Goal: Task Accomplishment & Management: Manage account settings

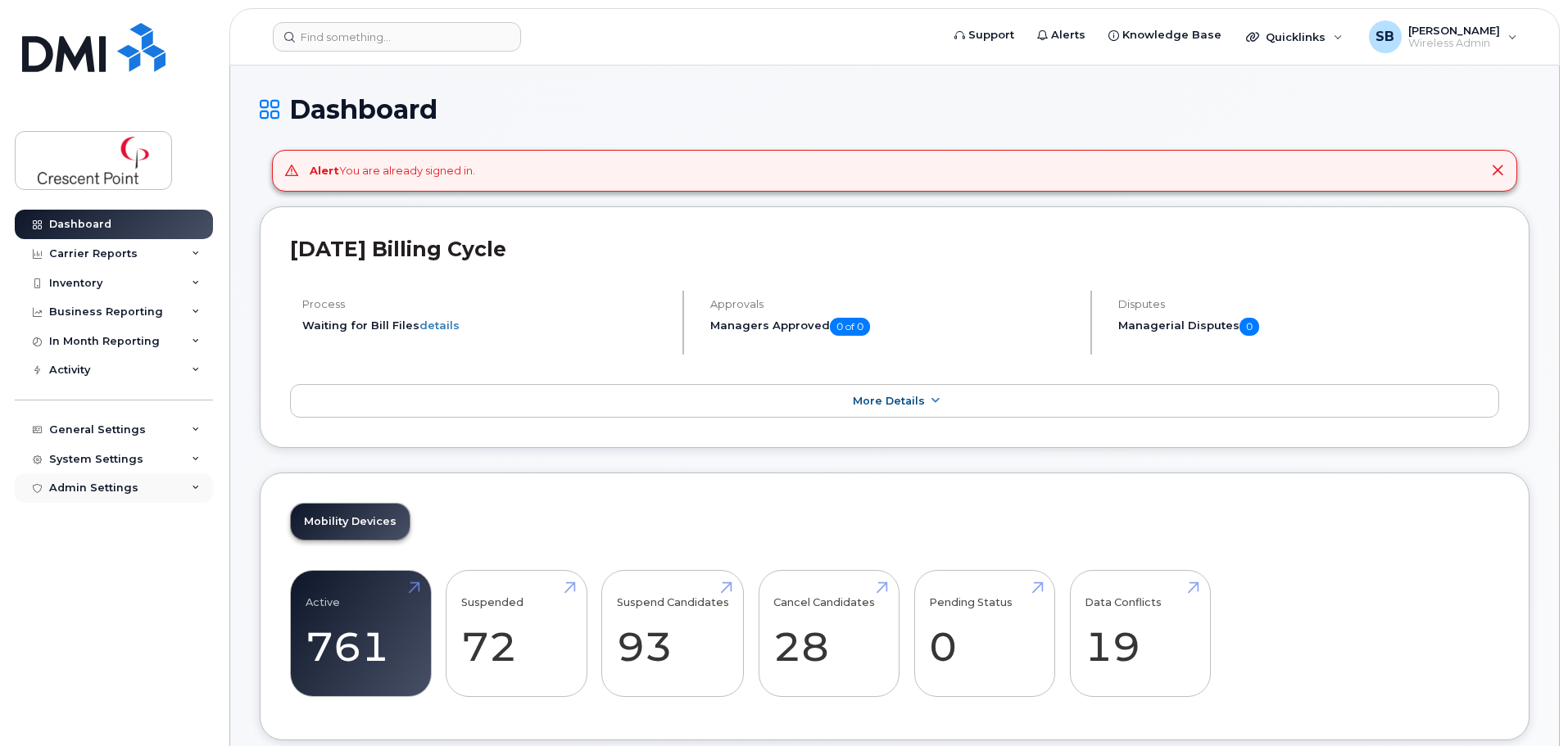
click at [116, 487] on div "Admin Settings" at bounding box center [94, 488] width 89 height 13
click at [91, 512] on div "SSO SAML" at bounding box center [85, 519] width 58 height 15
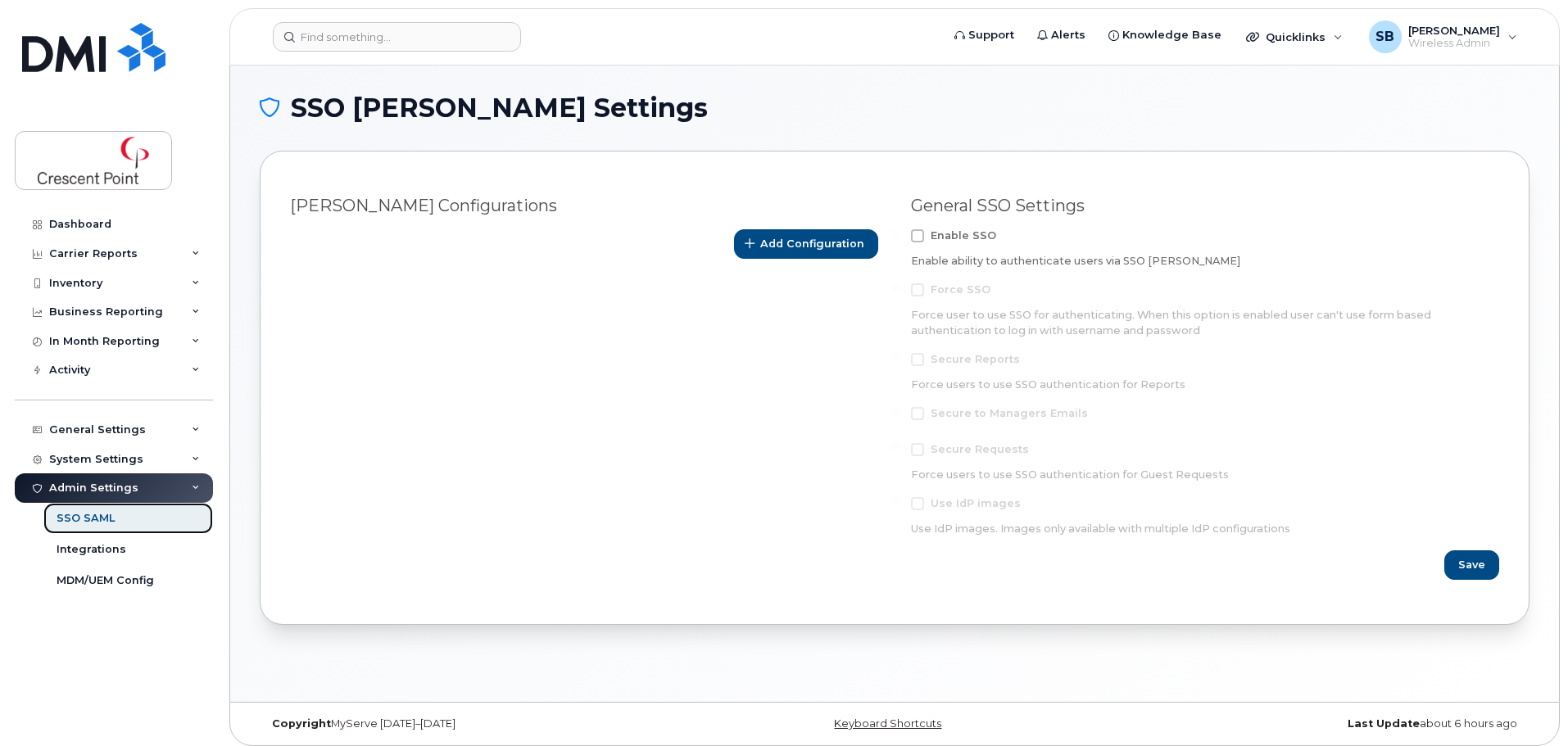
scroll to position [8, 0]
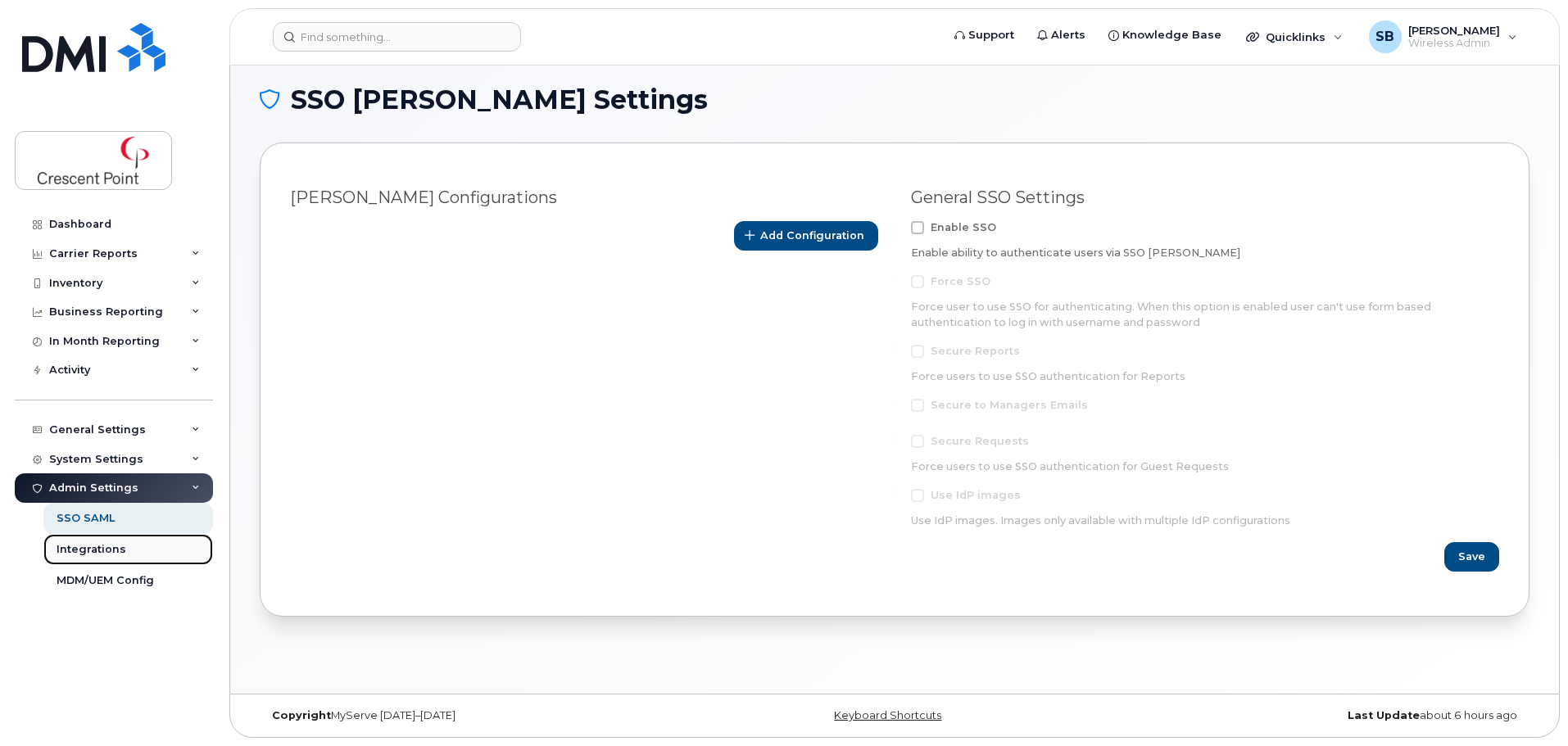
click at [106, 556] on div "Integrations" at bounding box center [91, 550] width 69 height 15
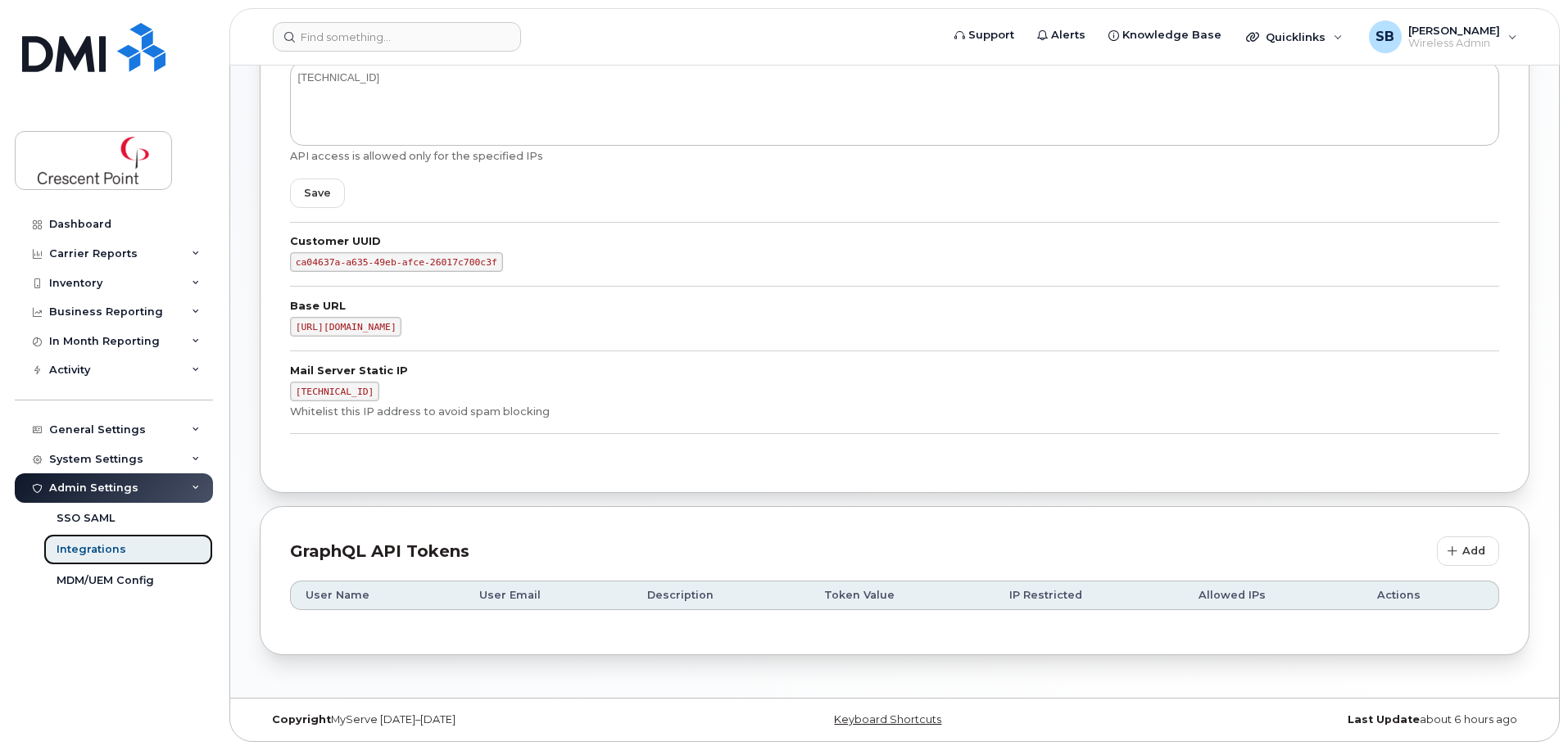
scroll to position [346, 0]
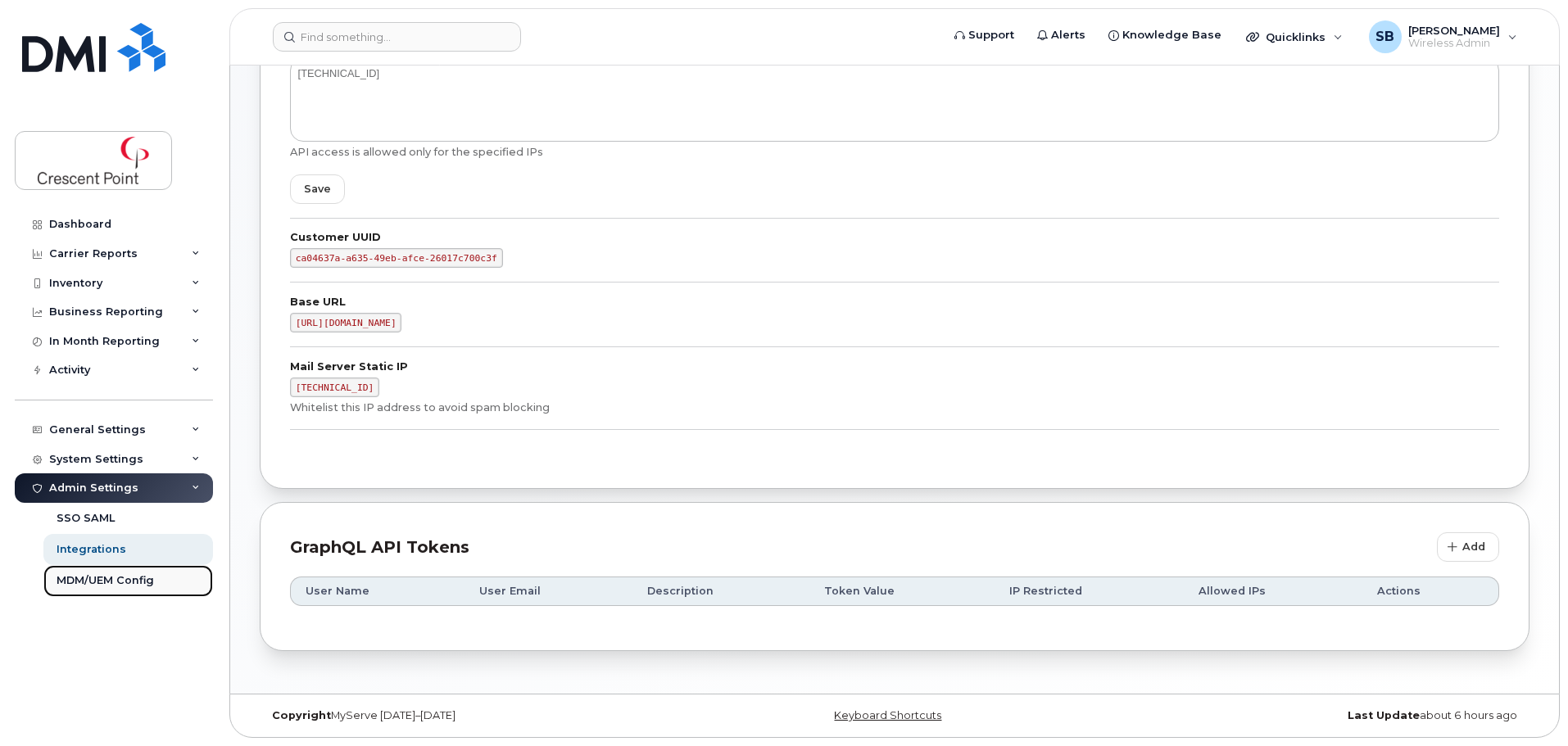
click at [115, 568] on link "MDM/UEM Config" at bounding box center [128, 580] width 169 height 31
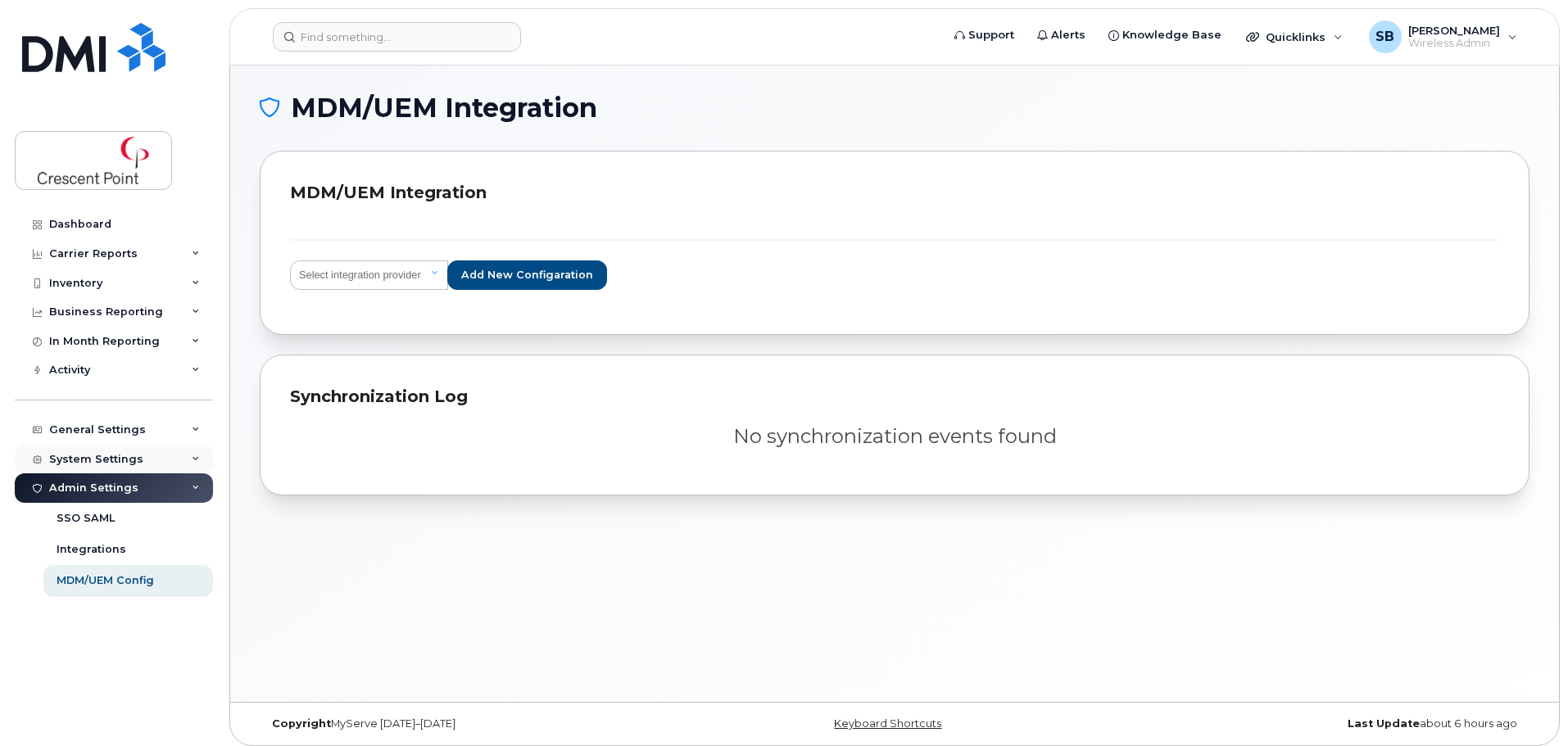
click at [99, 457] on div "System Settings" at bounding box center [96, 459] width 94 height 13
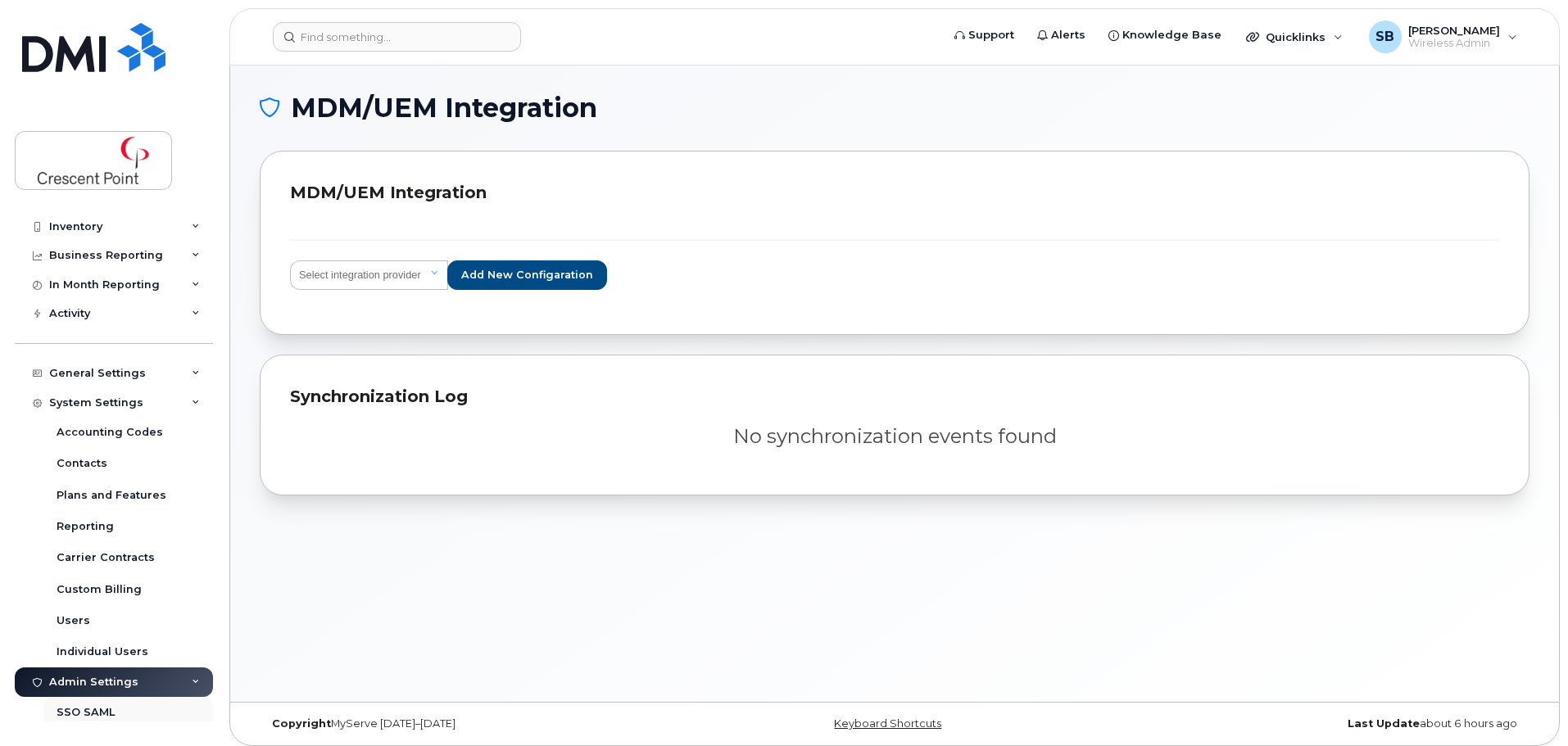
scroll to position [126, 0]
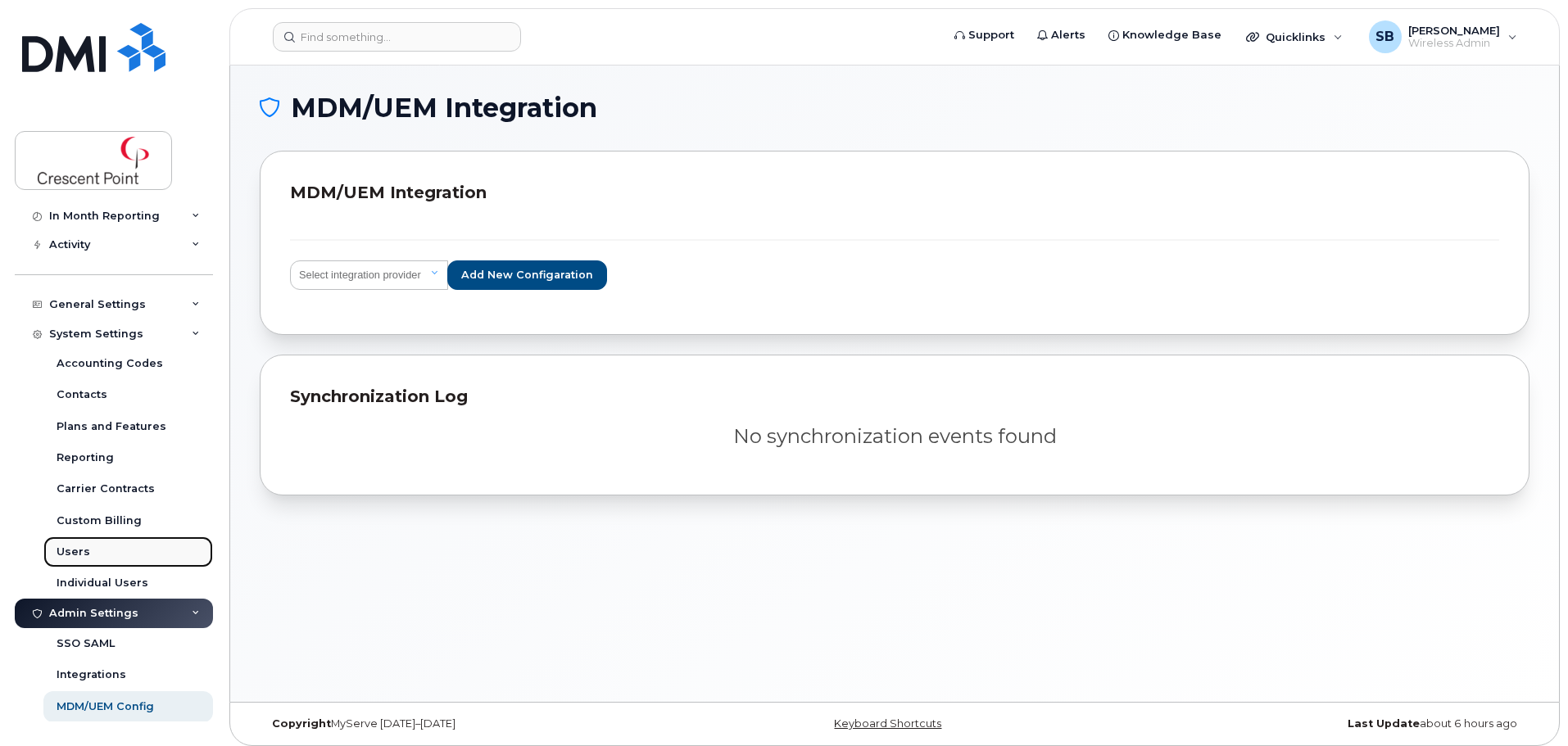
click at [85, 553] on div "Users" at bounding box center [73, 552] width 34 height 15
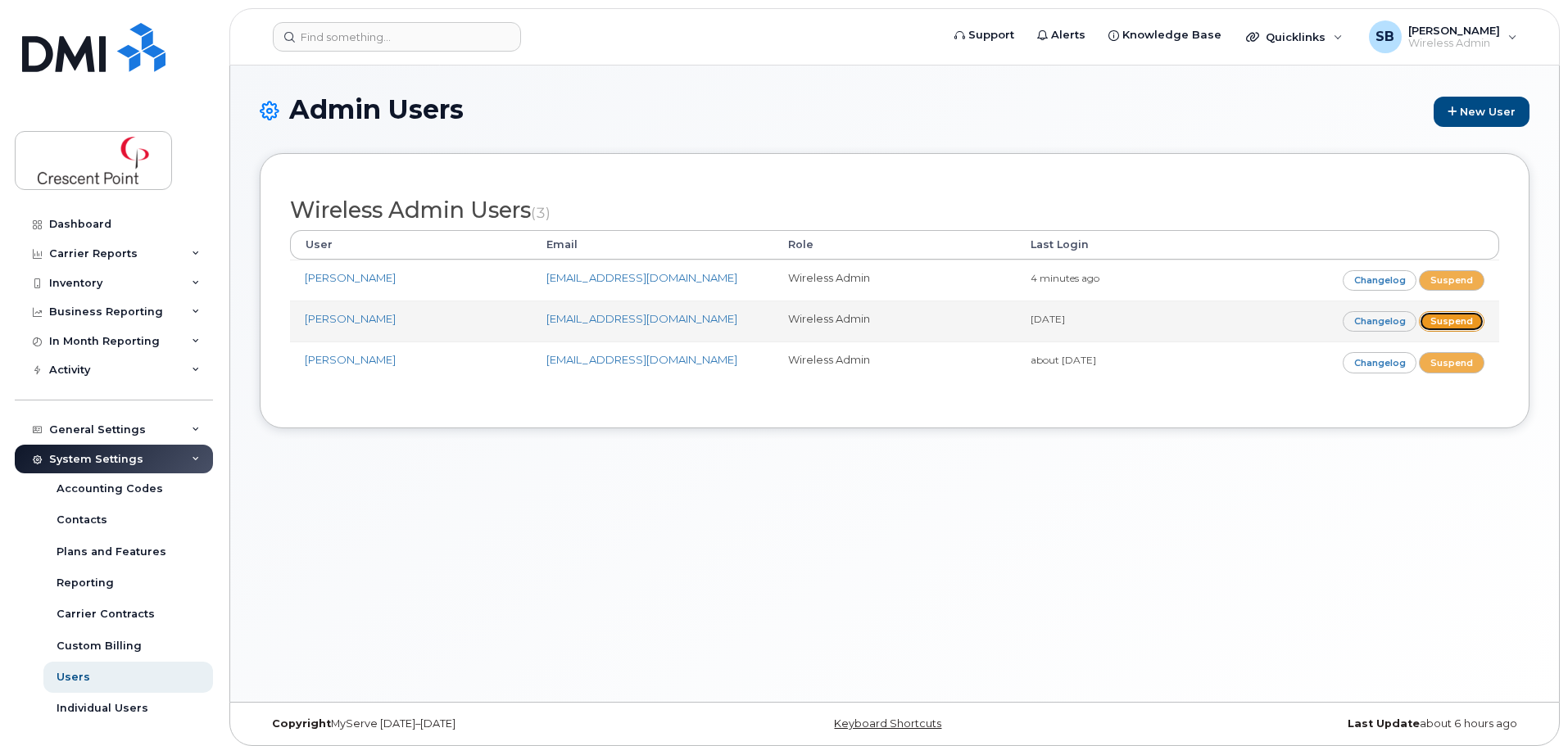
click at [1438, 326] on link "Suspend" at bounding box center [1451, 321] width 66 height 20
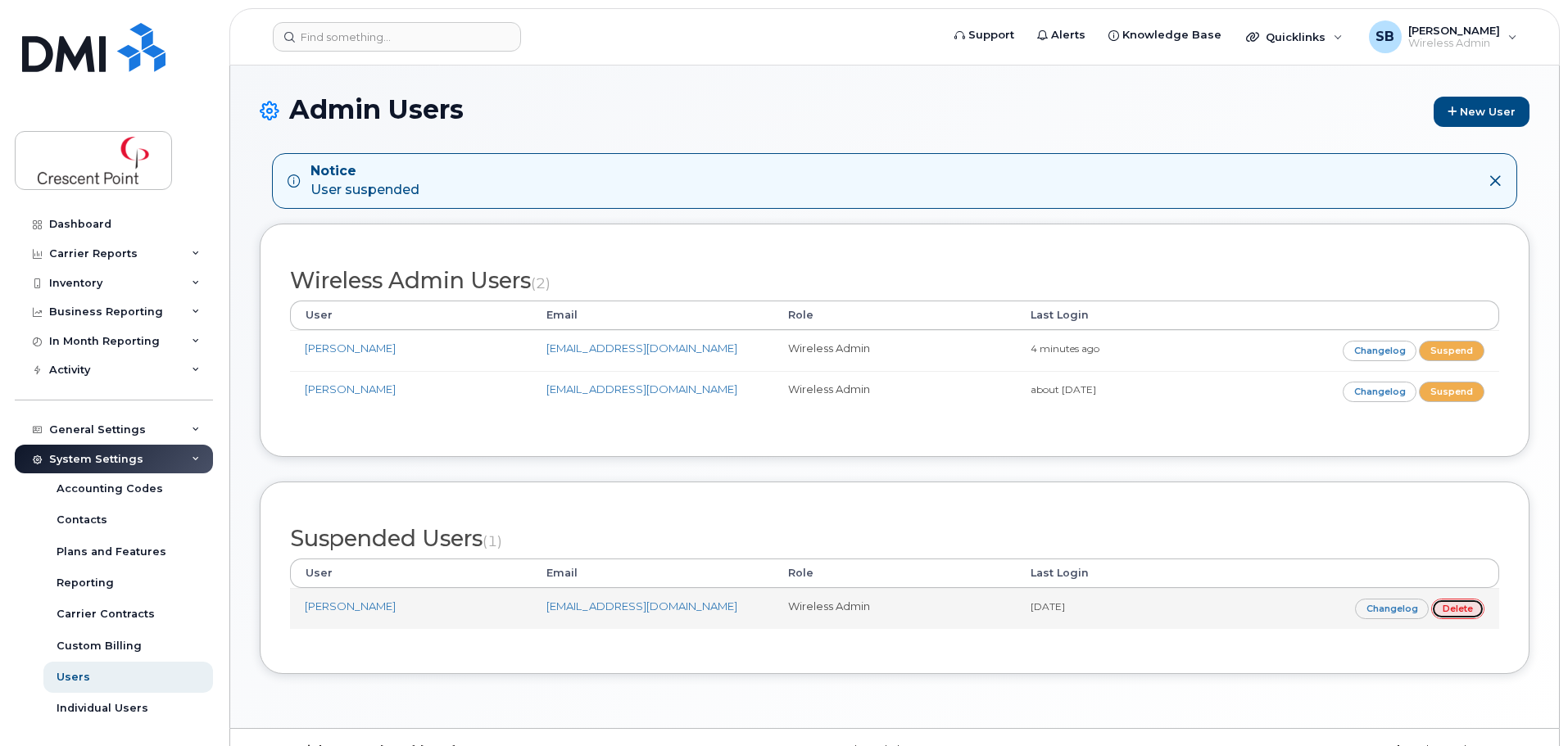
click at [1458, 612] on link "Delete" at bounding box center [1458, 609] width 53 height 20
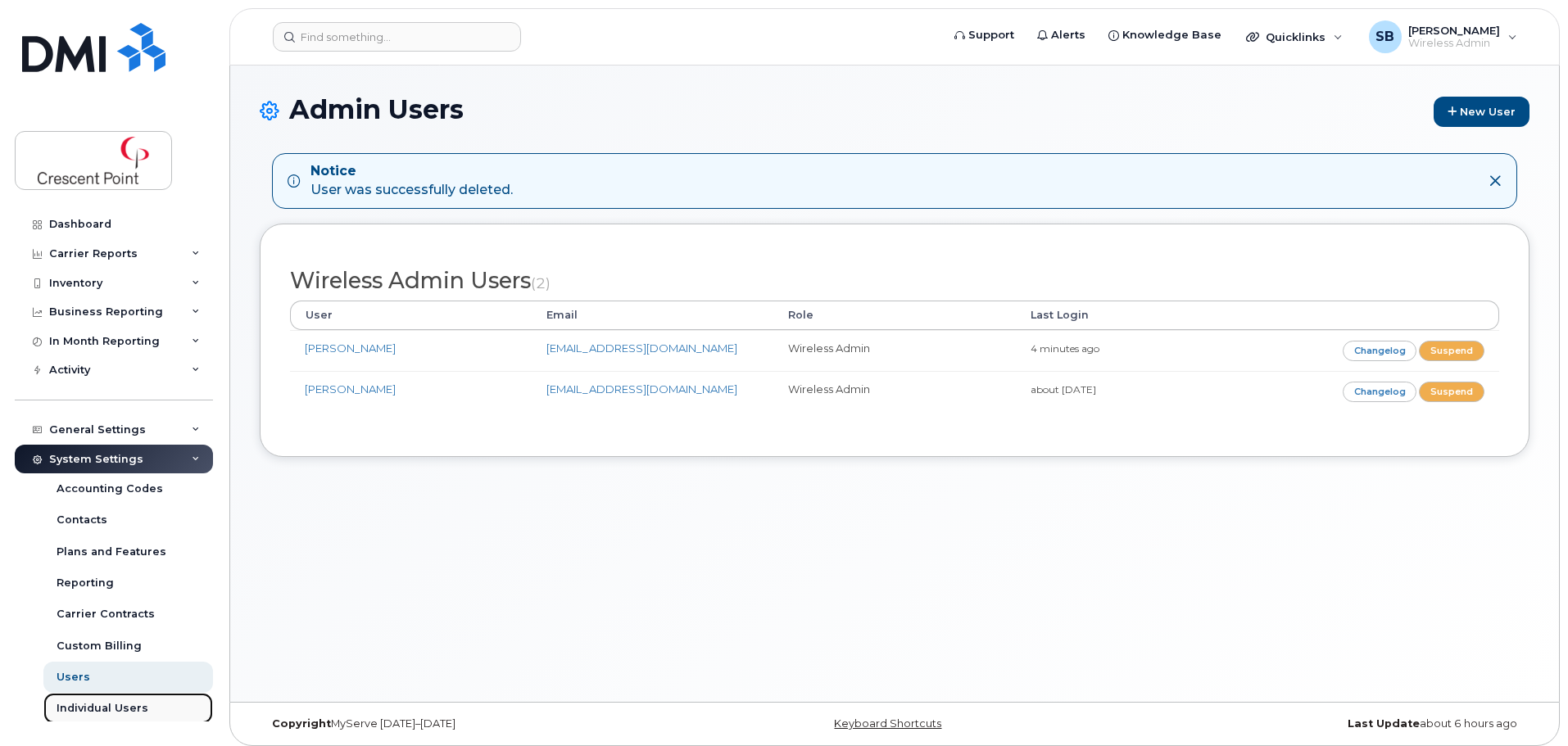
click at [107, 708] on div "Individual Users" at bounding box center [102, 709] width 92 height 15
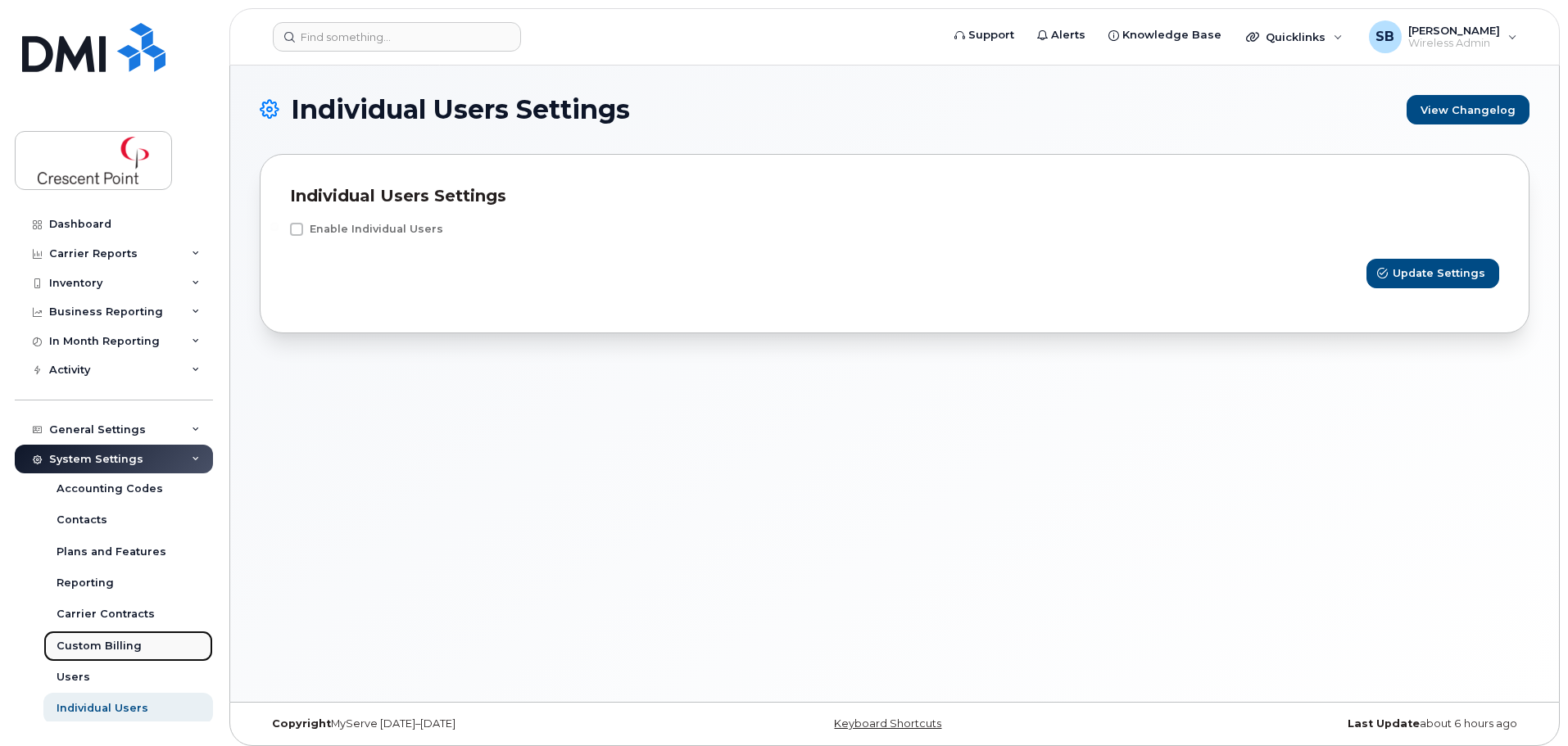
click at [89, 642] on div "Custom Billing" at bounding box center [99, 646] width 86 height 15
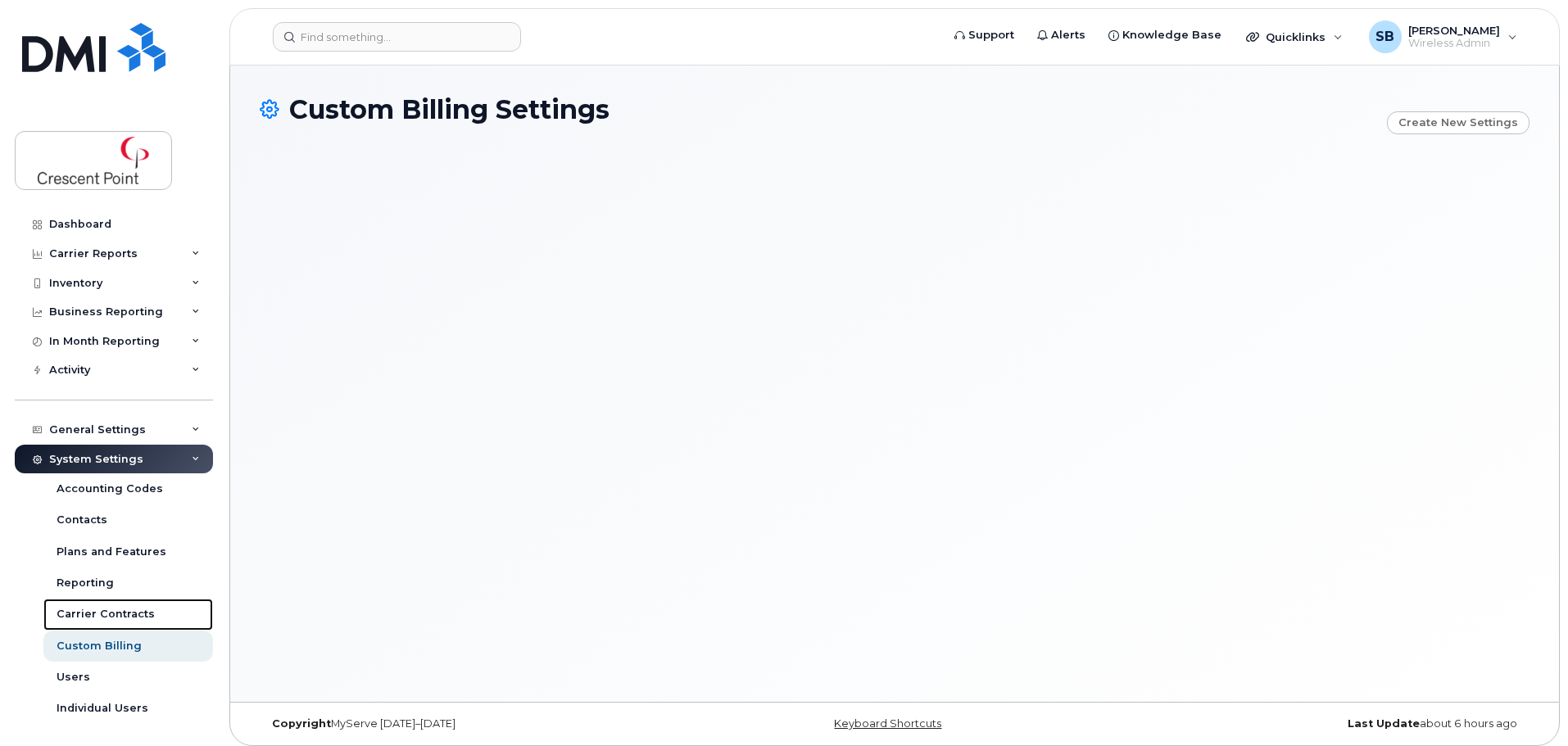
click at [116, 612] on div "Carrier Contracts" at bounding box center [105, 614] width 98 height 15
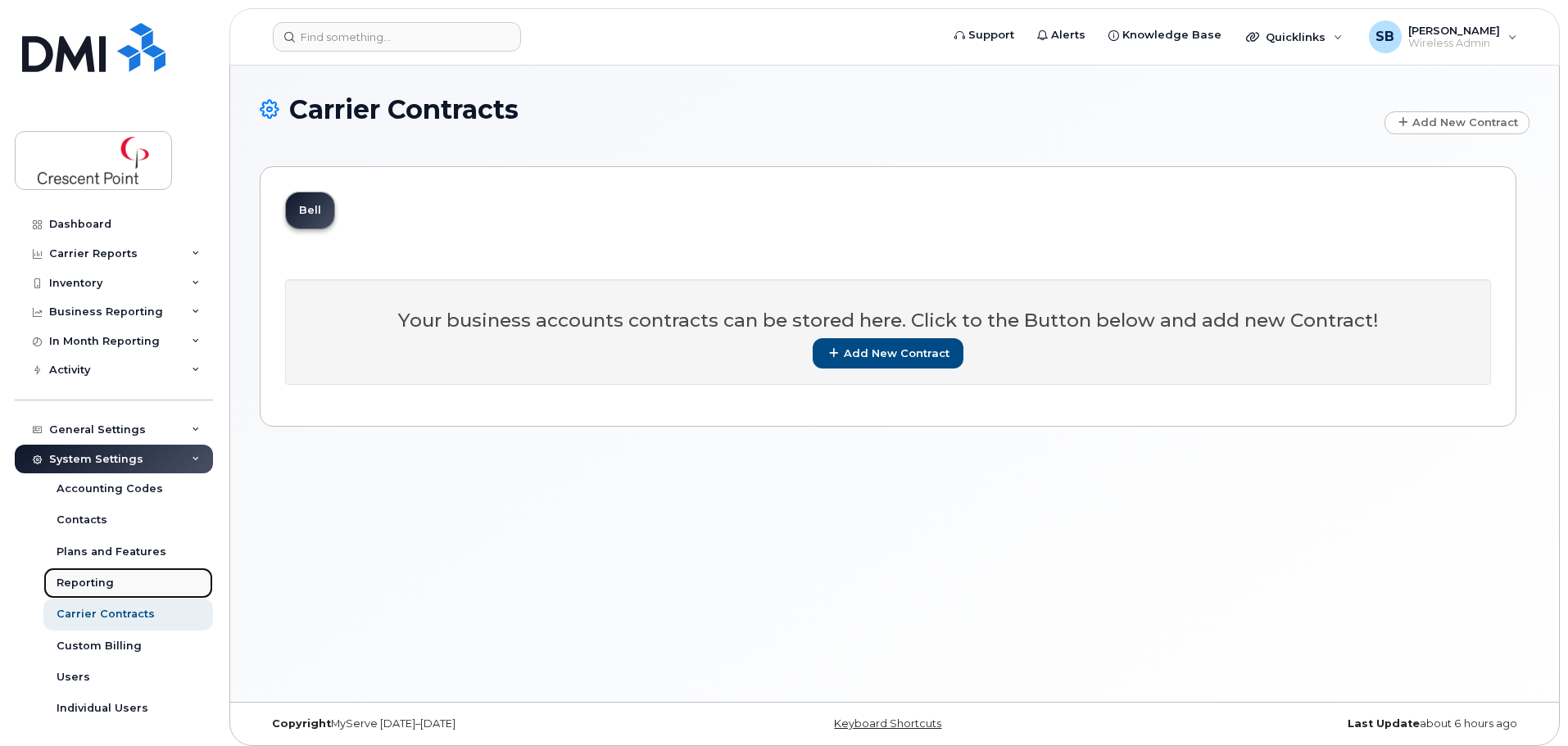
click at [96, 584] on div "Reporting" at bounding box center [85, 583] width 57 height 15
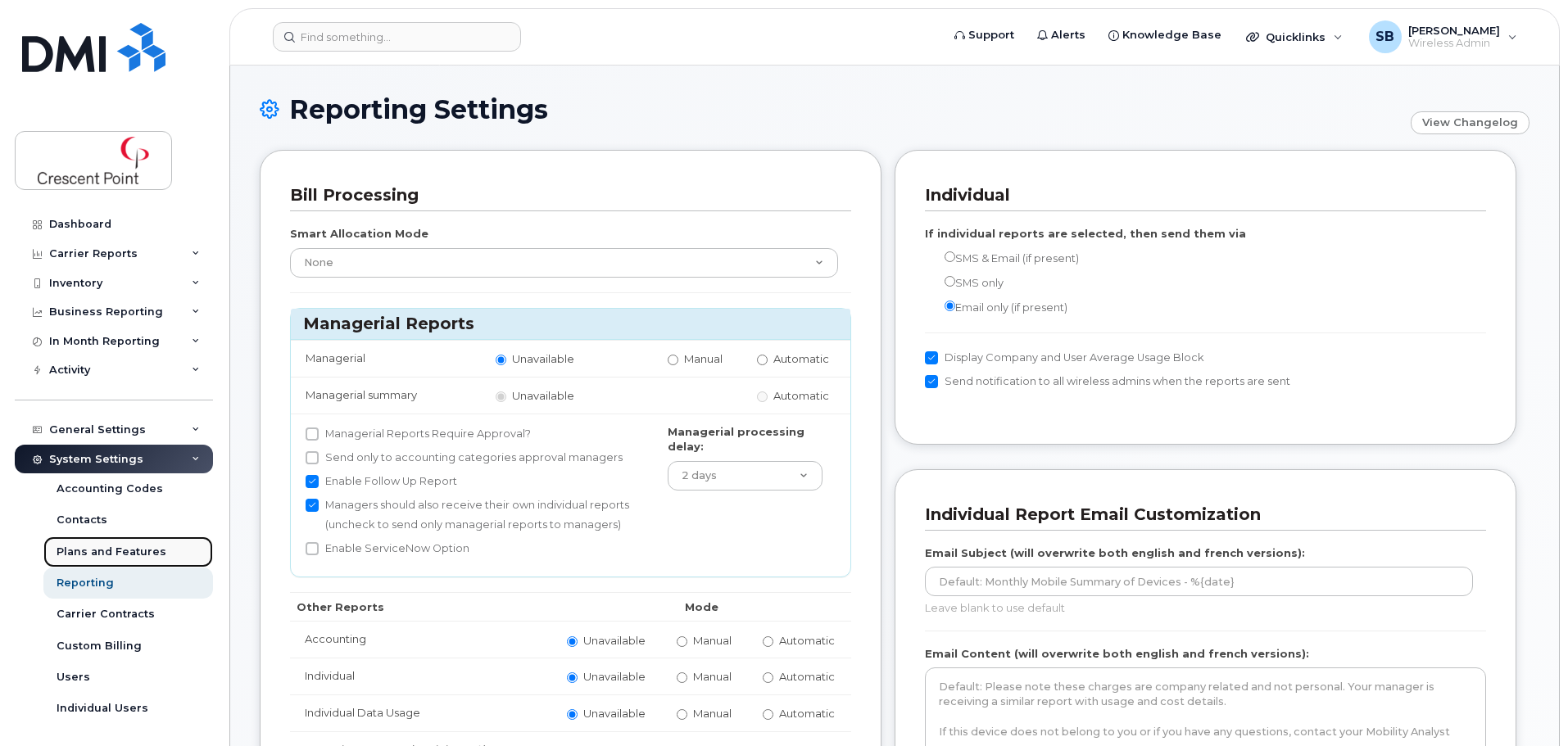
click at [107, 553] on div "Plans and Features" at bounding box center [110, 552] width 110 height 15
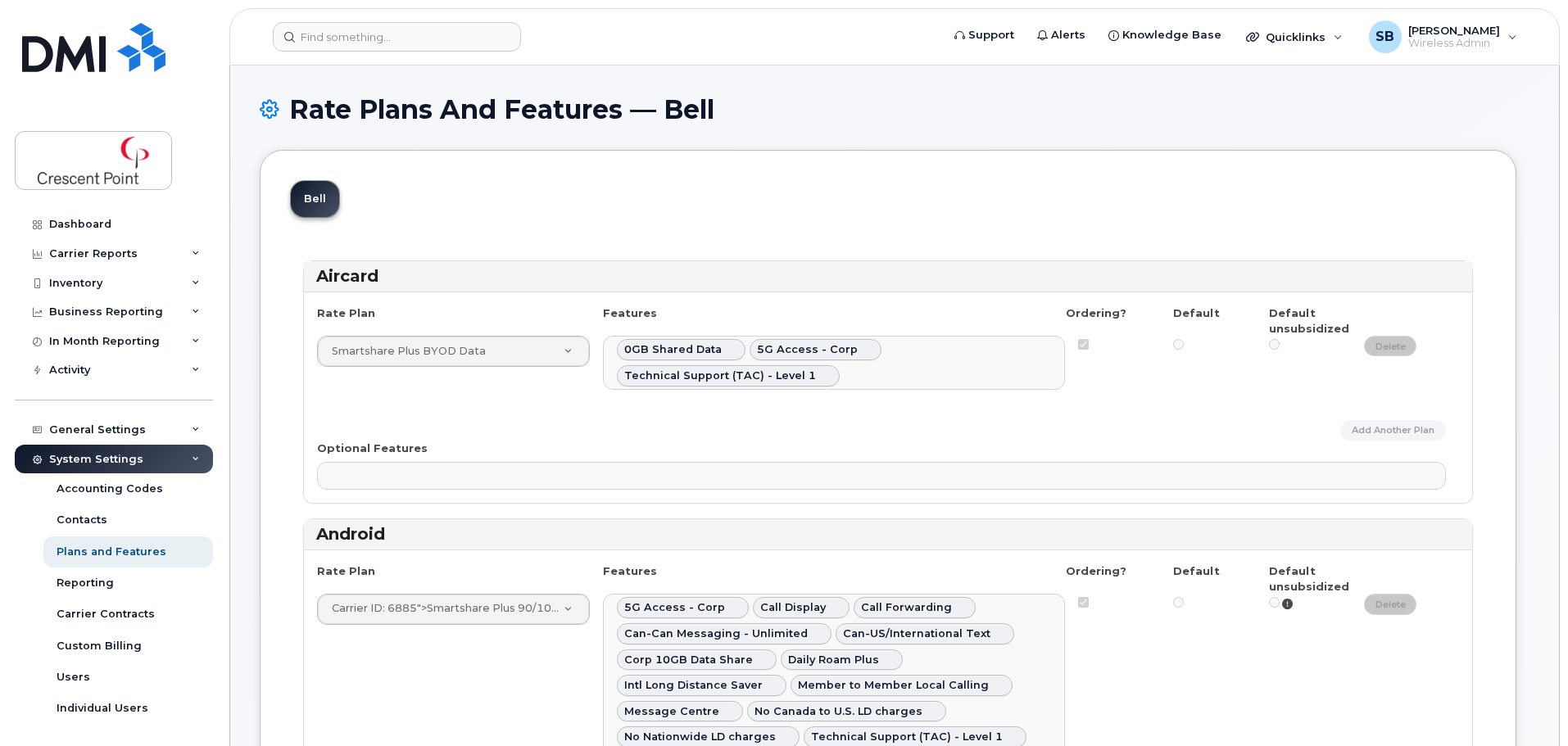
select select
select select "204"
select select
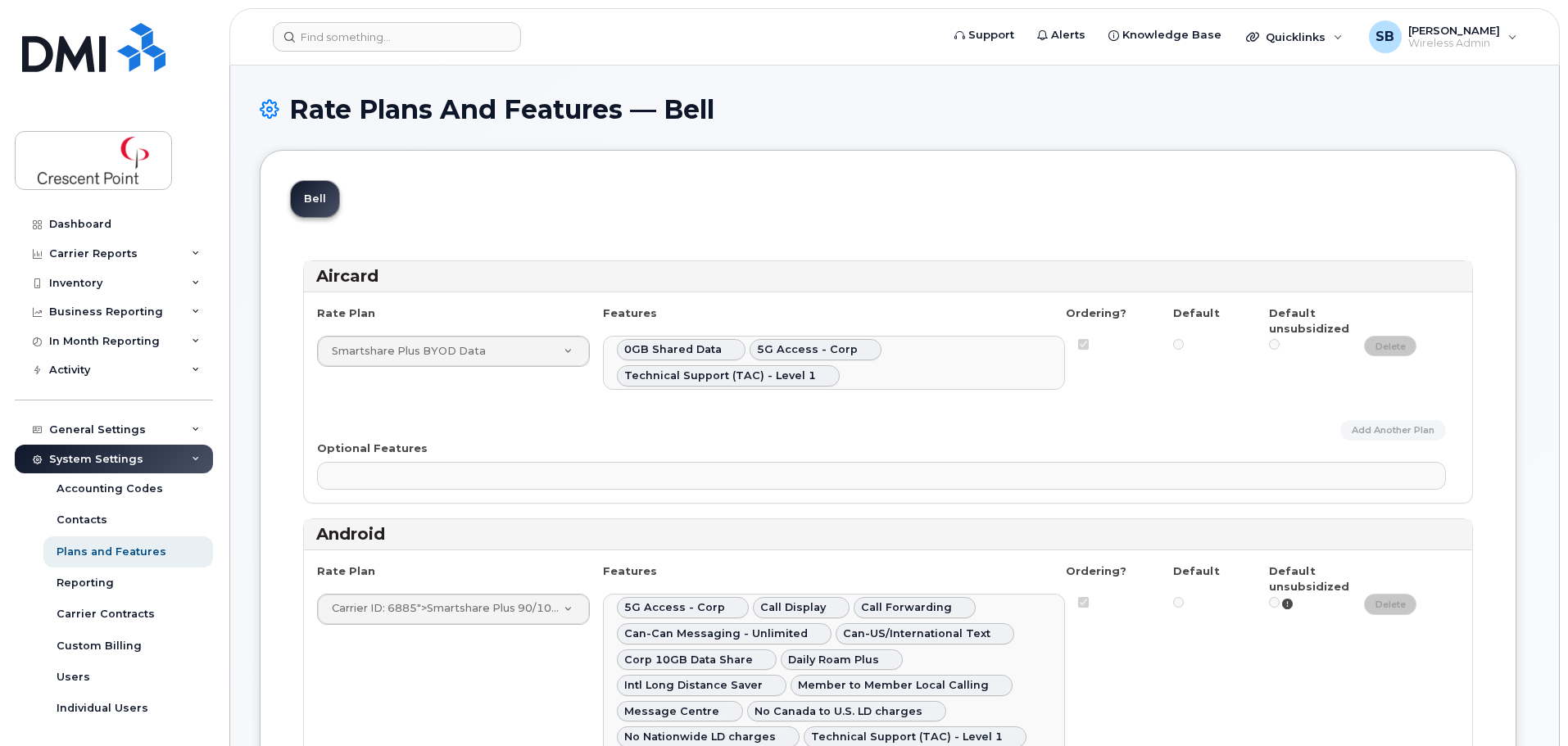
select select
select select "204"
select select
select select "204"
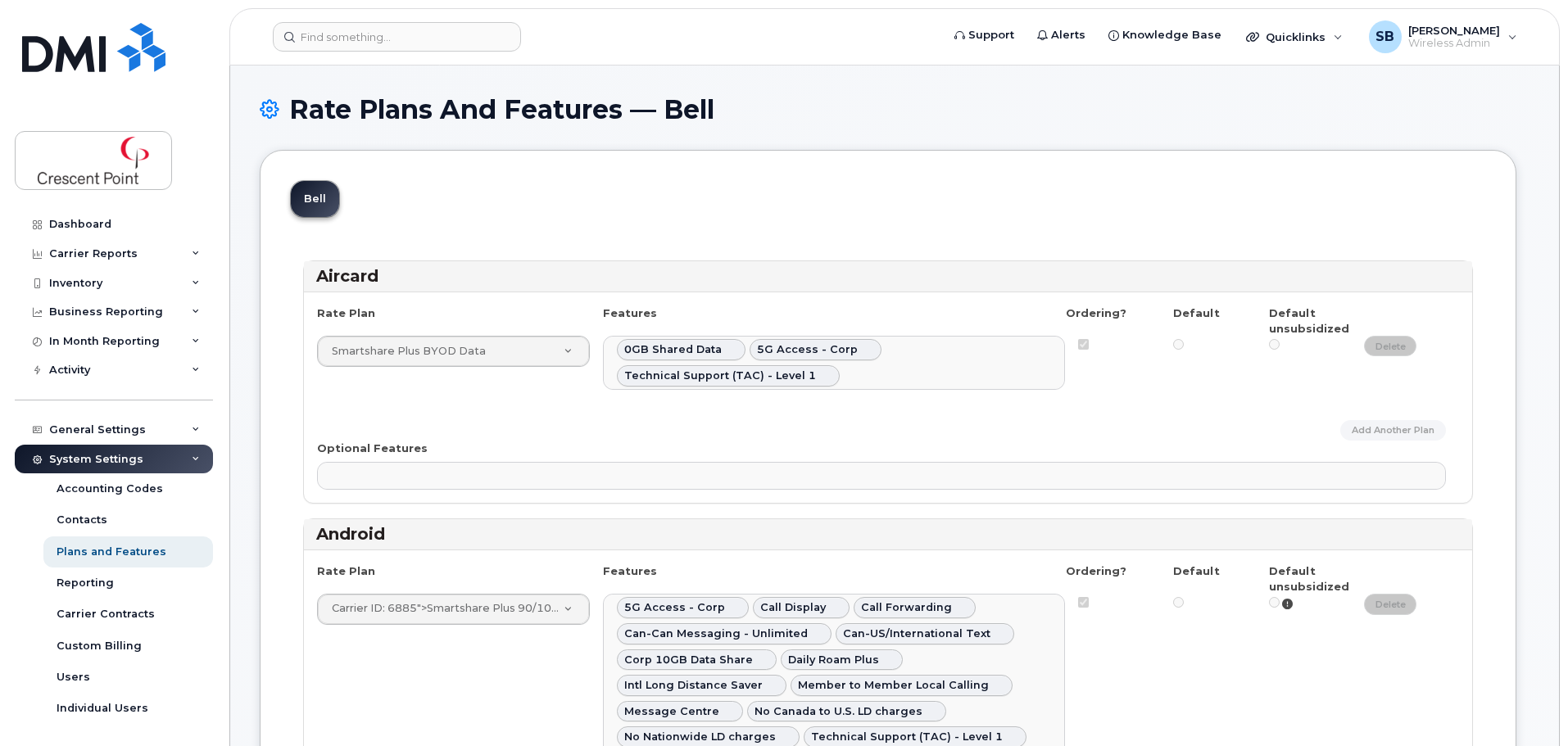
select select "171"
select select "204"
select select
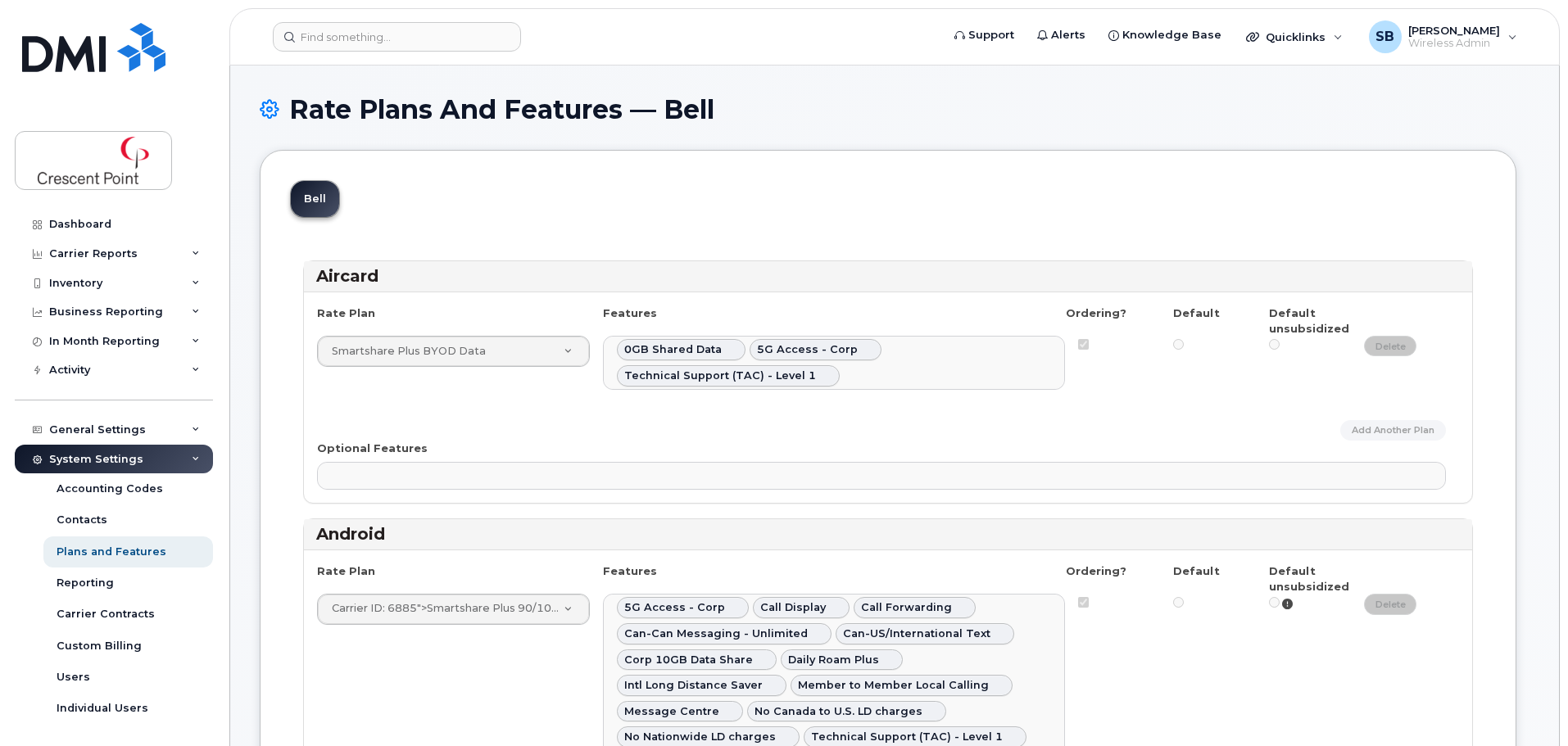
select select
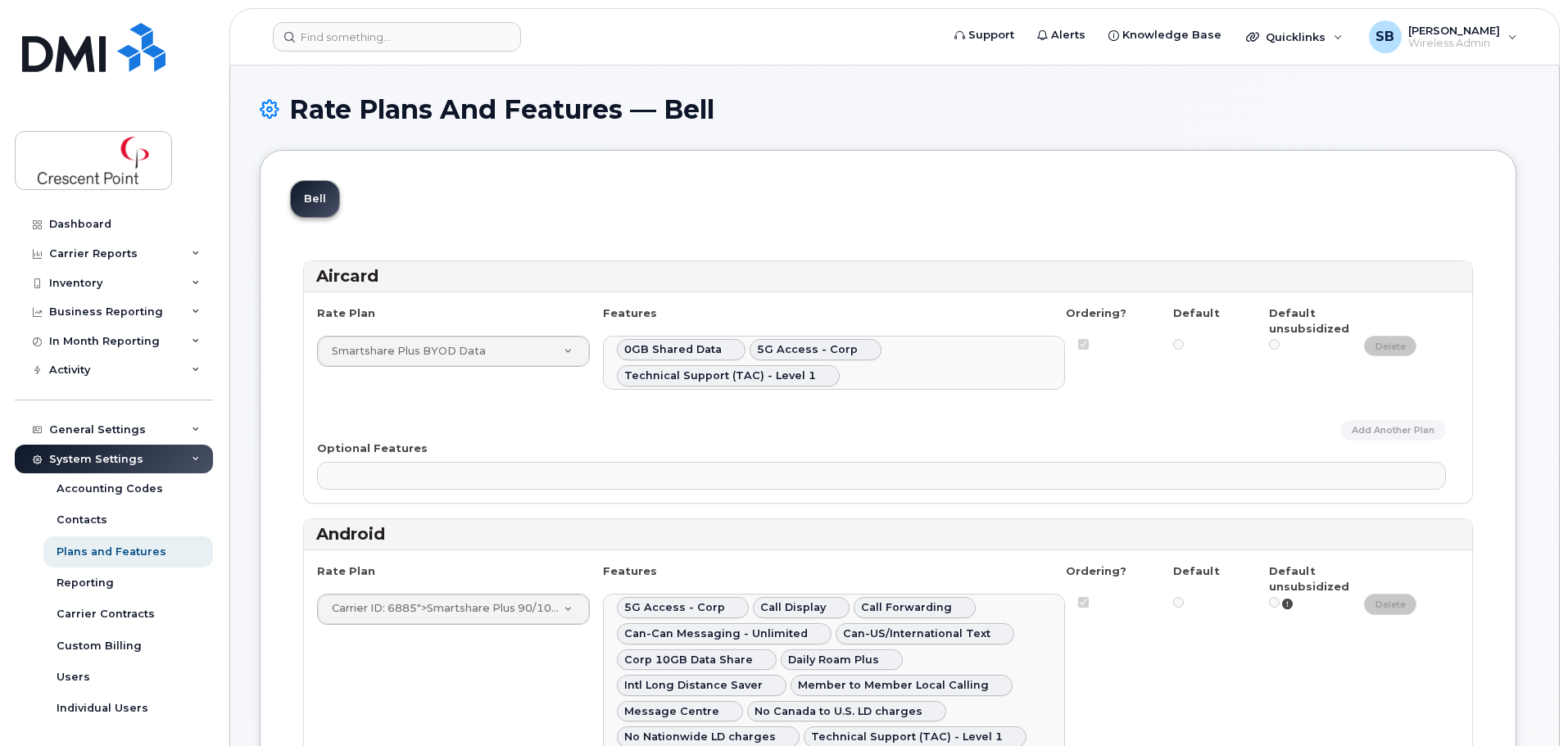
select select
click at [125, 512] on link "Contacts" at bounding box center [128, 520] width 169 height 31
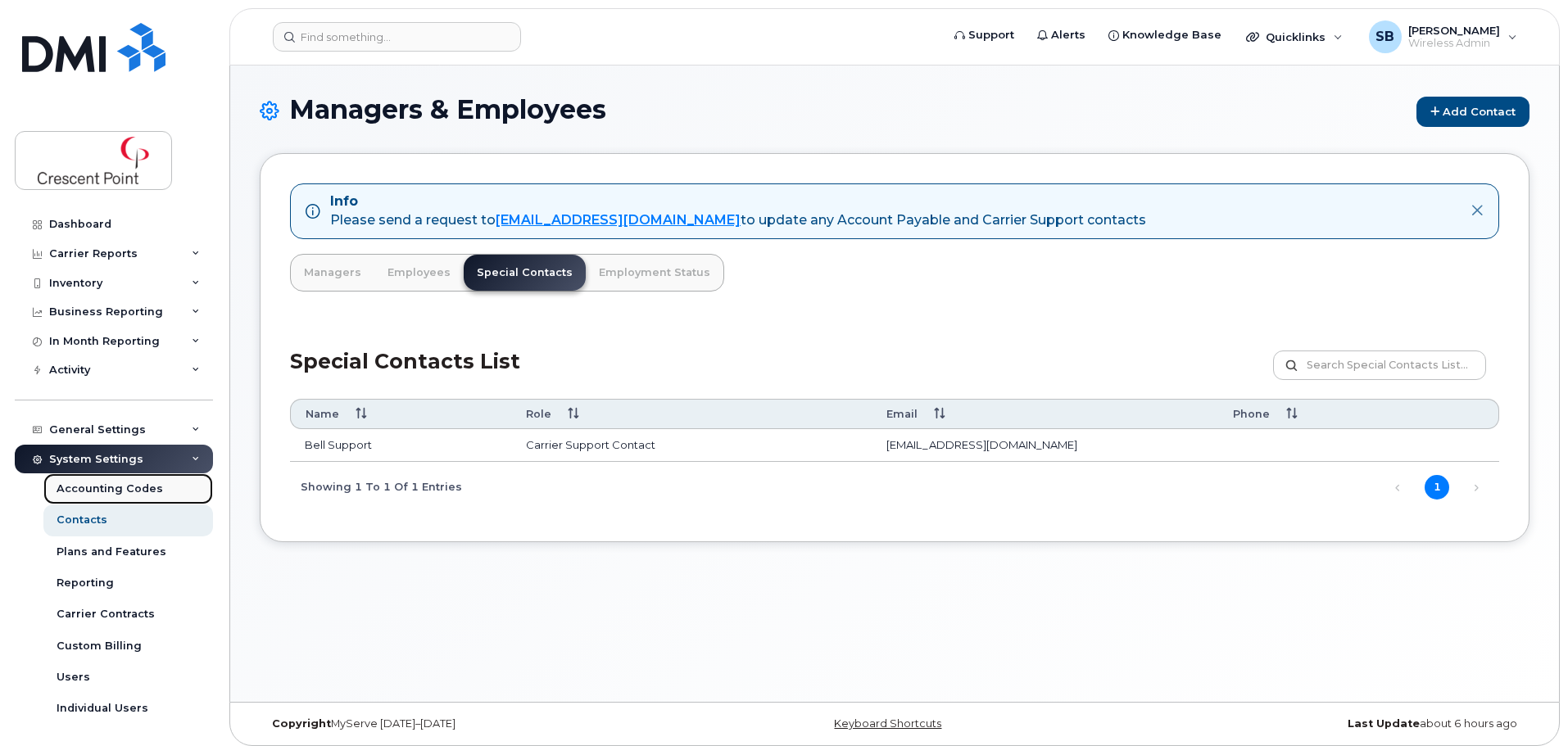
click at [118, 493] on div "Accounting Codes" at bounding box center [110, 489] width 107 height 15
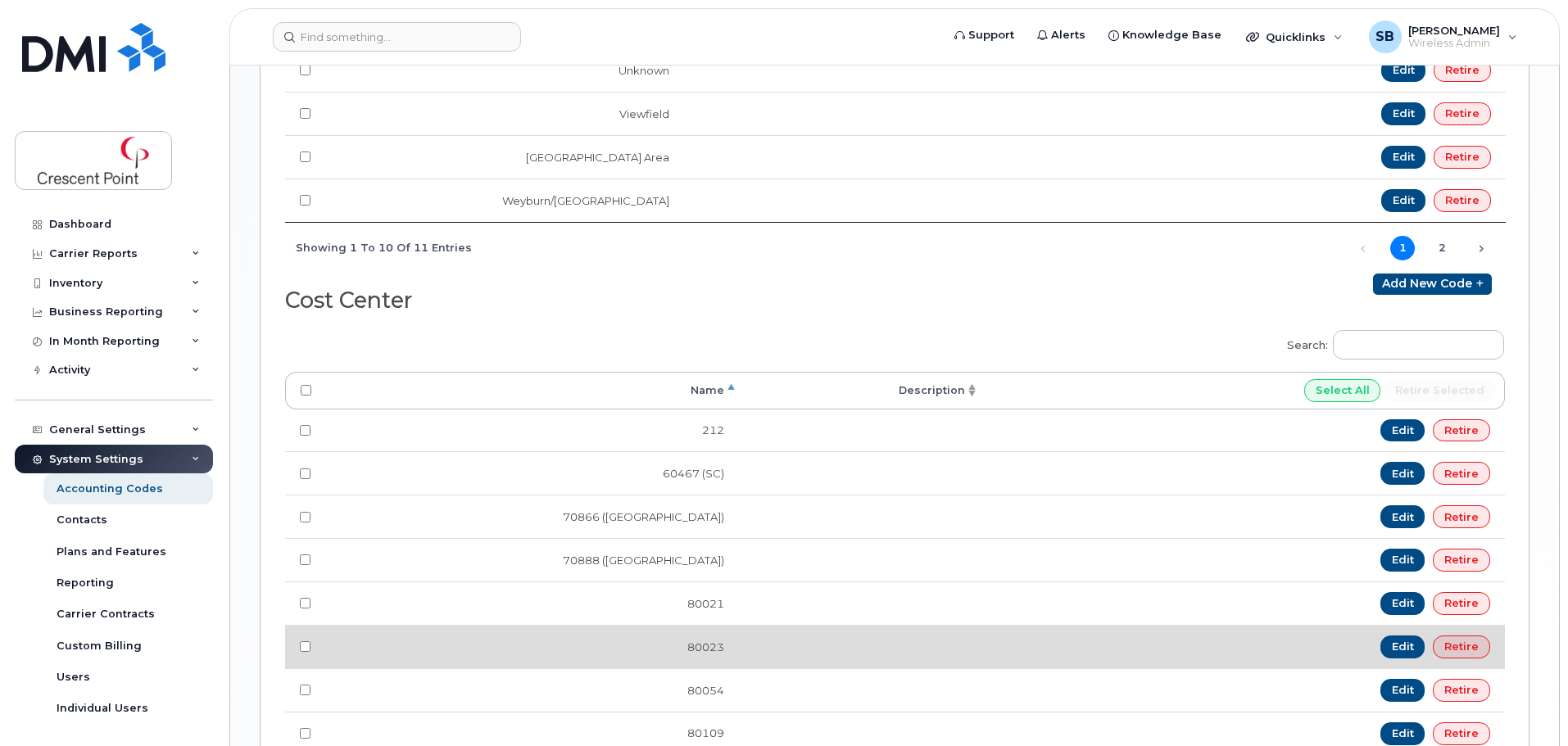
scroll to position [1311, 0]
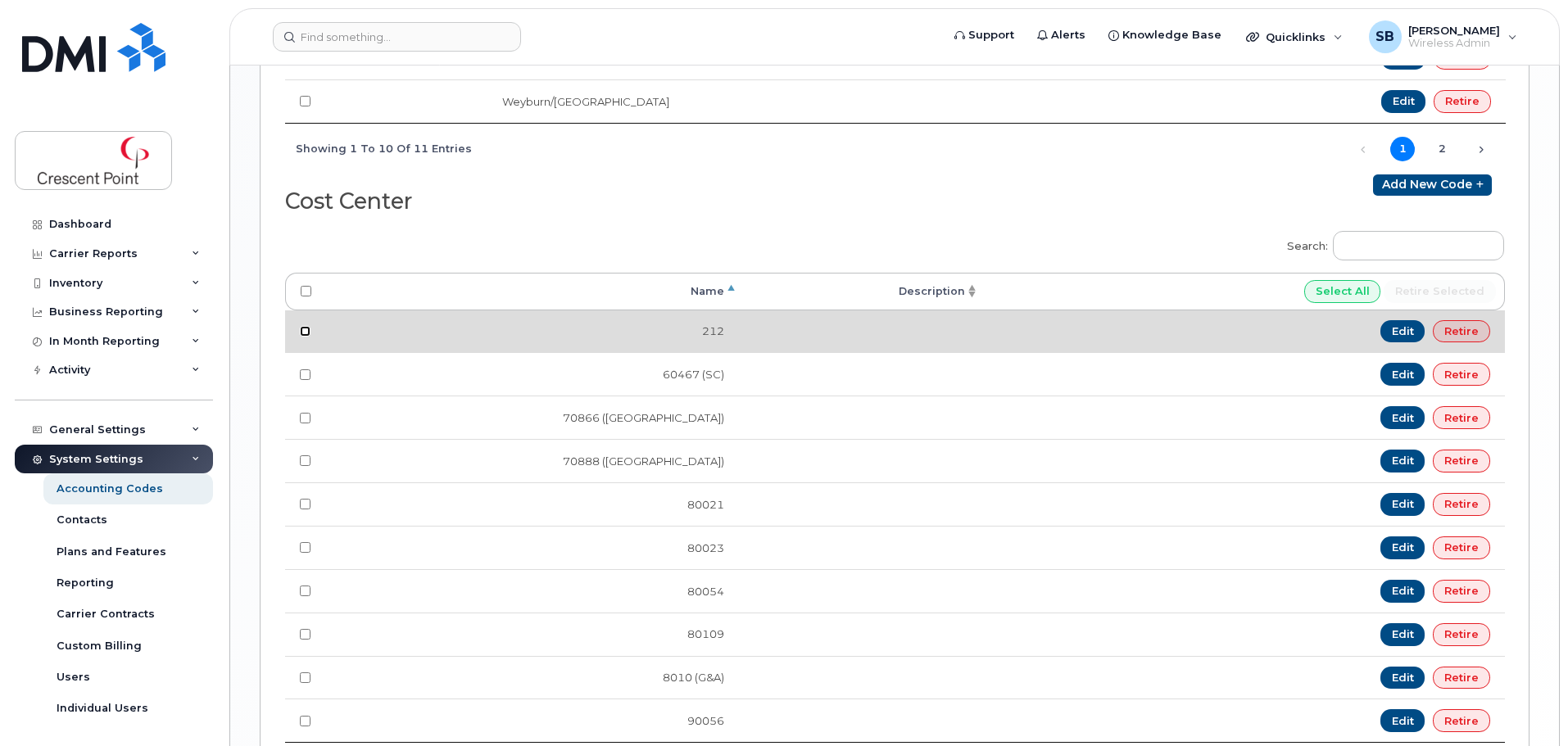
click at [303, 330] on input "checkbox" at bounding box center [305, 332] width 11 height 11
checkbox input "true"
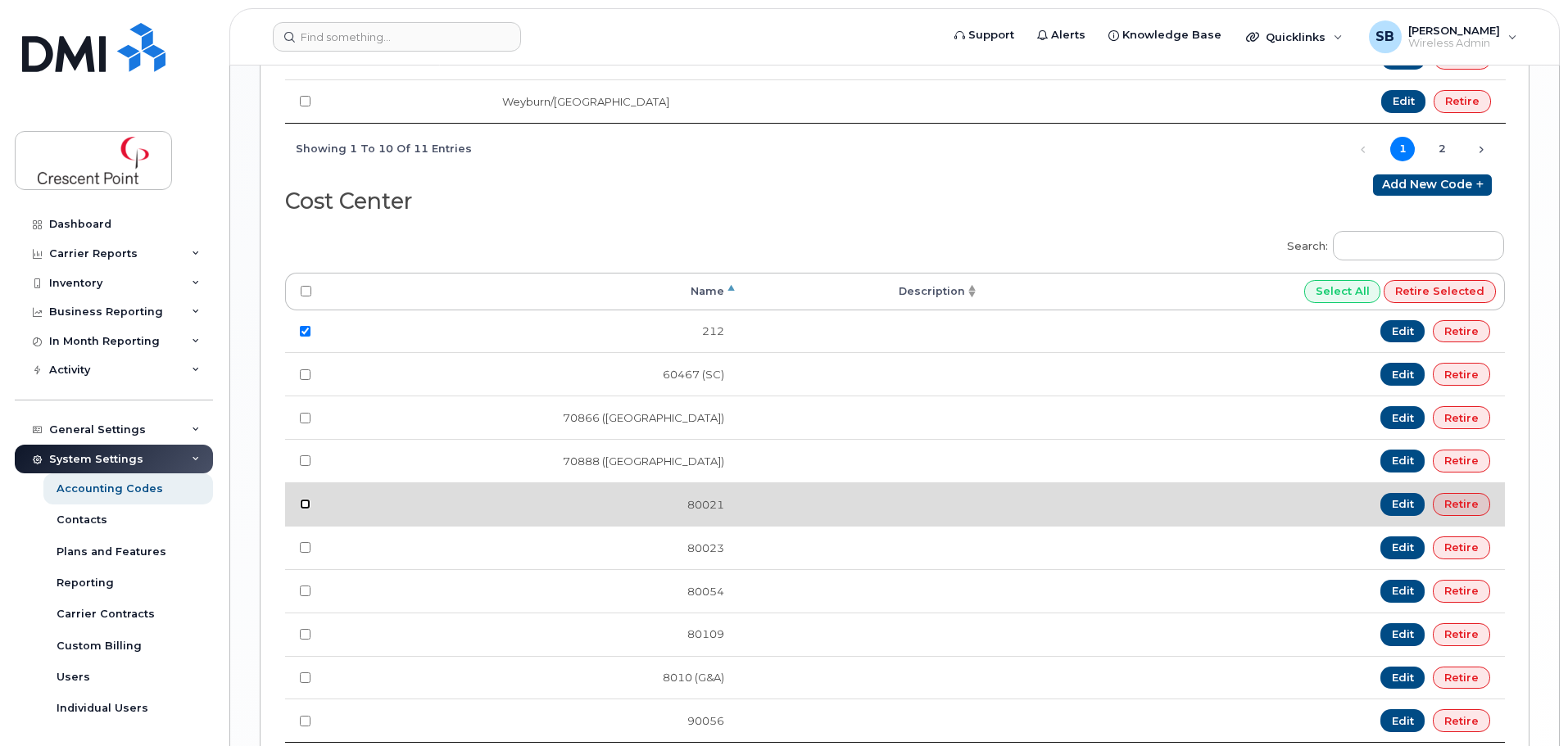
click at [303, 505] on input "checkbox" at bounding box center [305, 504] width 11 height 11
checkbox input "true"
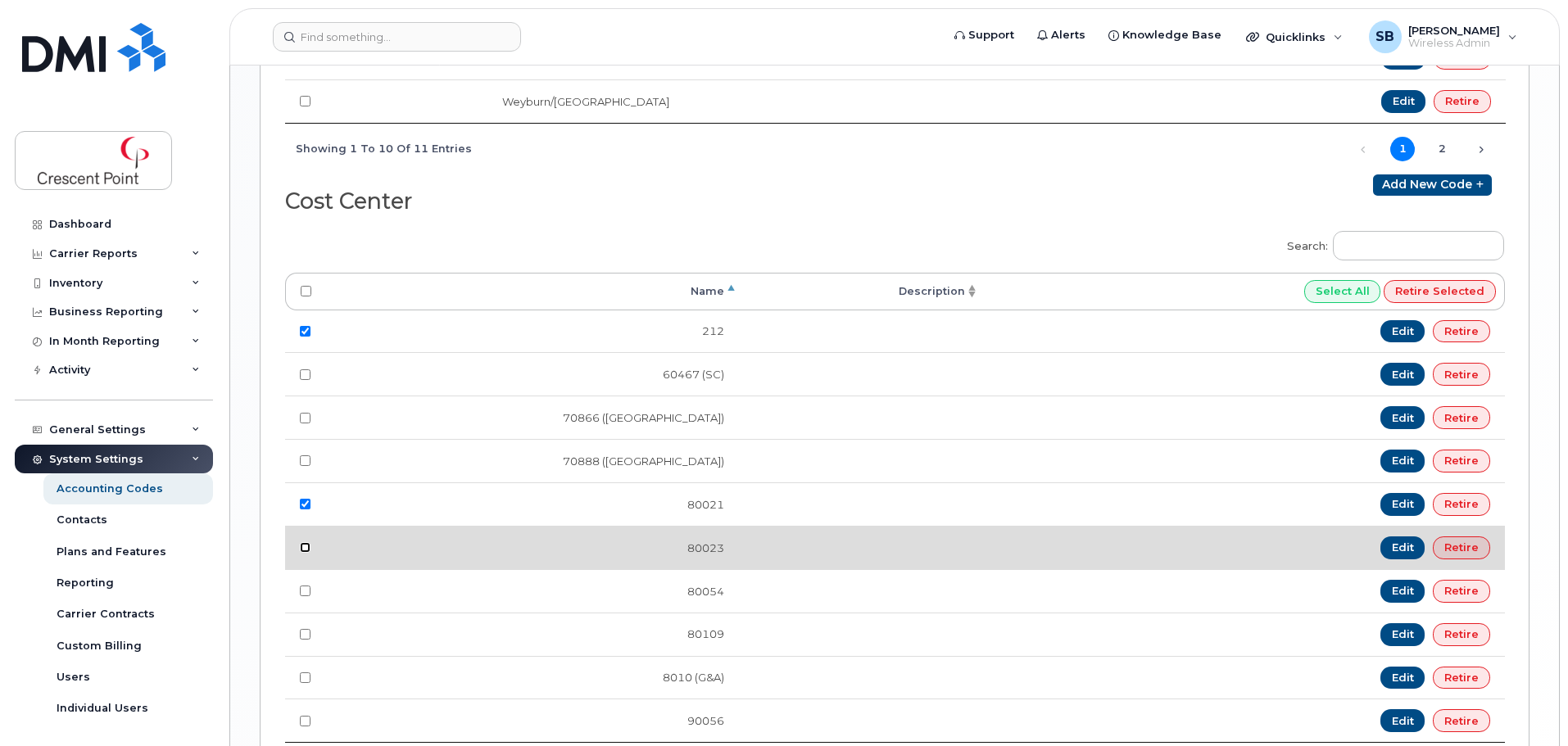
click at [302, 552] on input "checkbox" at bounding box center [305, 548] width 11 height 11
checkbox input "true"
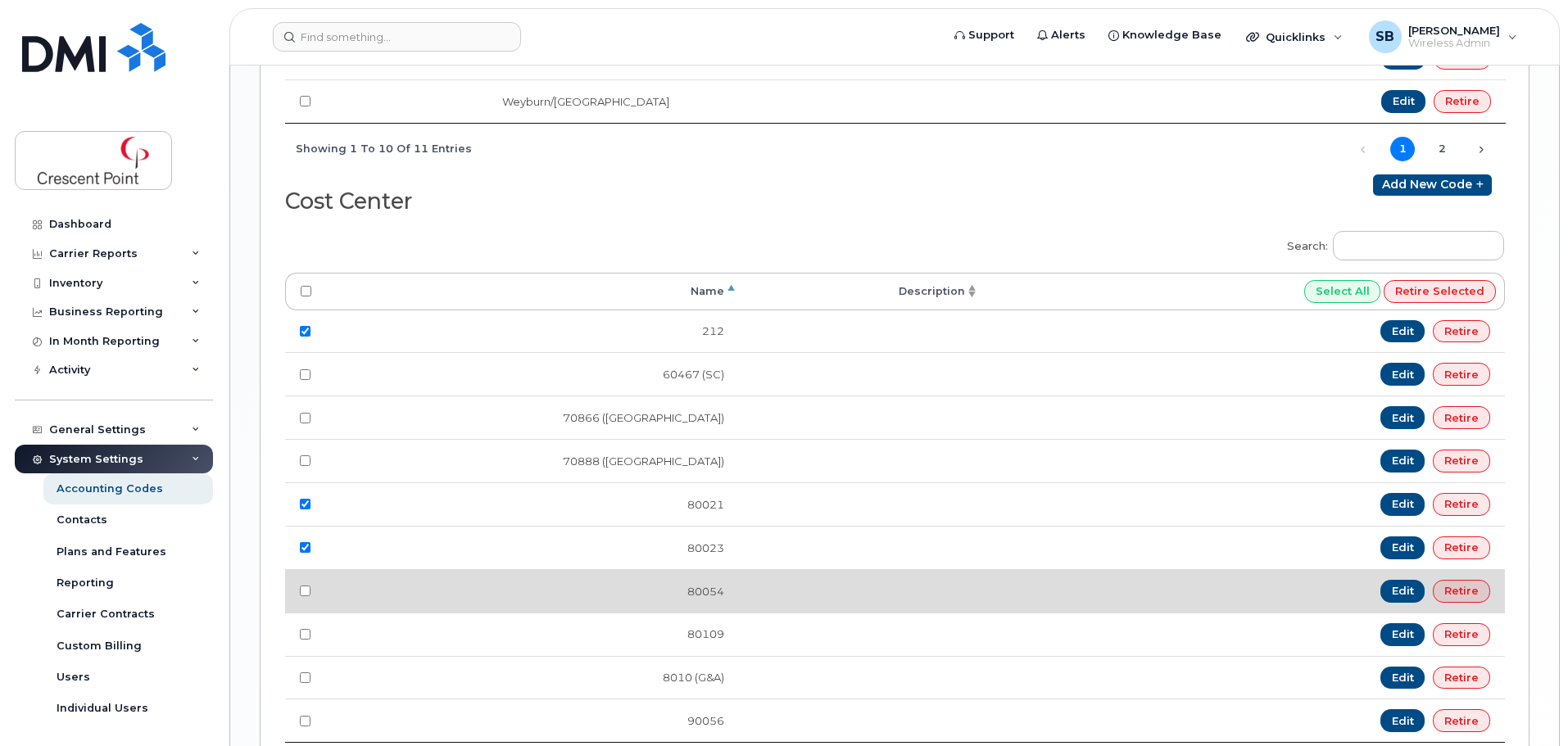
click at [299, 596] on td at bounding box center [306, 591] width 41 height 44
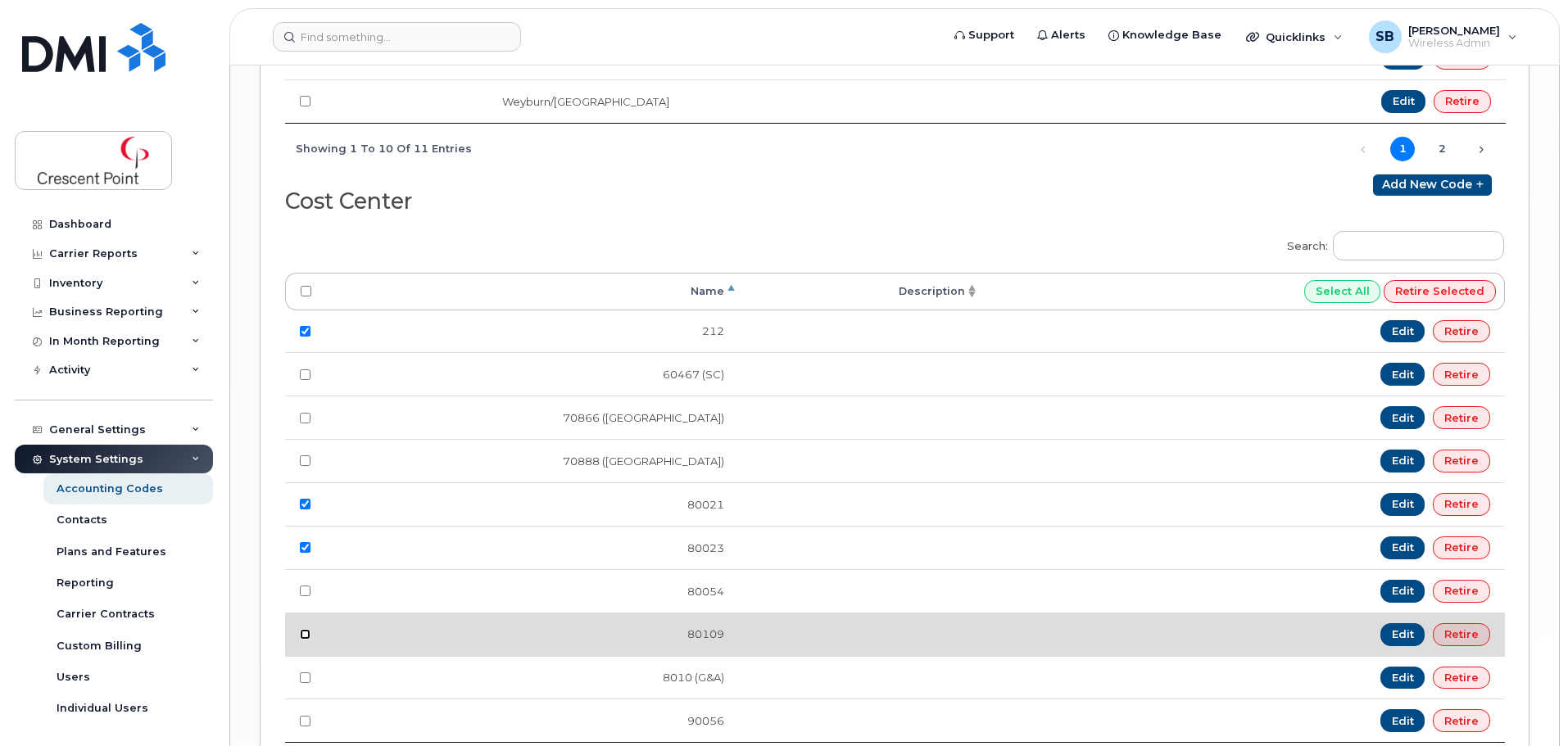
click at [306, 633] on input "checkbox" at bounding box center [305, 635] width 11 height 11
checkbox input "true"
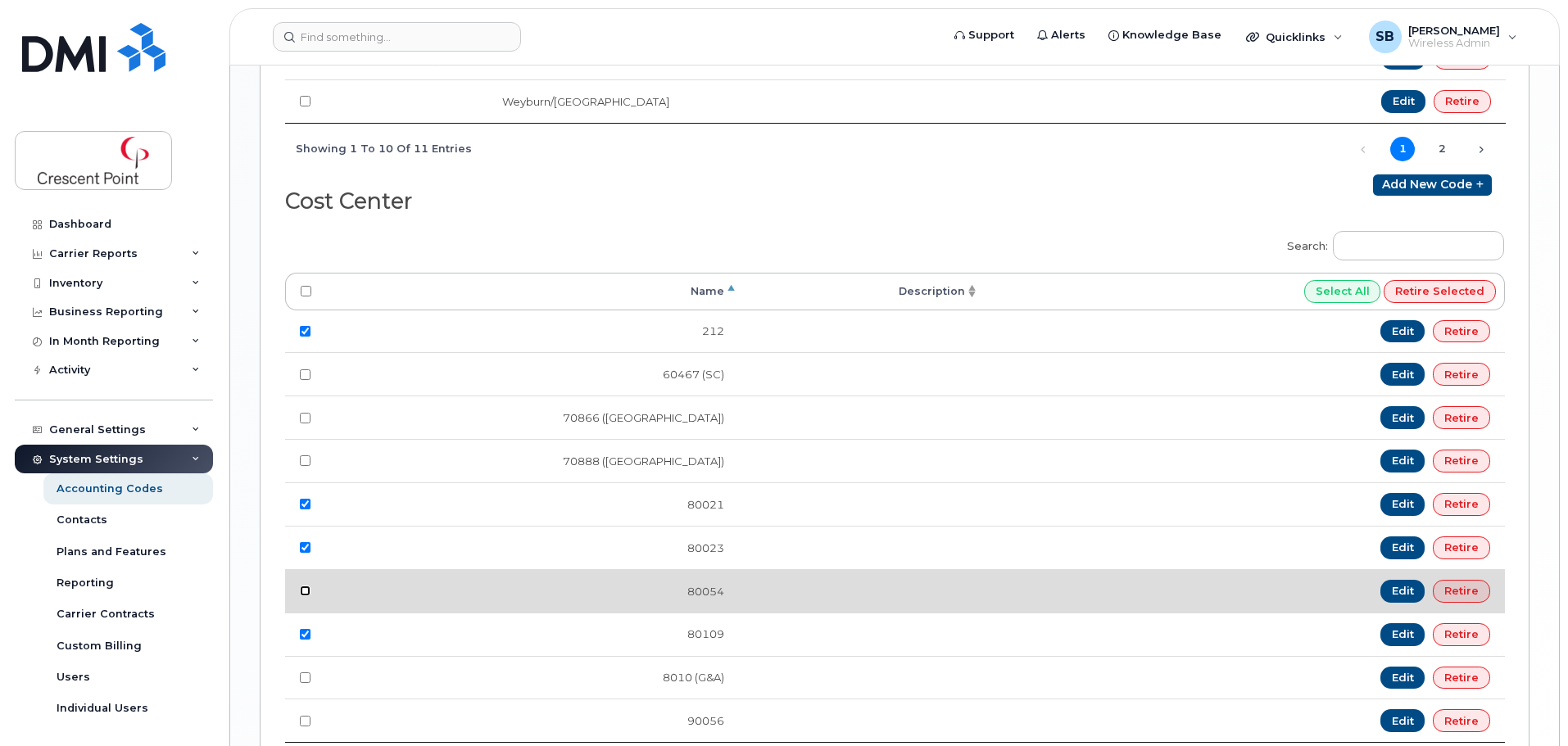
click at [307, 589] on input "checkbox" at bounding box center [305, 591] width 11 height 11
checkbox input "true"
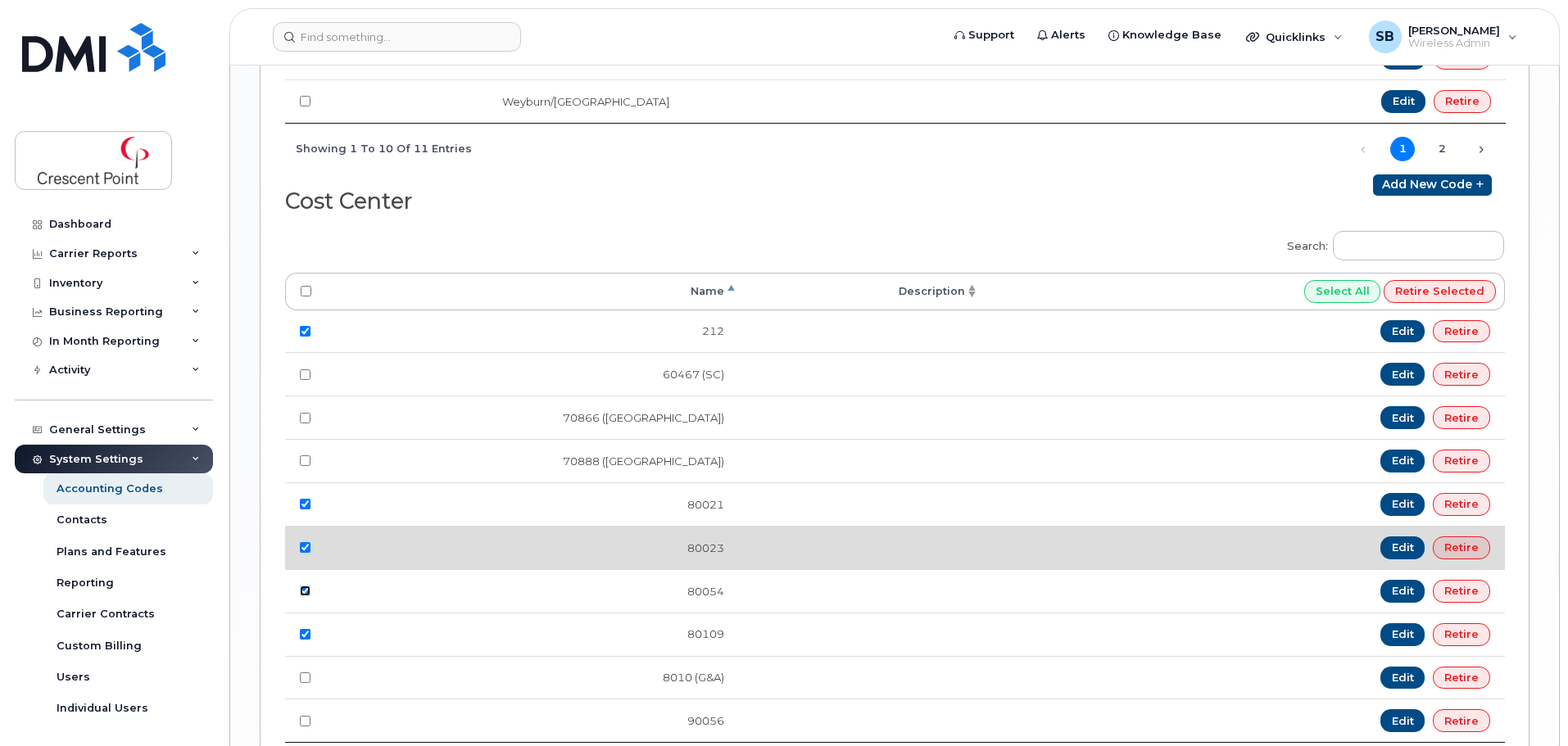
scroll to position [1466, 0]
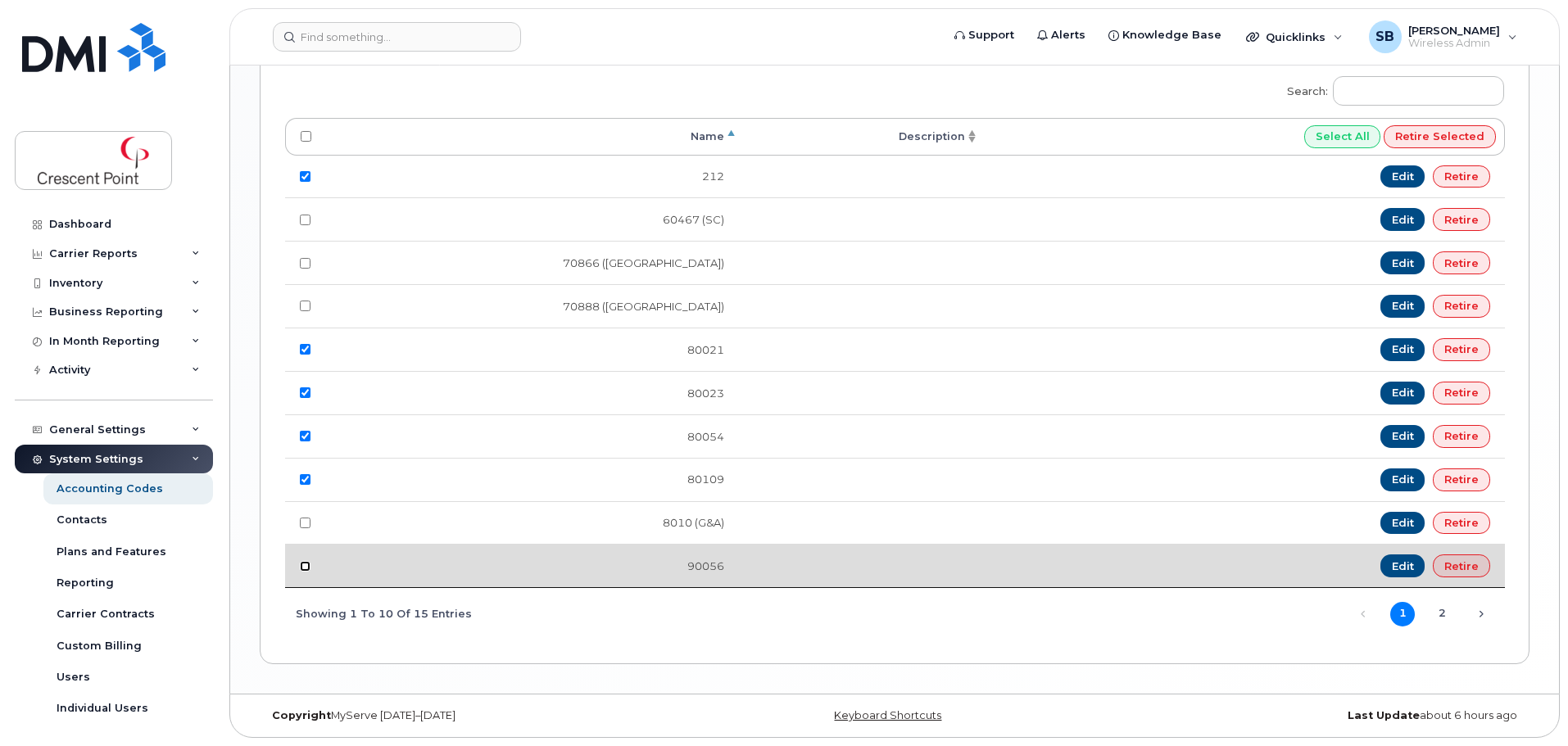
click at [305, 569] on input "checkbox" at bounding box center [305, 567] width 11 height 11
checkbox input "true"
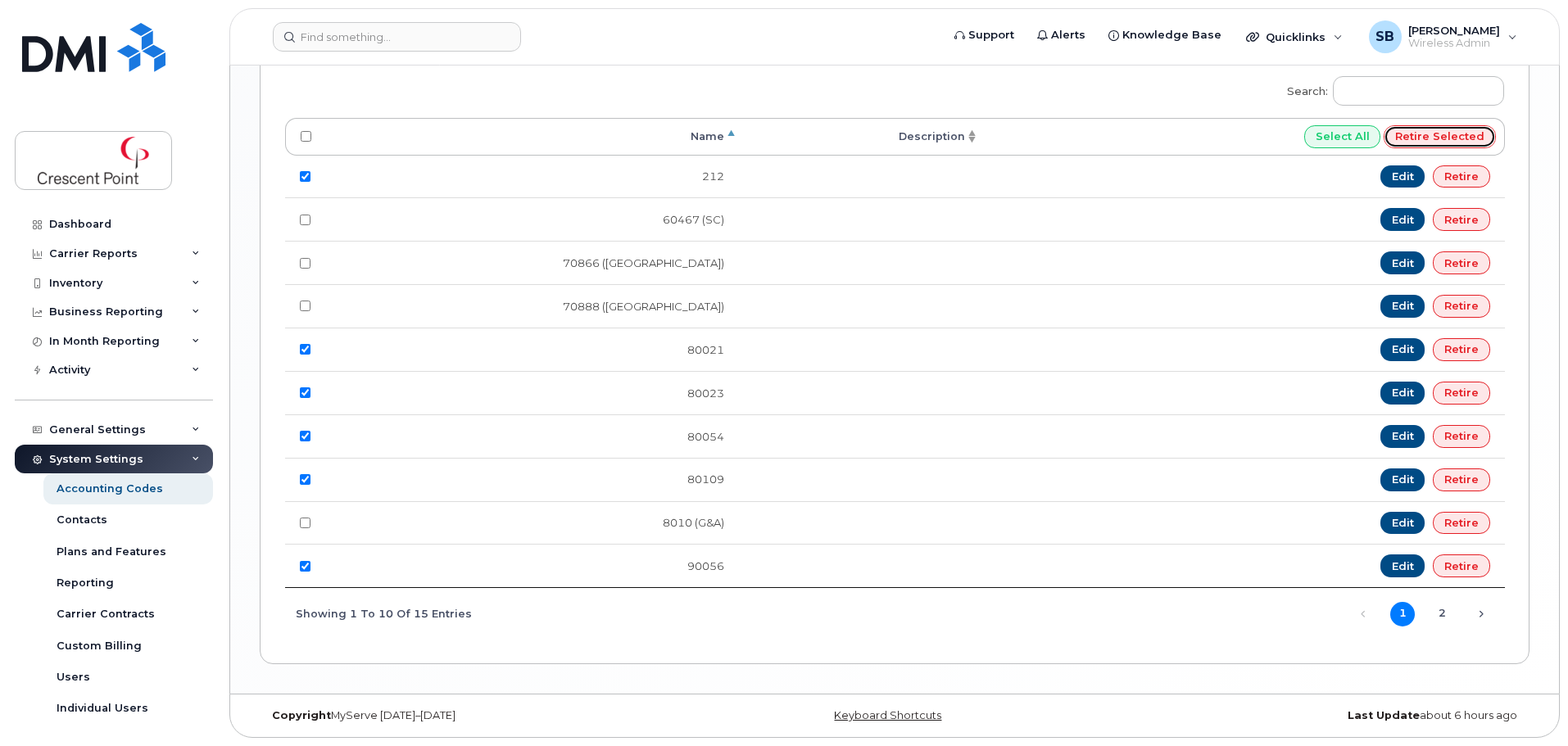
click at [1423, 137] on input "Retire selected" at bounding box center [1440, 137] width 112 height 23
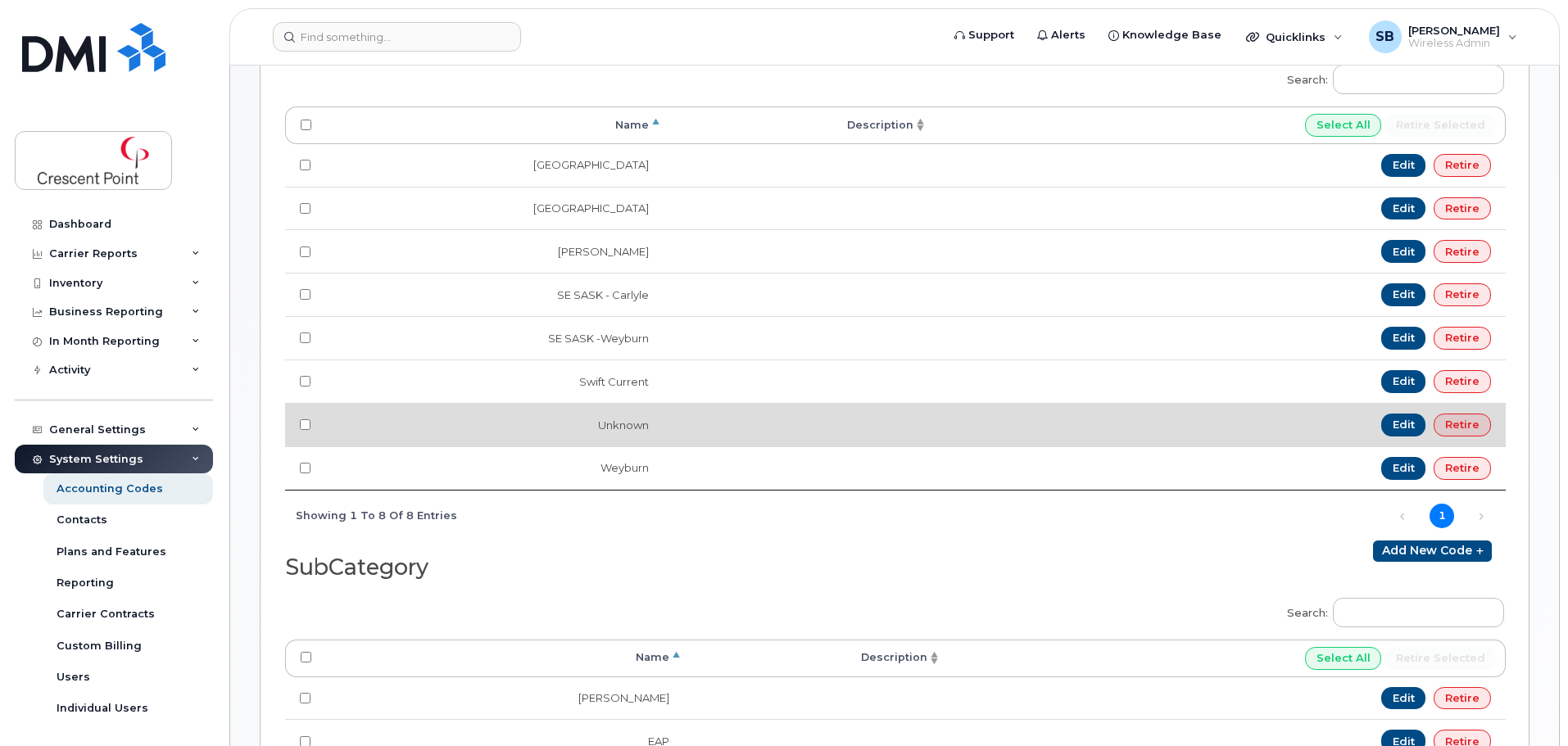
scroll to position [410, 0]
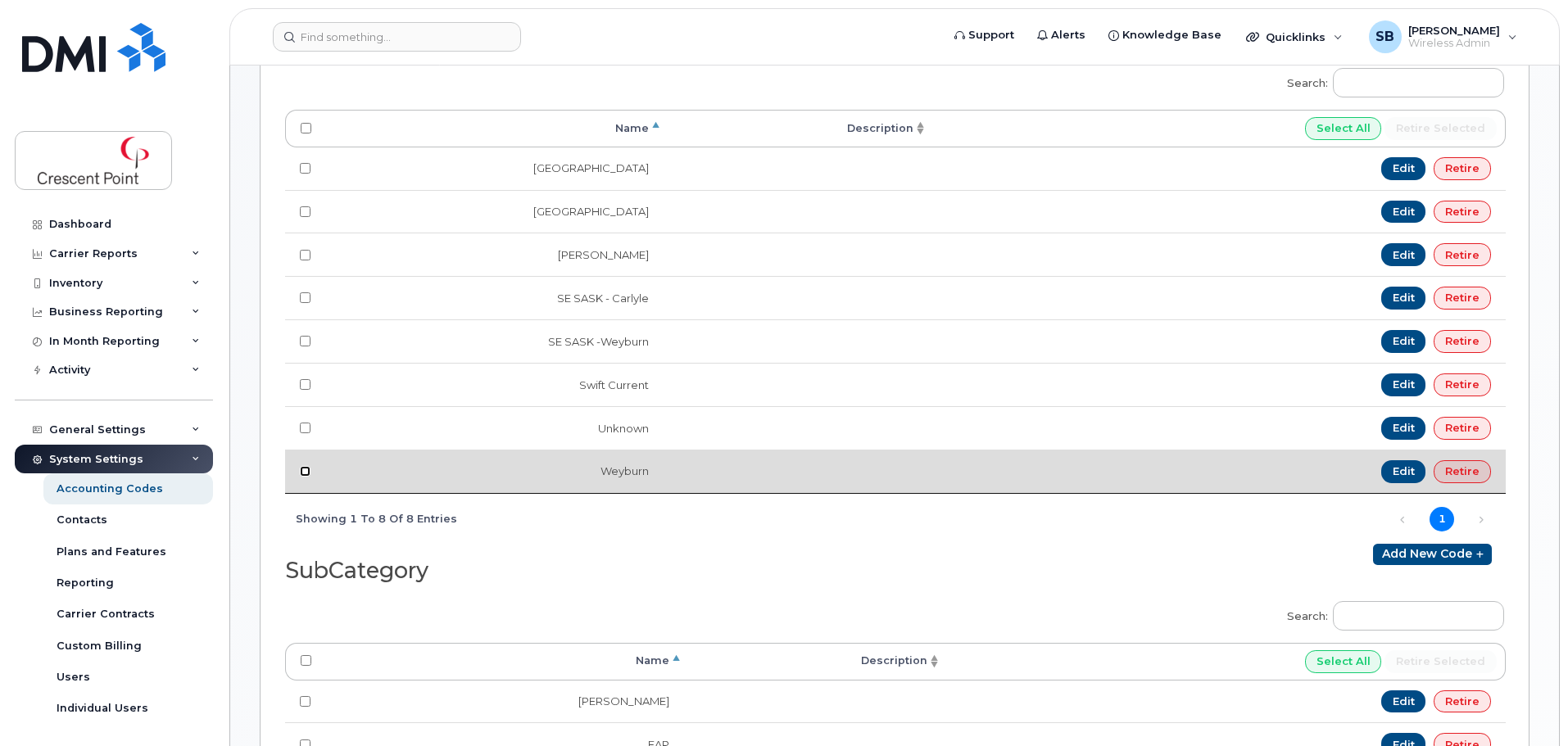
click at [306, 472] on input "checkbox" at bounding box center [305, 471] width 11 height 11
checkbox input "true"
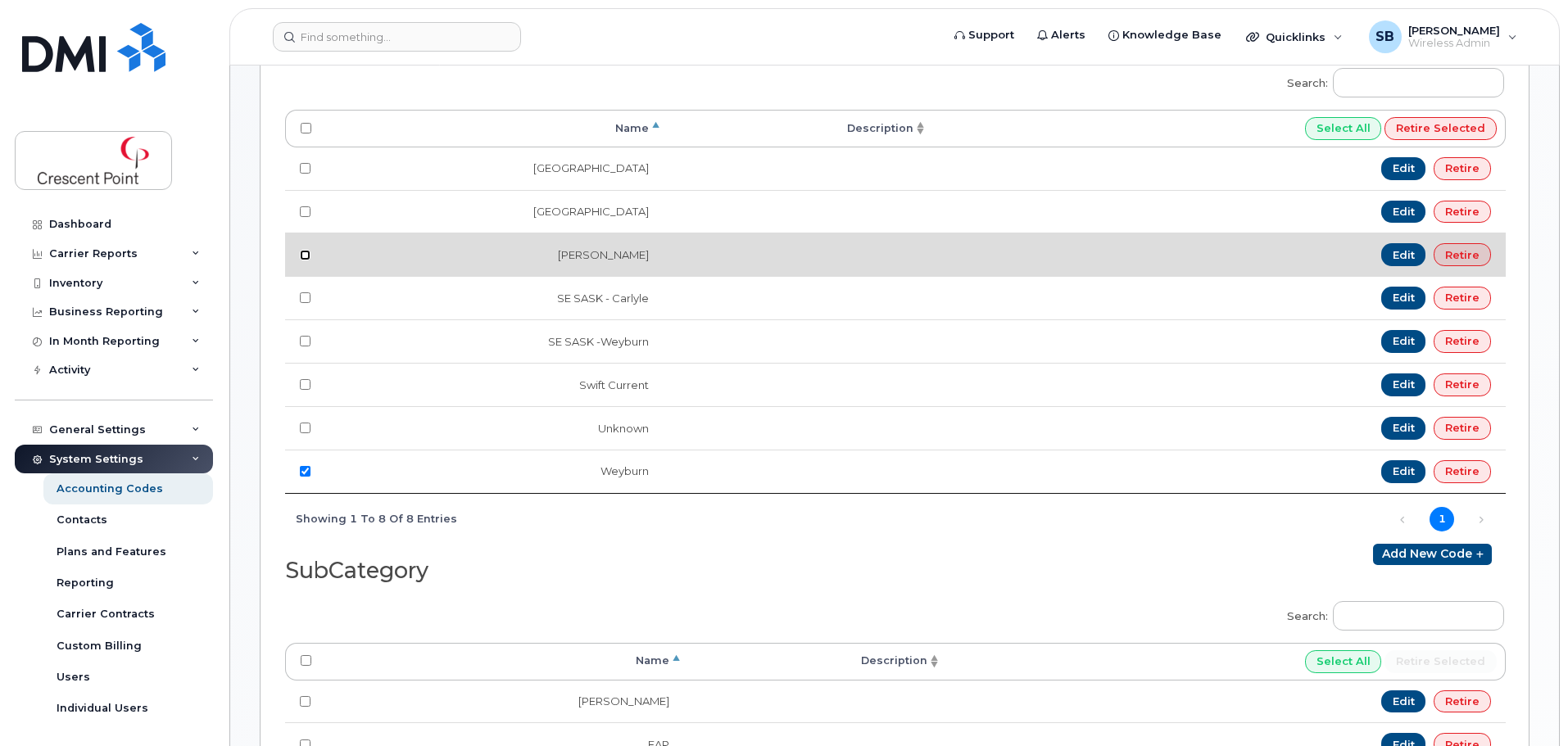
click at [308, 257] on input "checkbox" at bounding box center [305, 255] width 11 height 11
checkbox input "true"
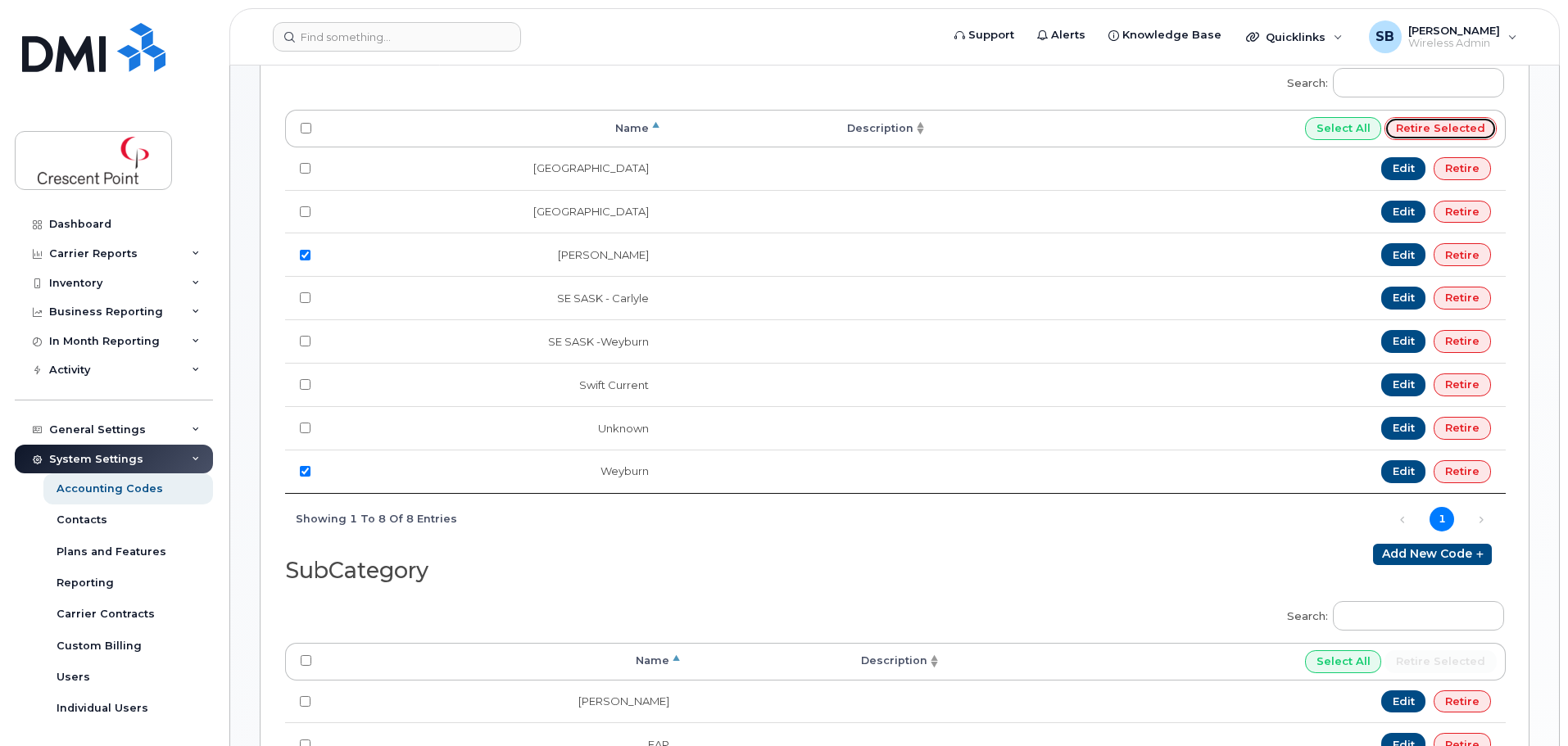
click at [1437, 136] on input "Retire selected" at bounding box center [1441, 128] width 112 height 23
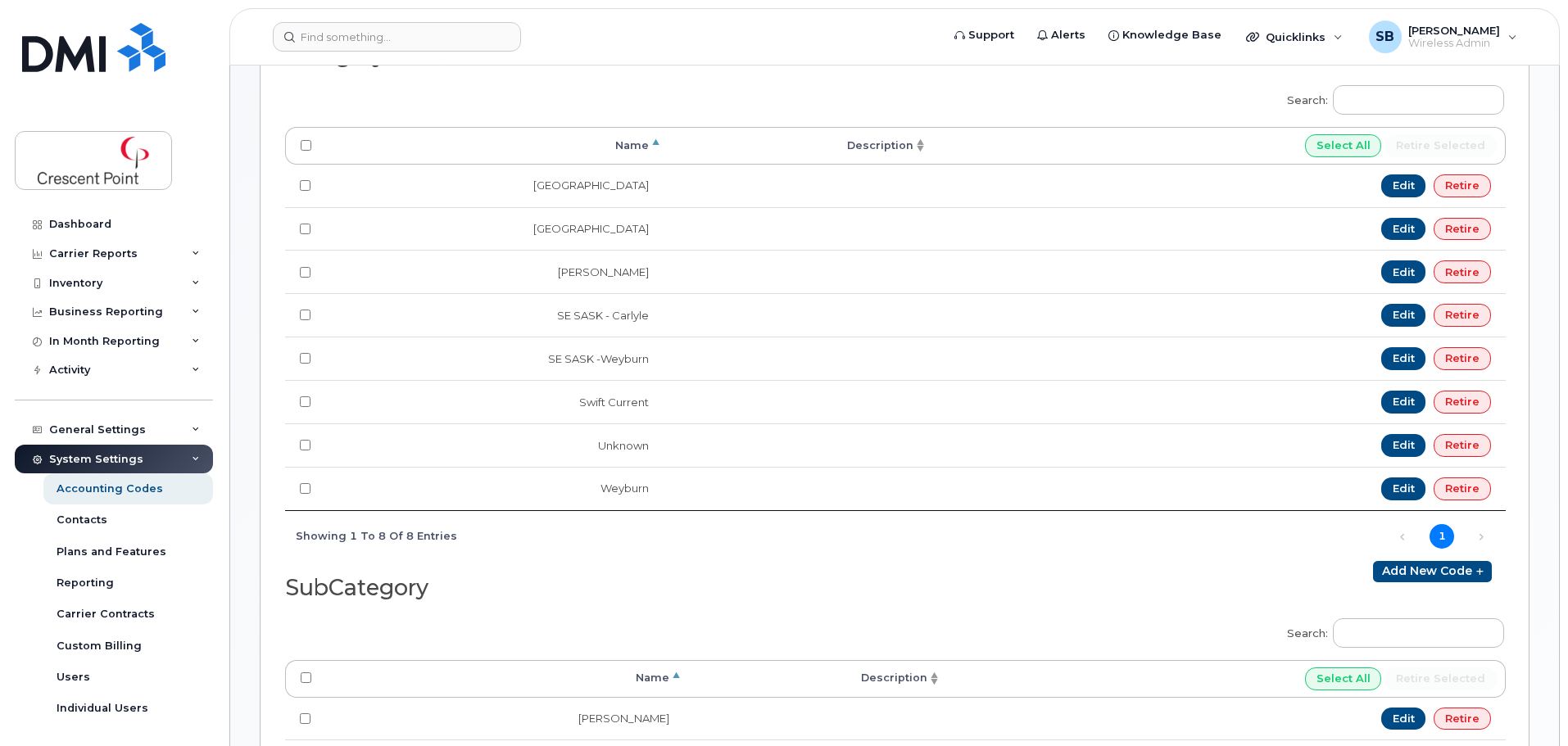
scroll to position [410, 0]
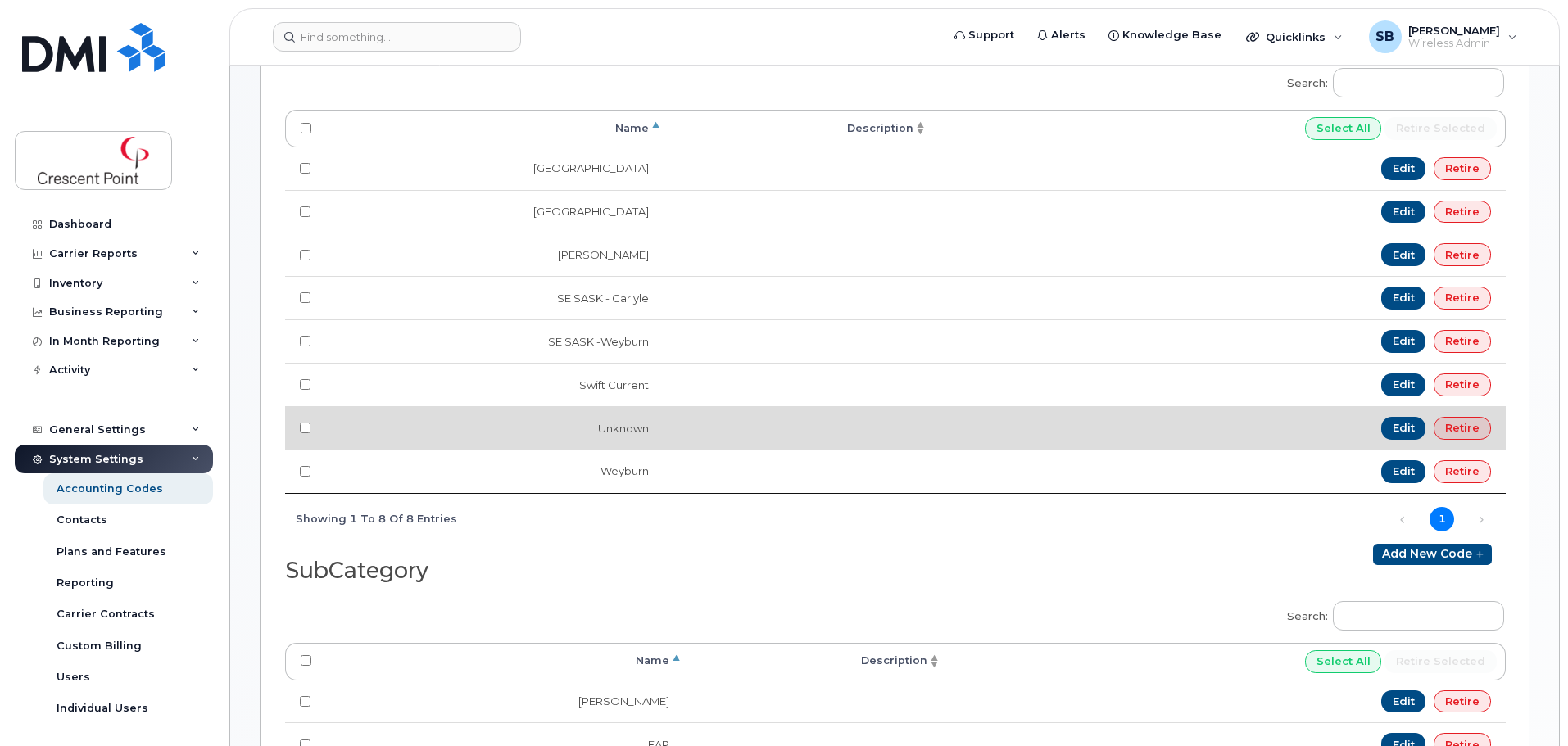
click at [666, 413] on td at bounding box center [796, 428] width 265 height 44
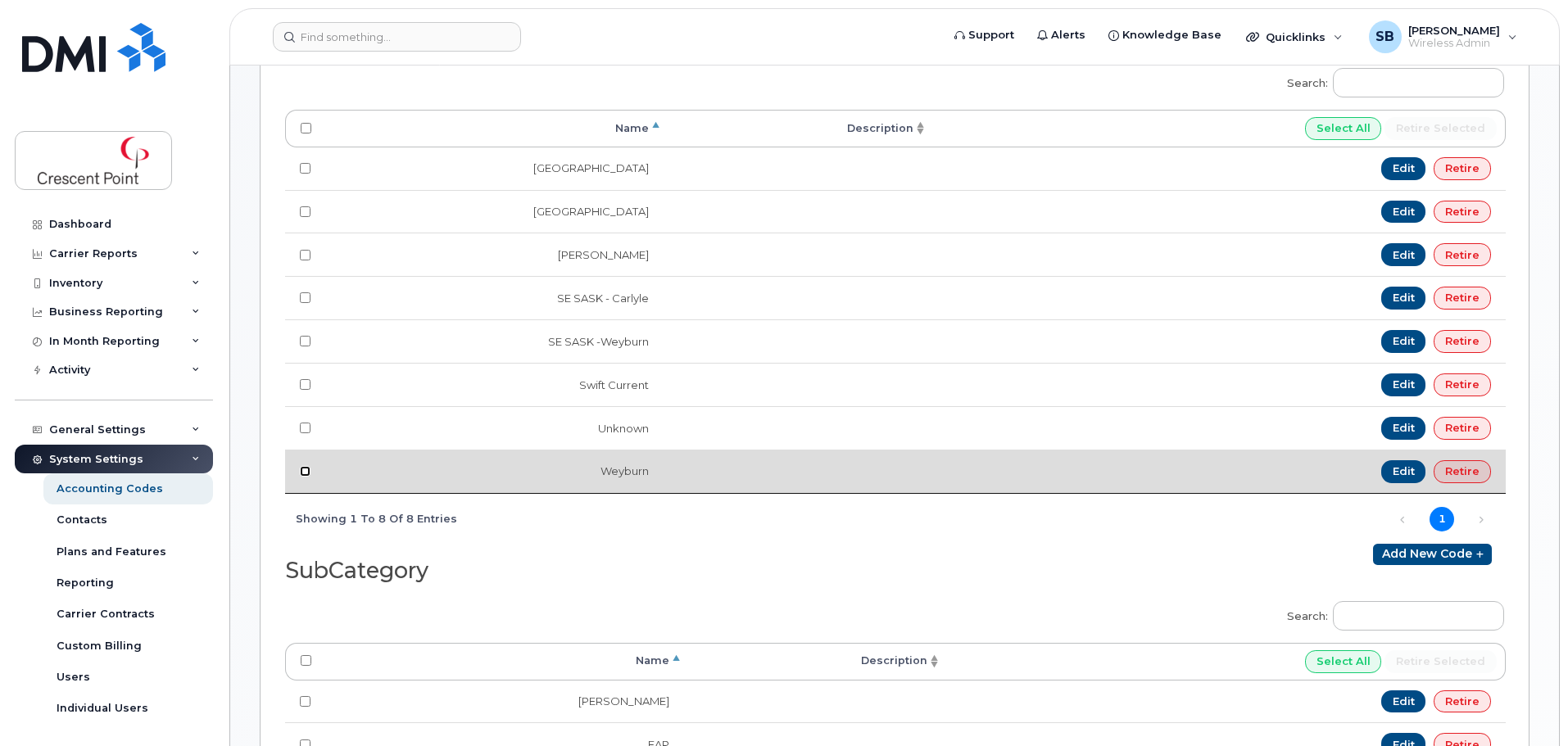
click at [302, 472] on input "checkbox" at bounding box center [305, 471] width 11 height 11
checkbox input "true"
click at [1453, 475] on link "Retire" at bounding box center [1462, 472] width 57 height 23
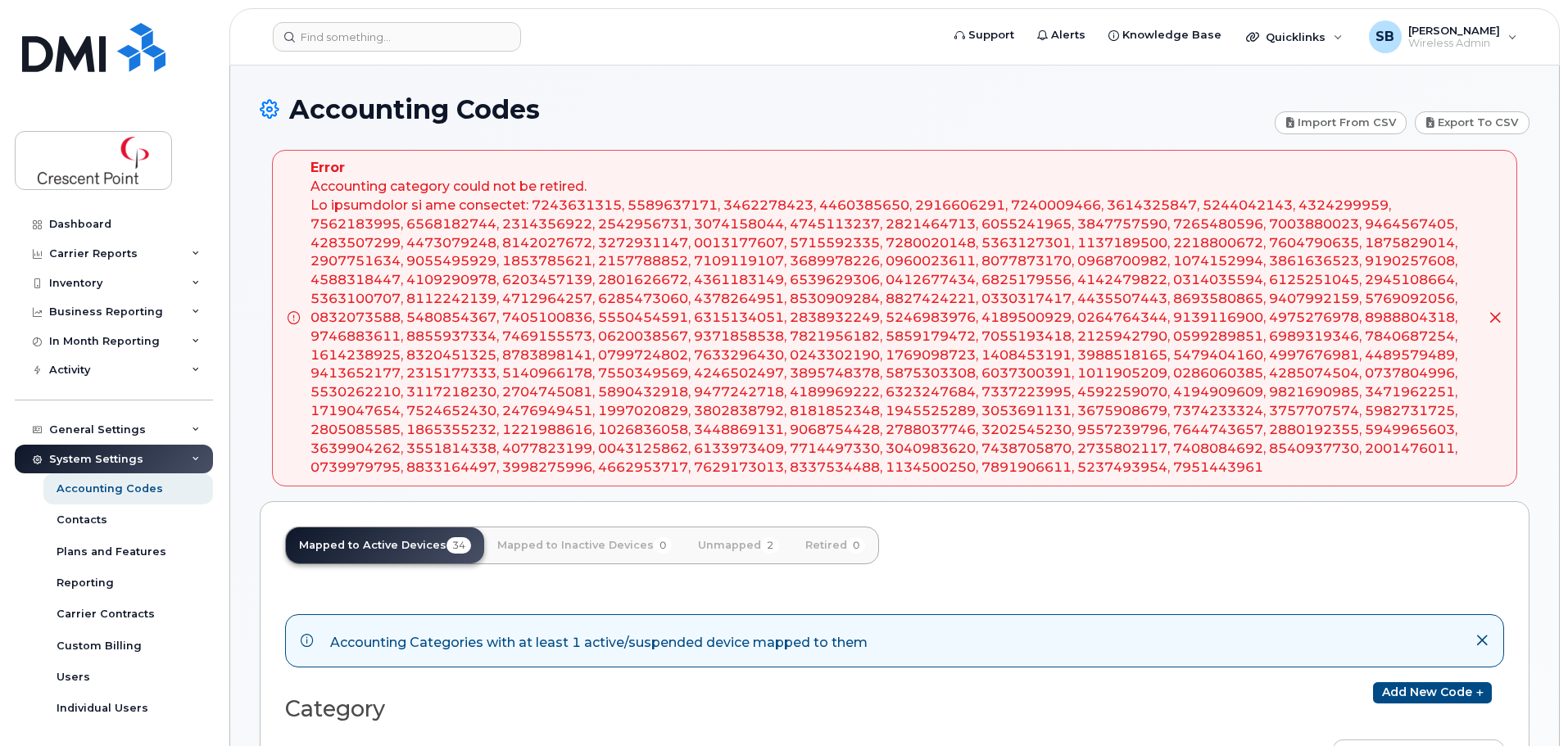
click at [1497, 324] on icon at bounding box center [1494, 317] width 13 height 13
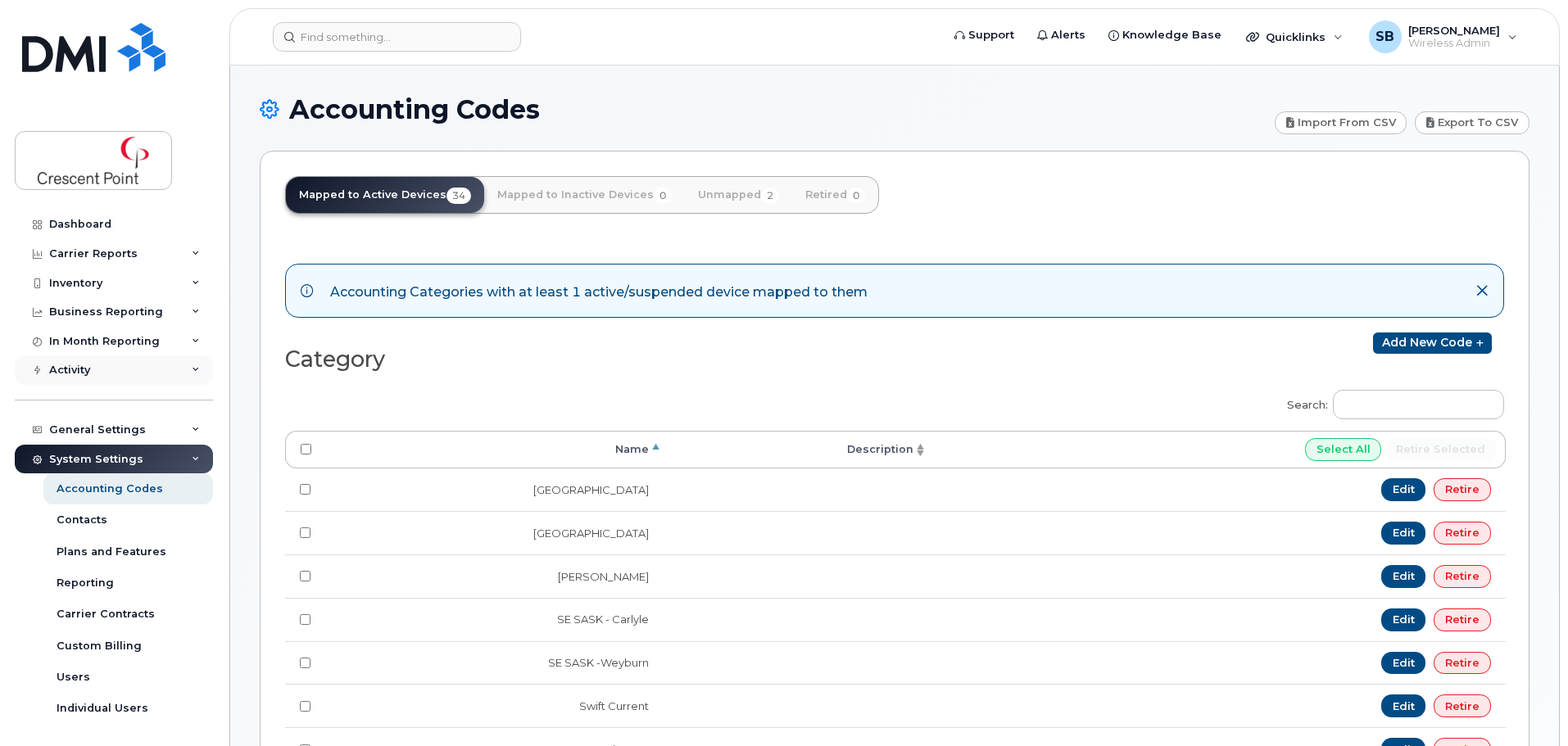
click at [111, 373] on div "Activity" at bounding box center [114, 370] width 198 height 29
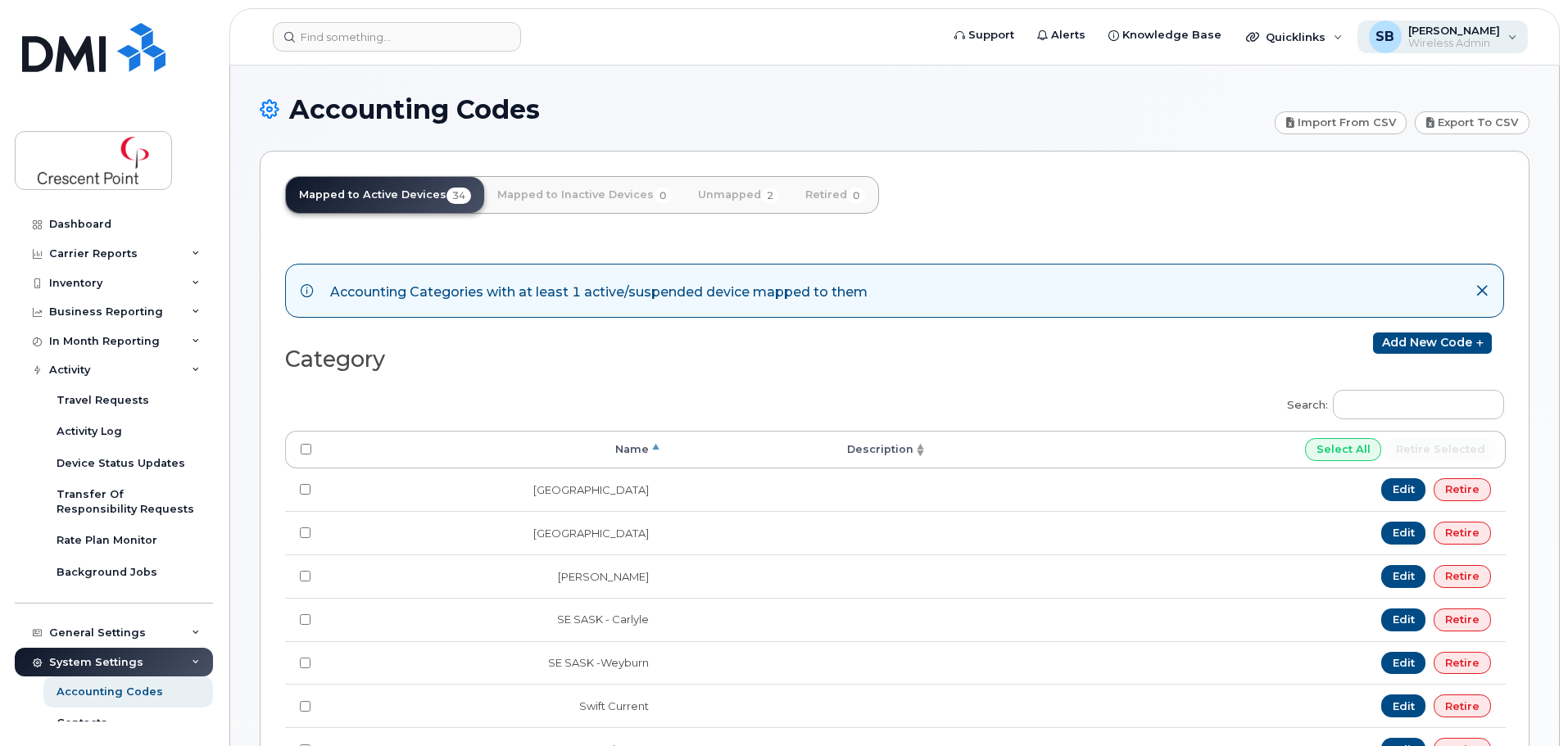
click at [1439, 45] on span "Wireless Admin" at bounding box center [1453, 43] width 92 height 13
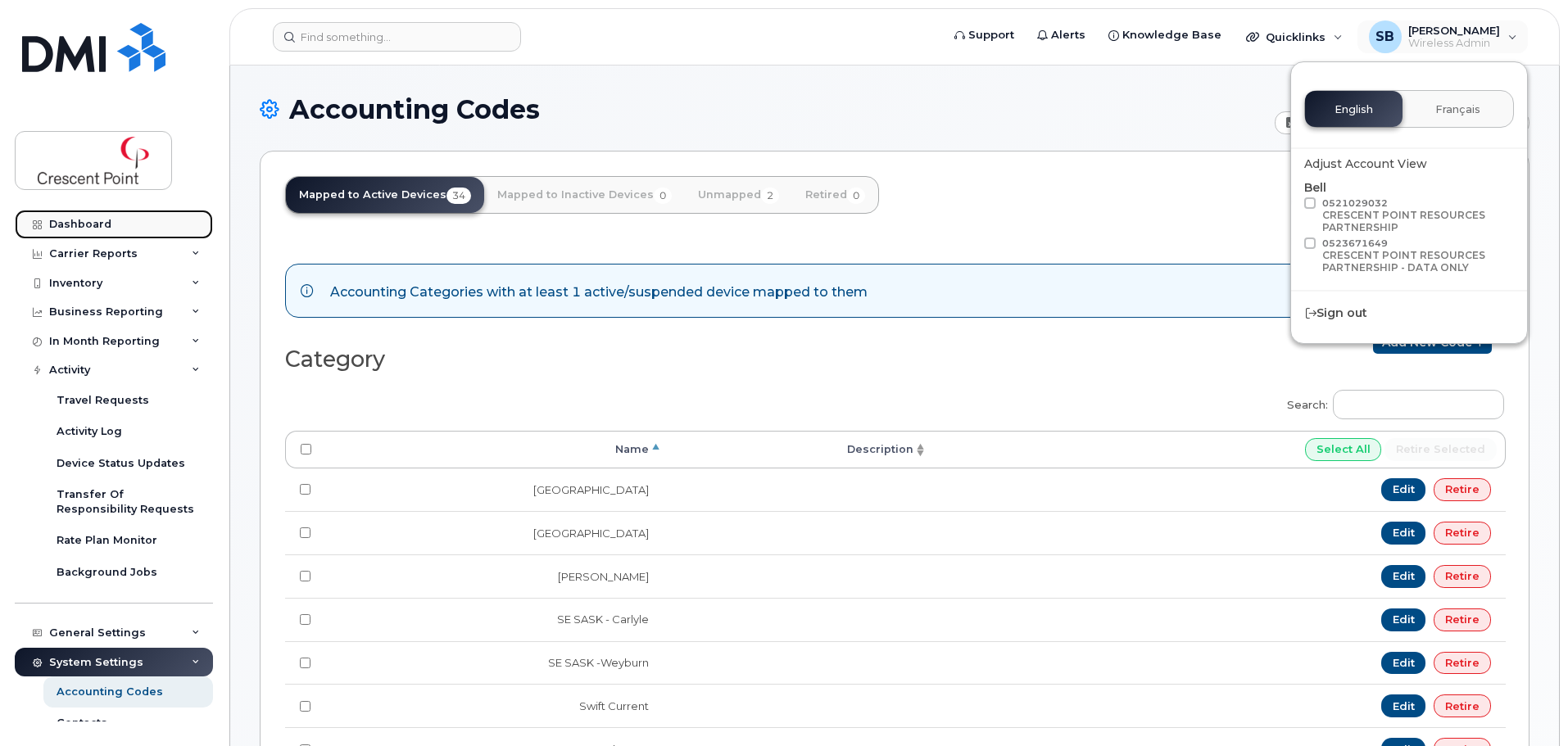
click at [104, 233] on link "Dashboard" at bounding box center [114, 224] width 198 height 29
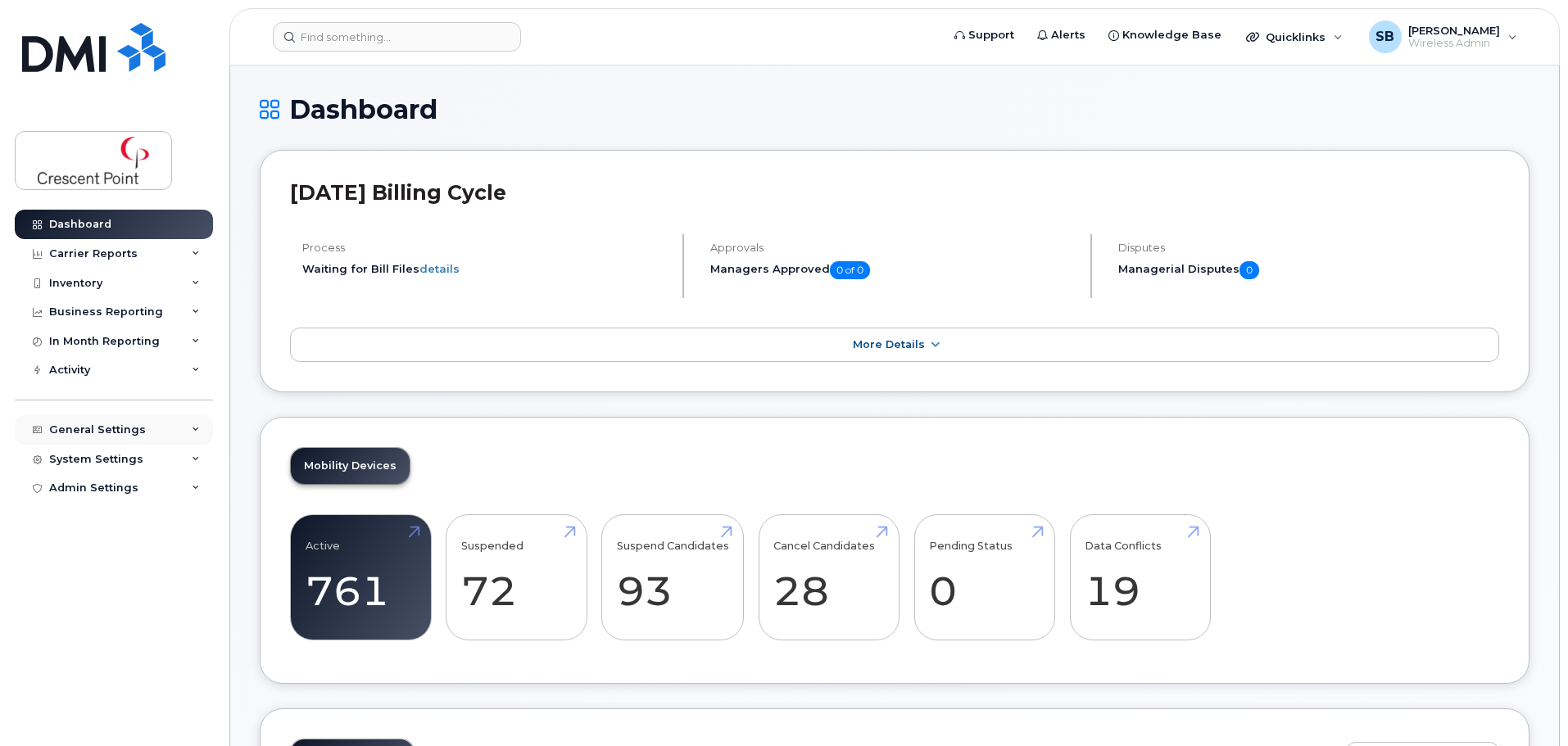
click at [192, 422] on div "General Settings" at bounding box center [114, 430] width 198 height 29
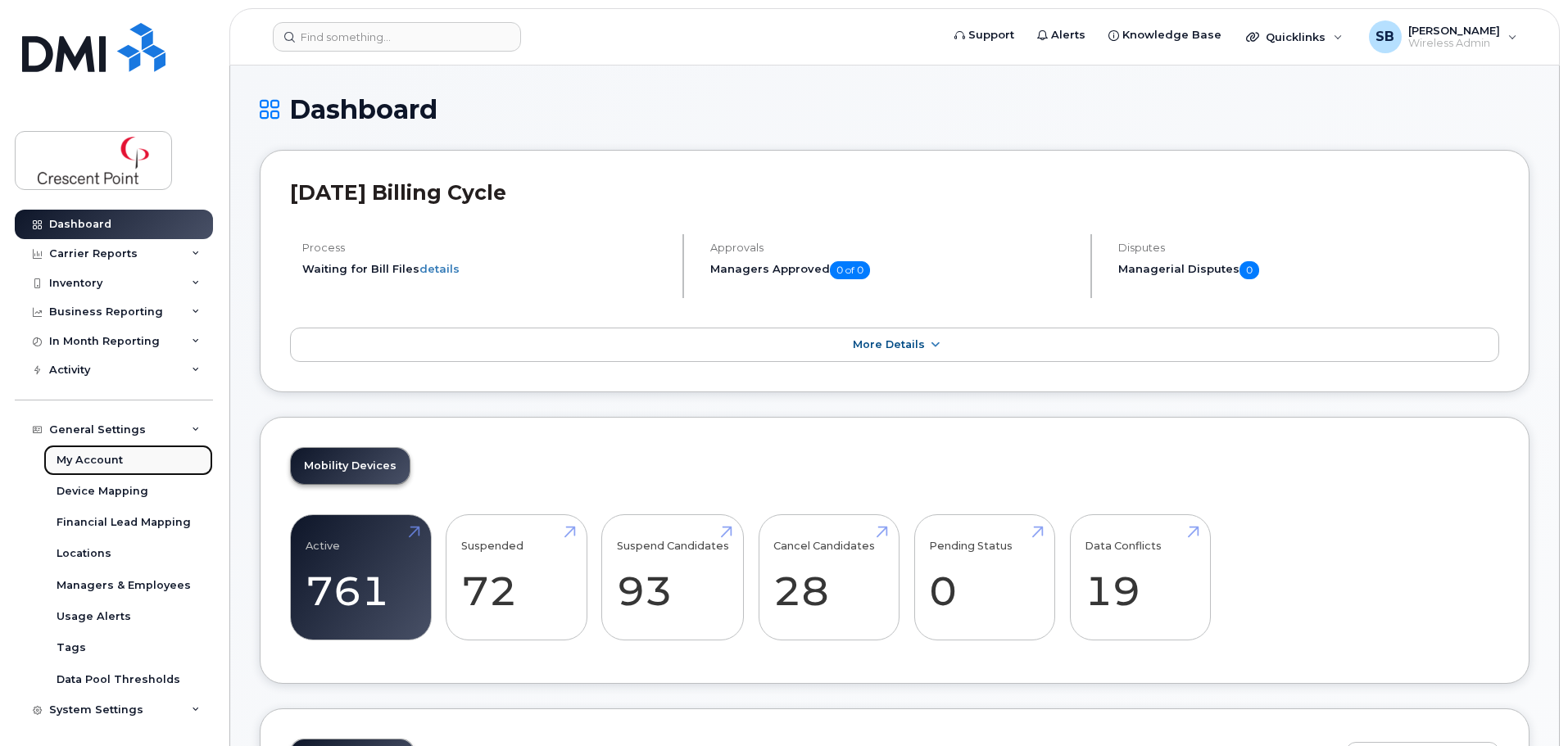
click at [117, 455] on div "My Account" at bounding box center [89, 460] width 66 height 15
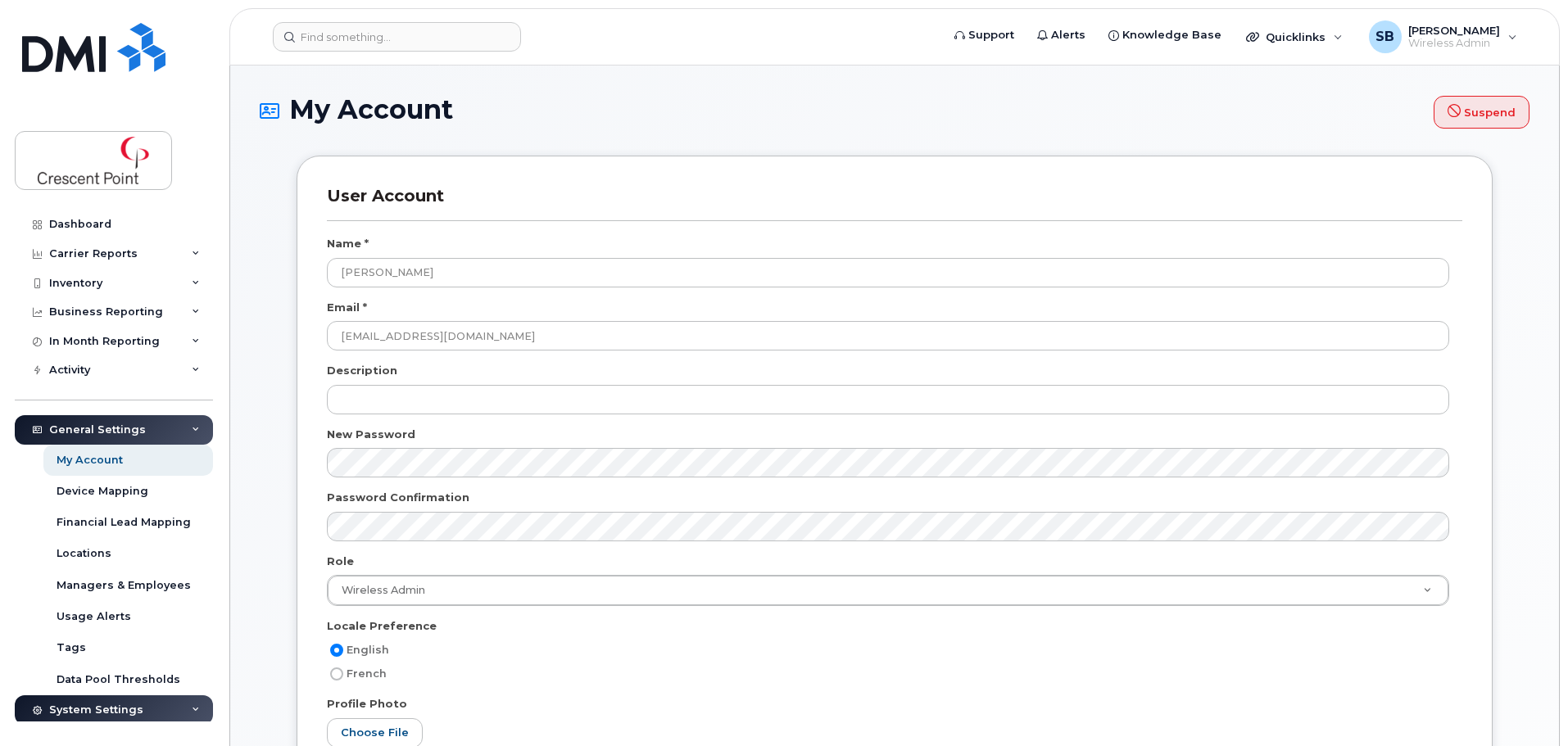
select select
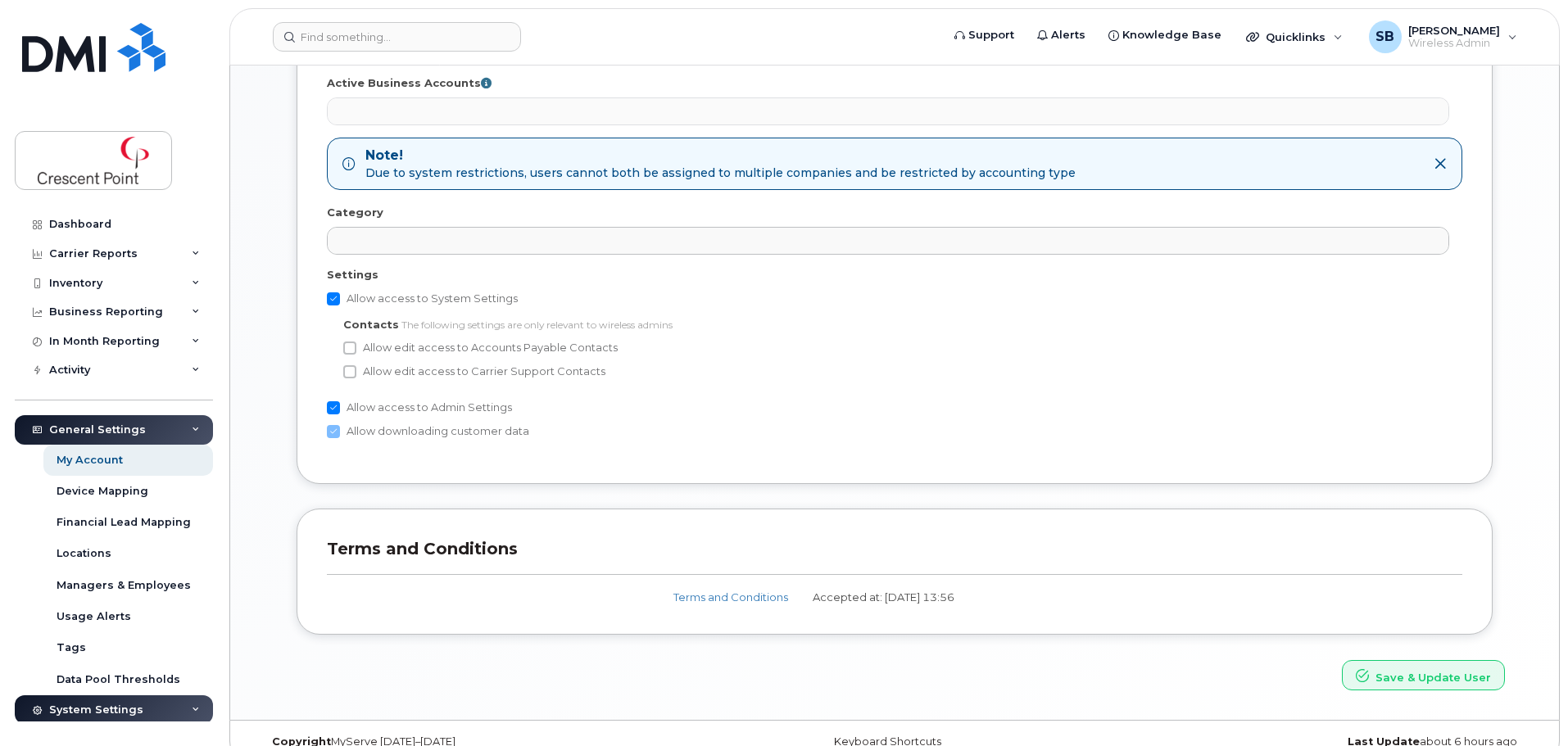
scroll to position [928, 0]
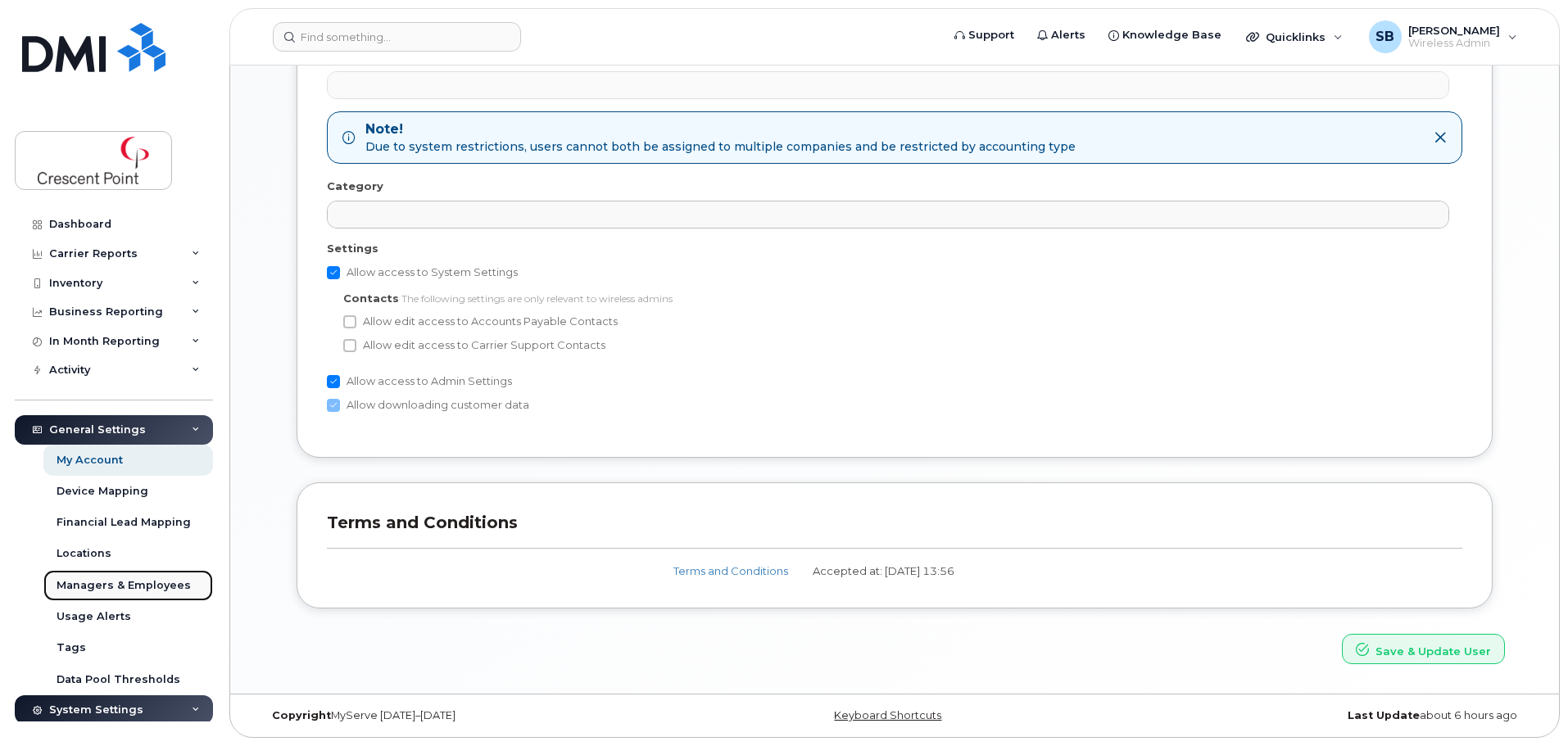
click at [102, 580] on div "Managers & Employees" at bounding box center [123, 586] width 135 height 15
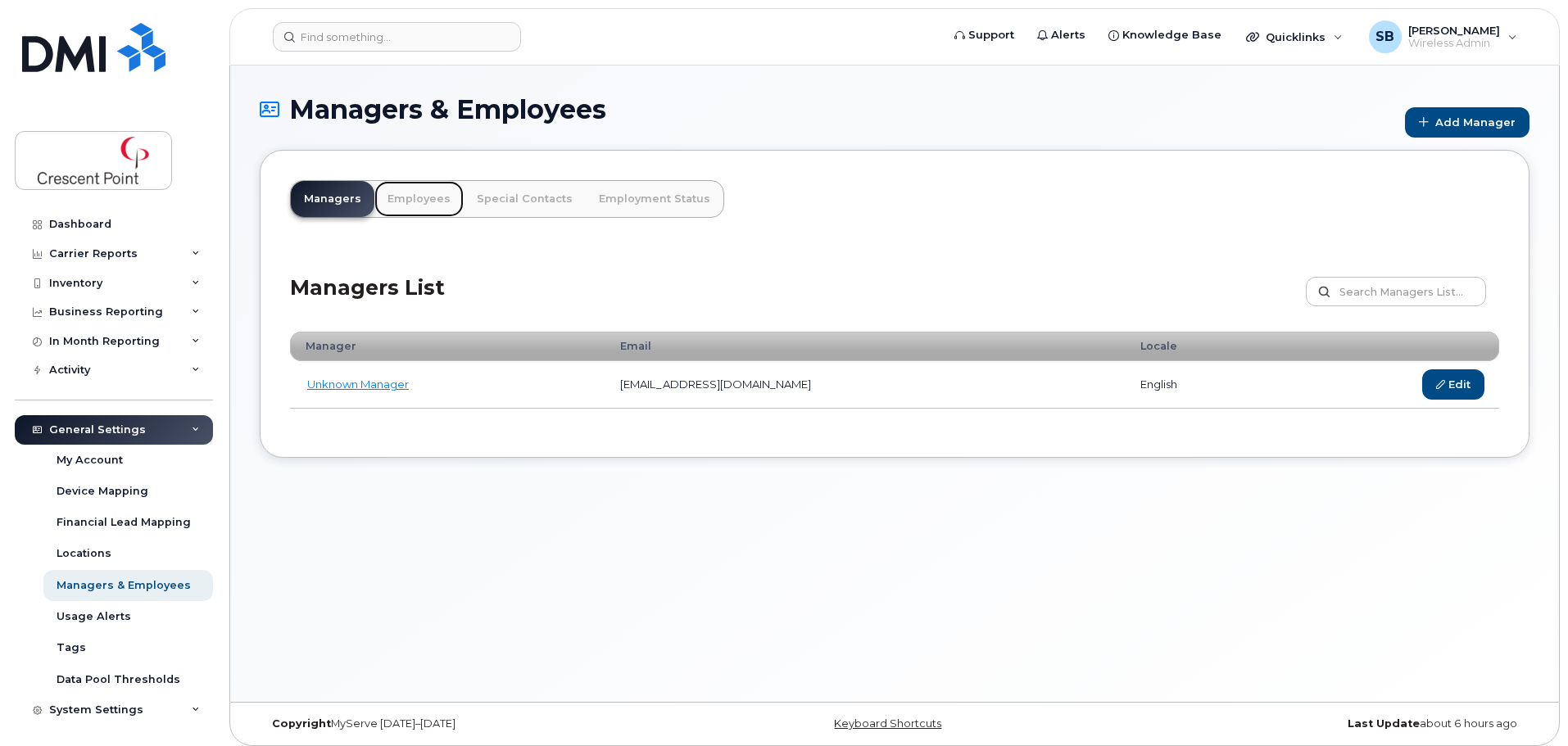
drag, startPoint x: 416, startPoint y: 198, endPoint x: 425, endPoint y: 201, distance: 9.5
click at [417, 198] on link "Employees" at bounding box center [419, 199] width 89 height 36
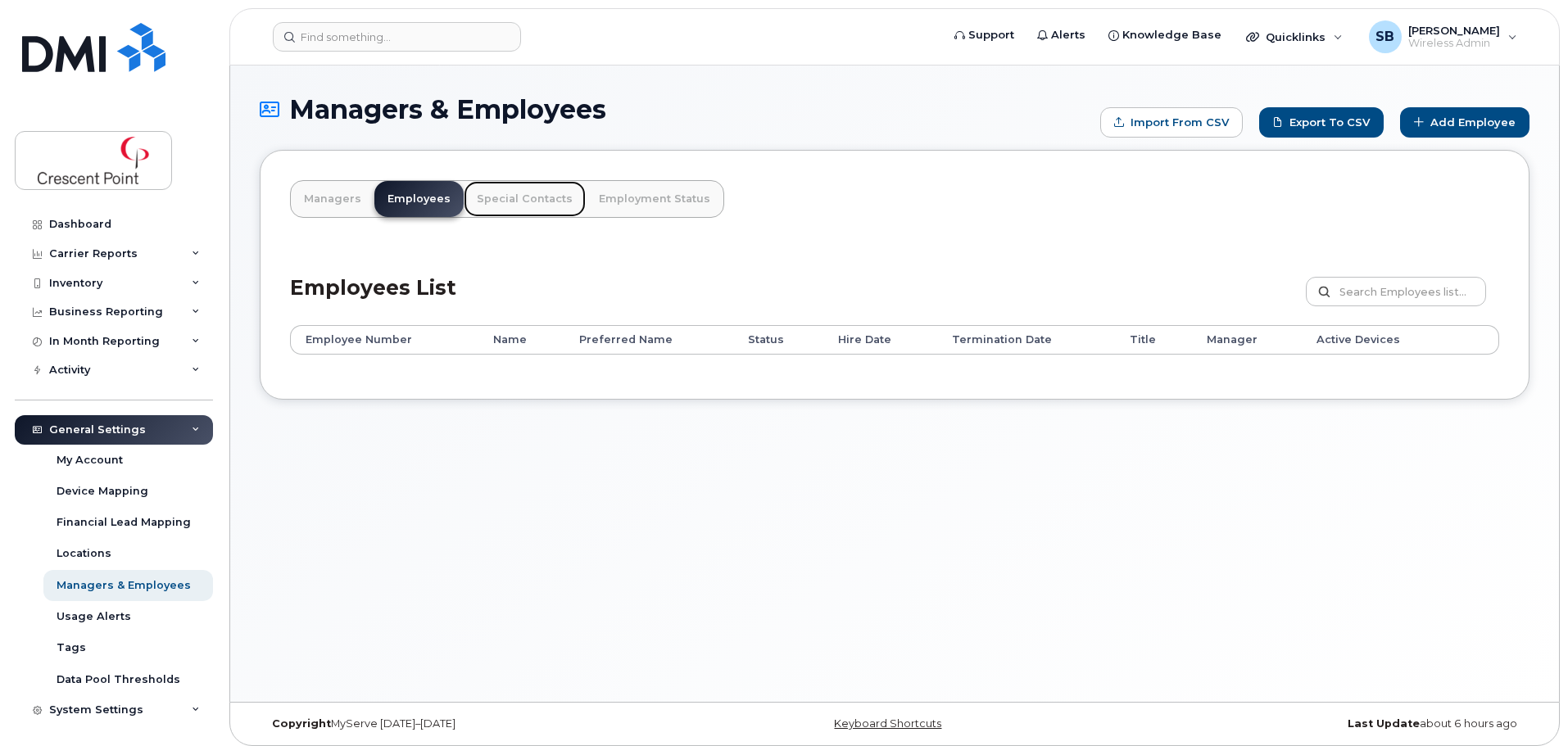
click at [504, 200] on link "Special Contacts" at bounding box center [524, 199] width 122 height 36
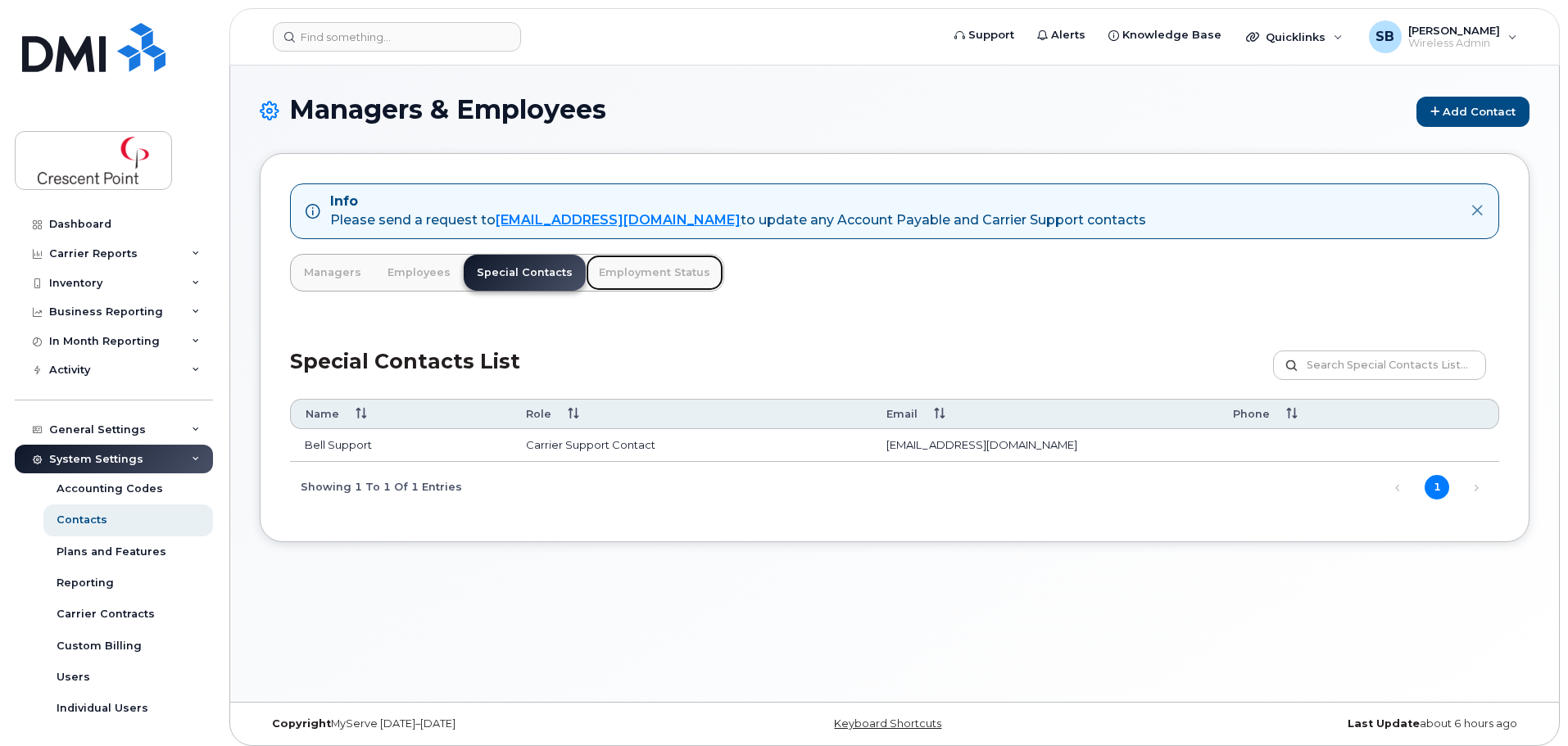
click at [660, 274] on link "Employment Status" at bounding box center [654, 273] width 137 height 36
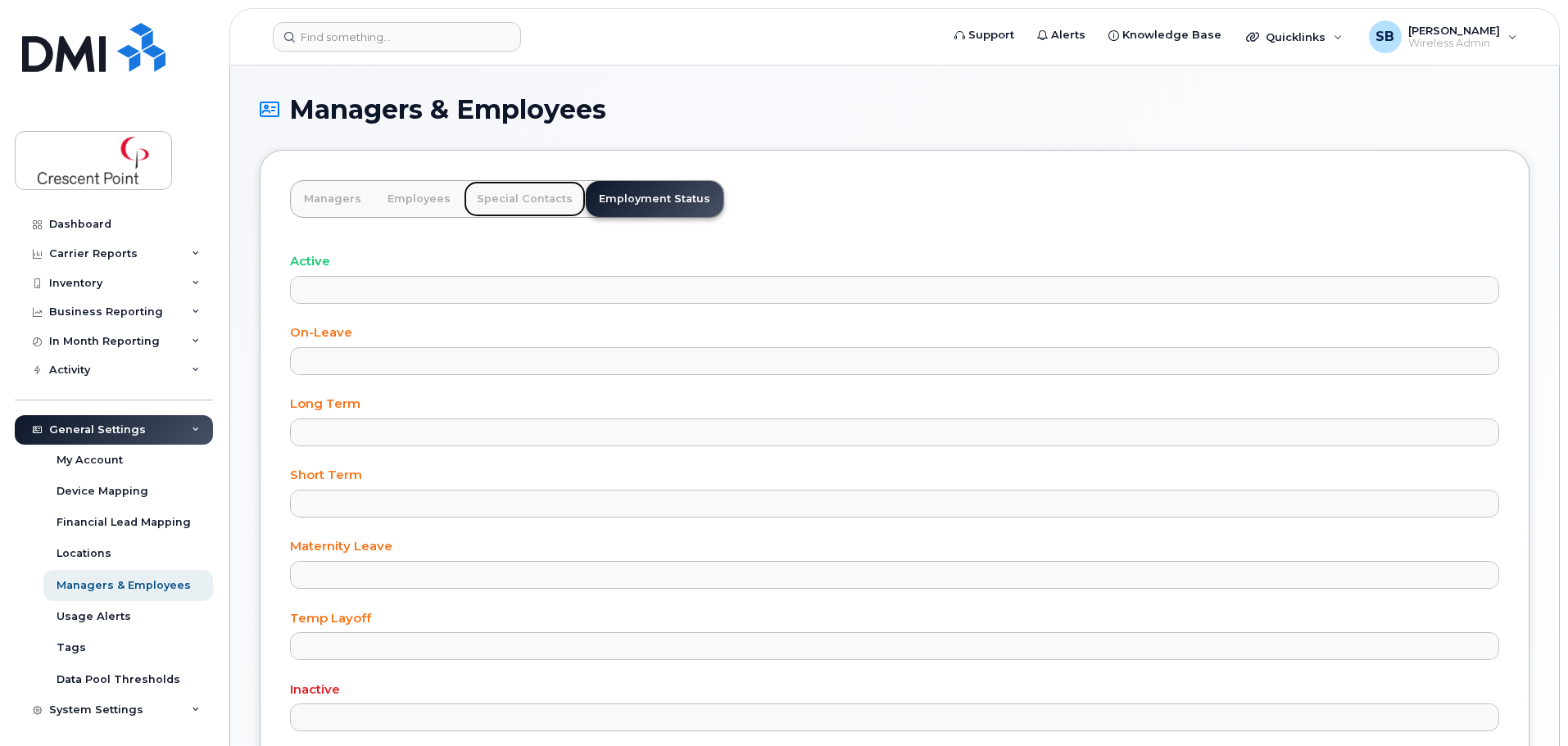
click at [523, 210] on link "Special Contacts" at bounding box center [524, 199] width 122 height 36
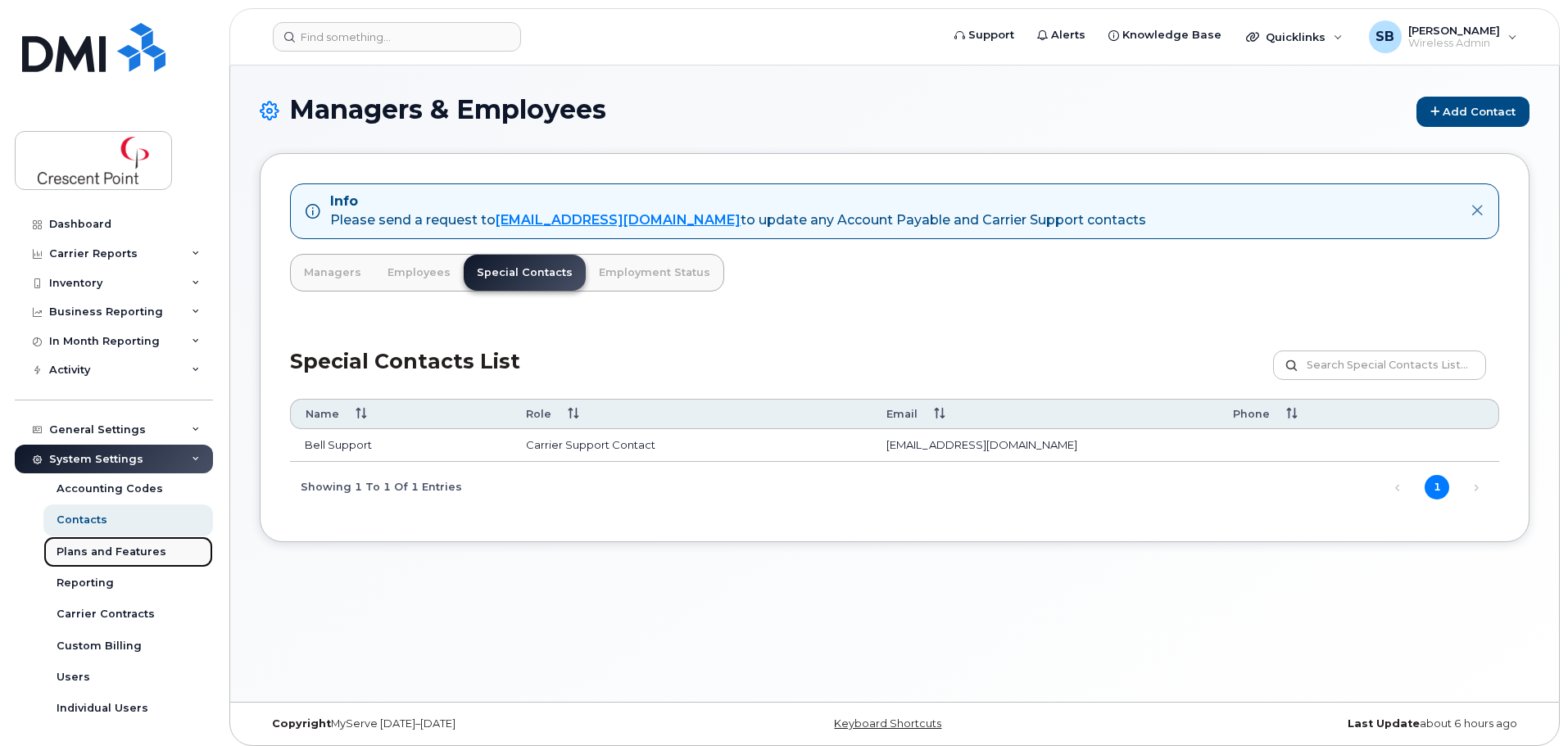
click at [120, 548] on div "Plans and Features" at bounding box center [110, 552] width 110 height 15
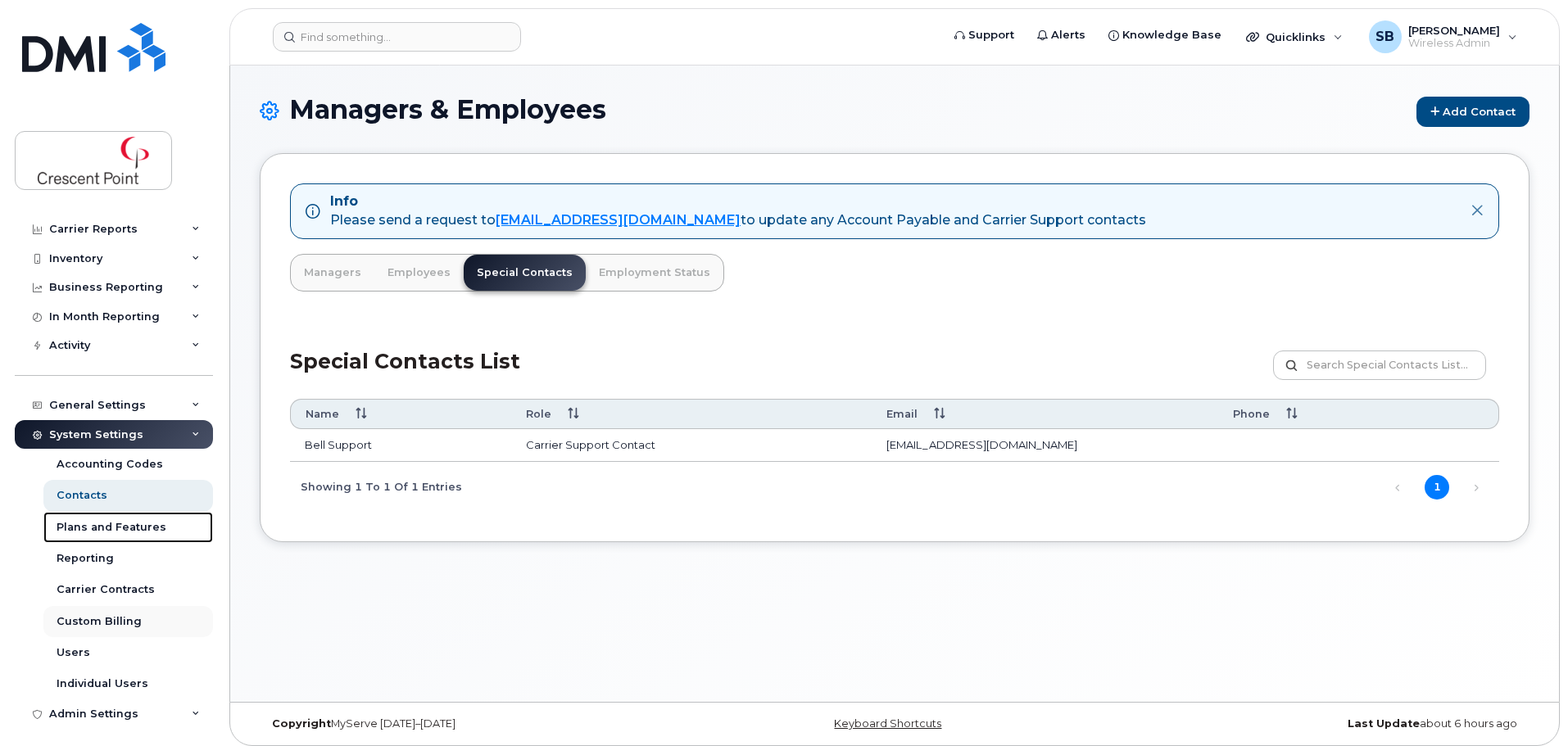
scroll to position [32, 0]
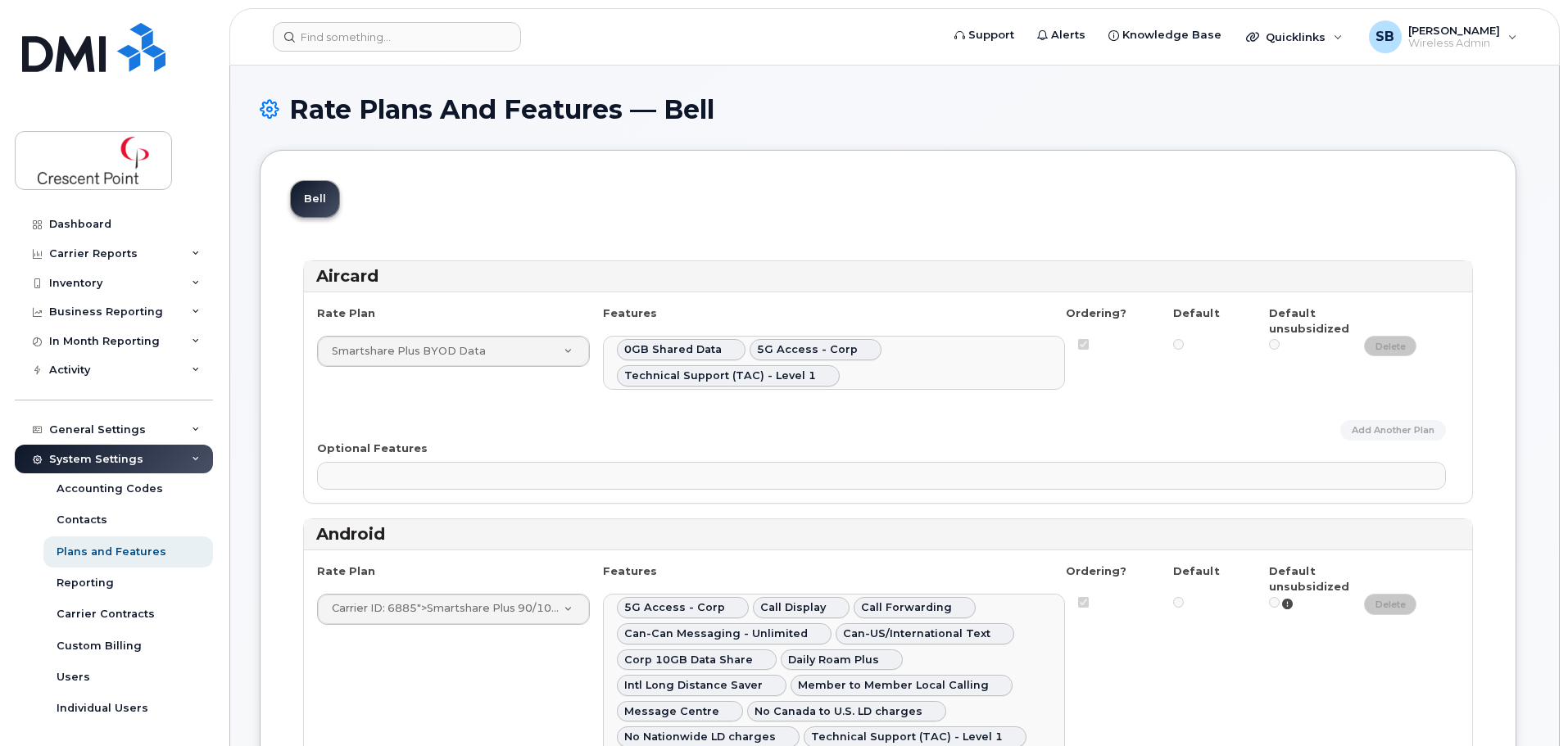
select select
select select "204"
select select
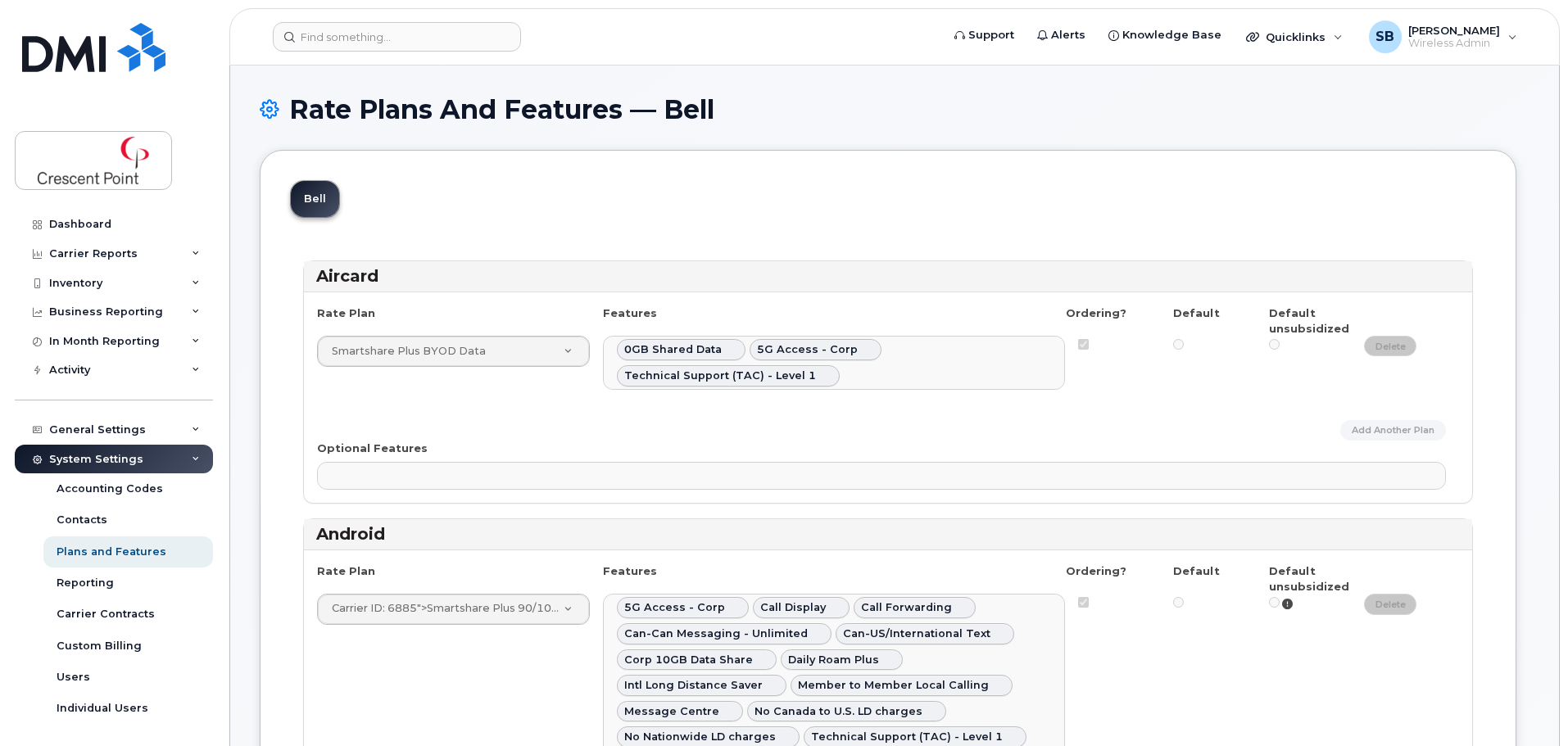
select select
select select "204"
select select
select select "204"
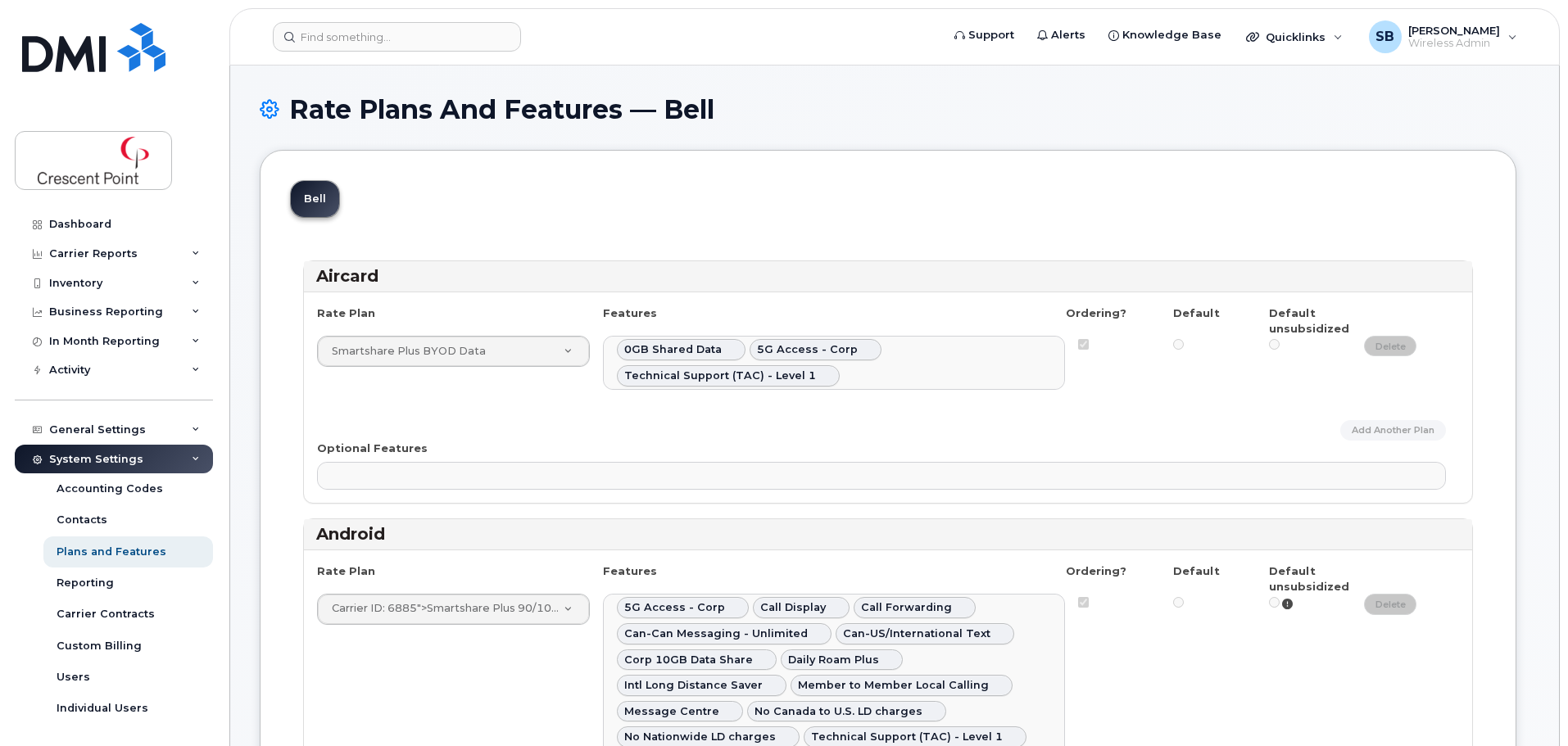
select select "171"
select select "204"
select select
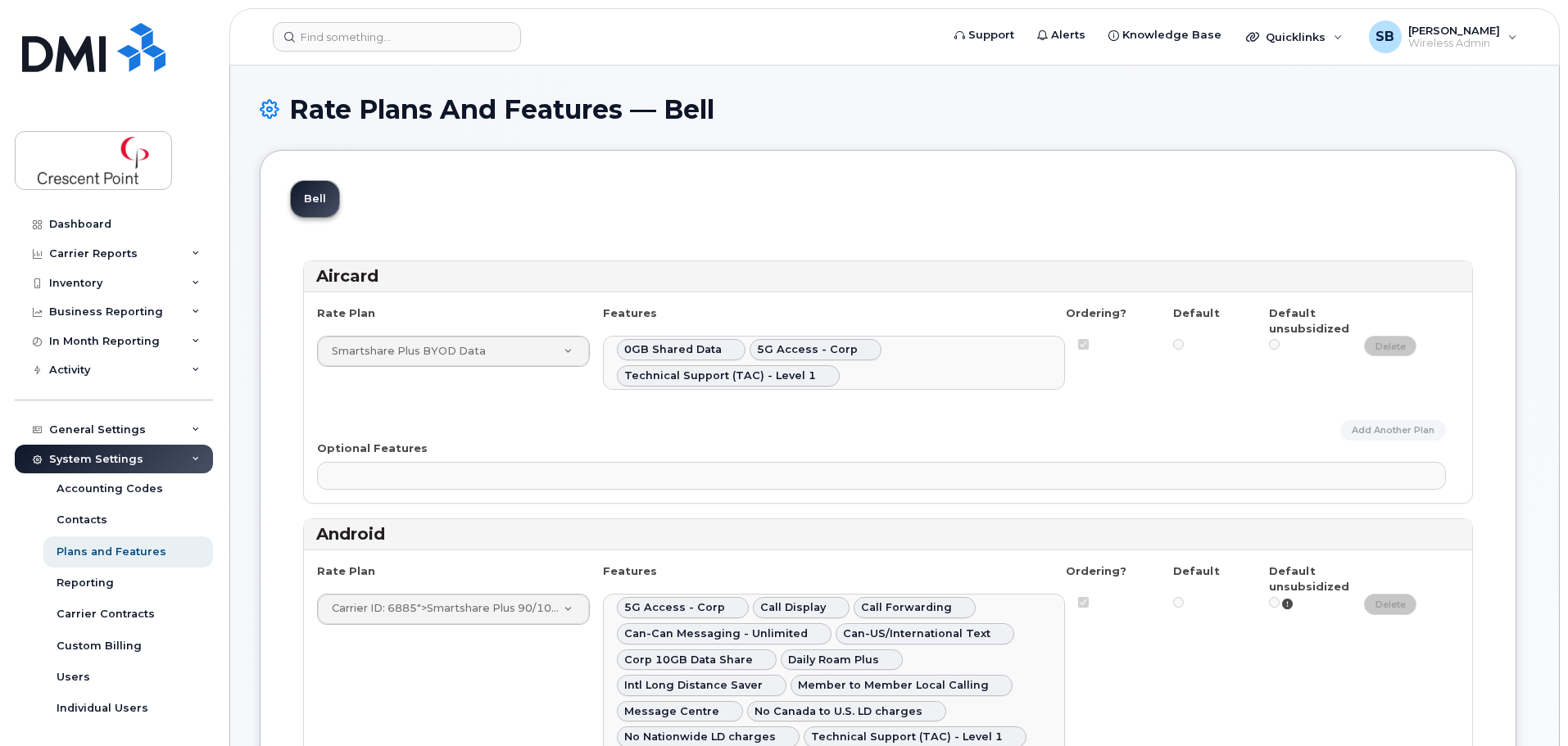
select select
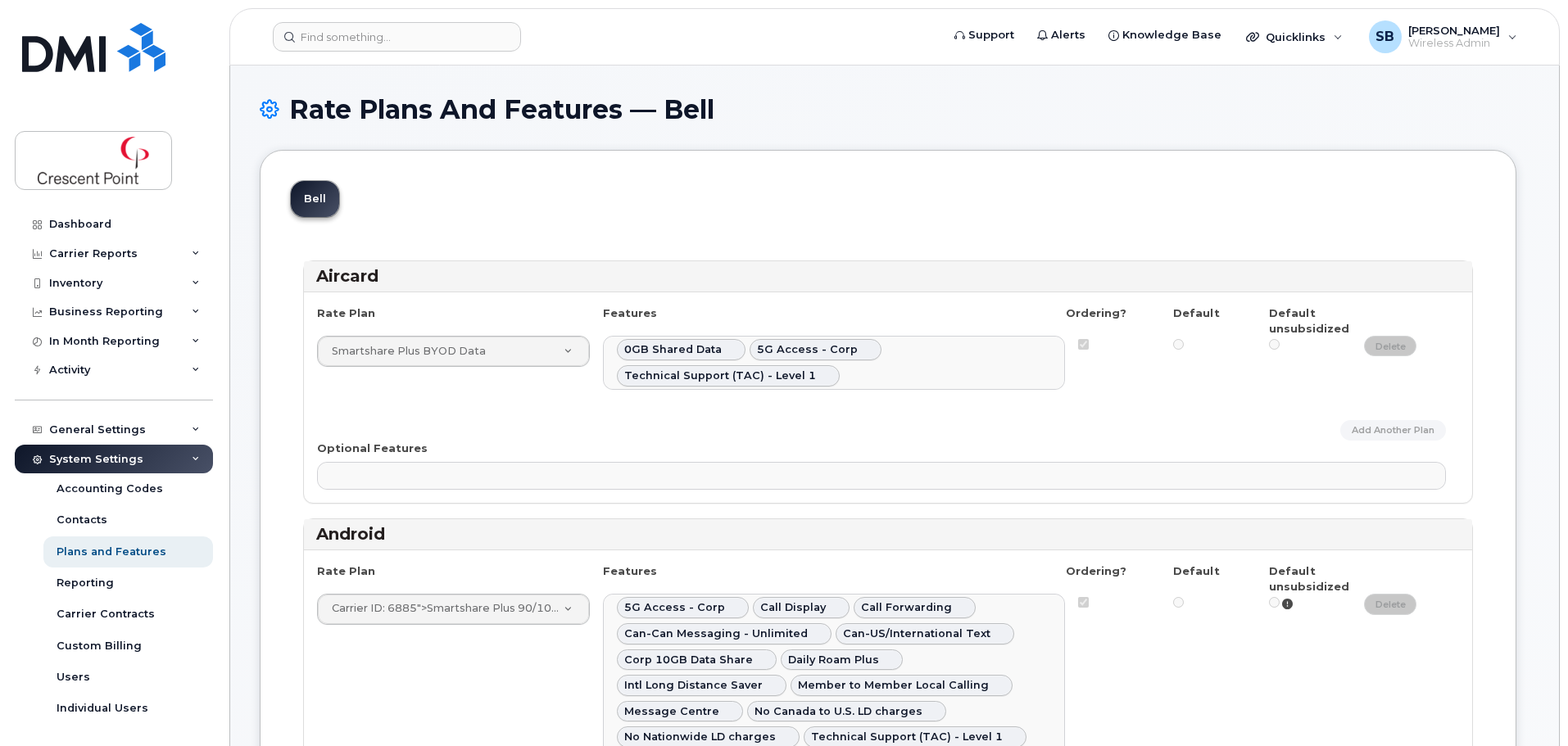
select select
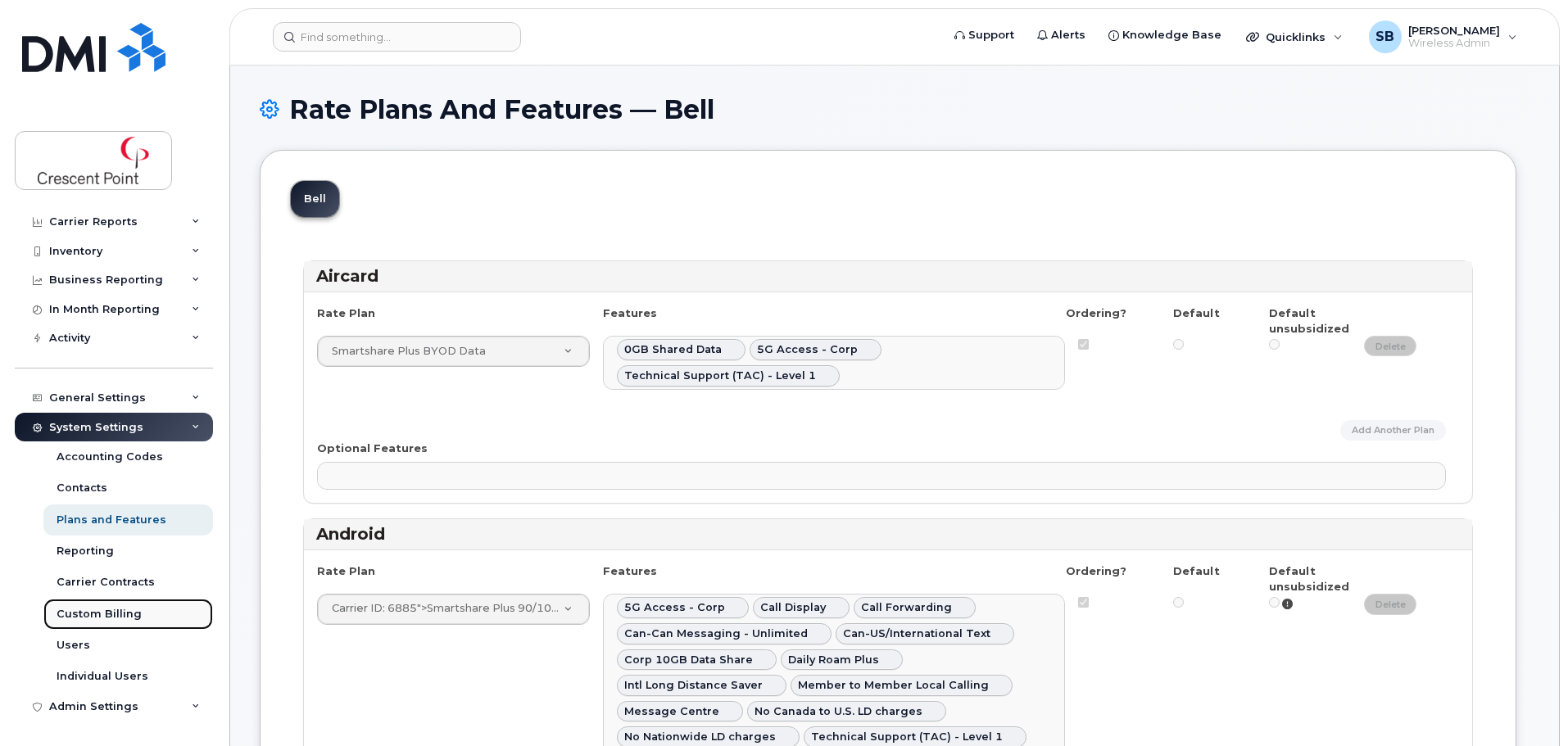
click at [115, 604] on link "Custom Billing" at bounding box center [128, 614] width 169 height 31
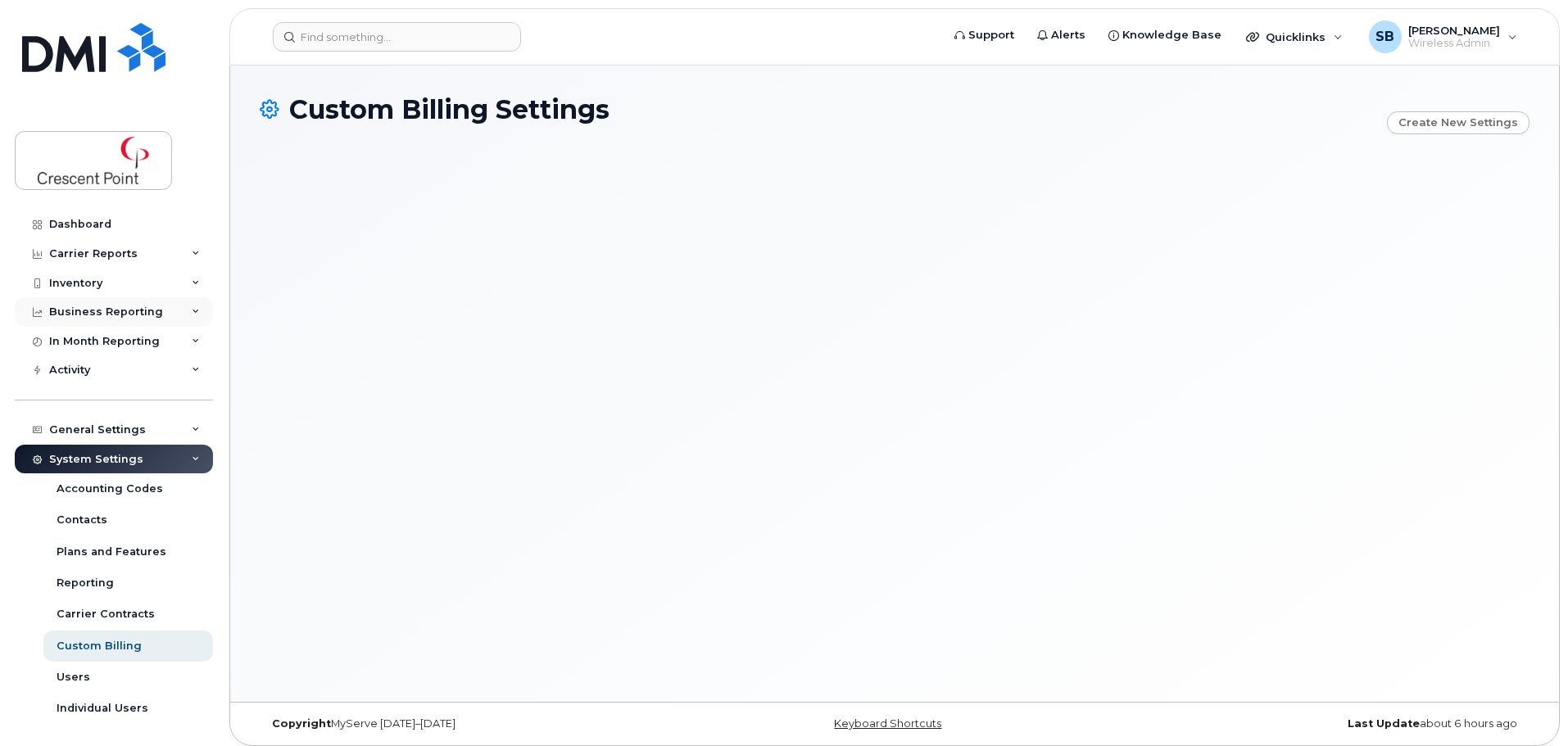
click at [129, 309] on div "Business Reporting" at bounding box center [106, 312] width 114 height 13
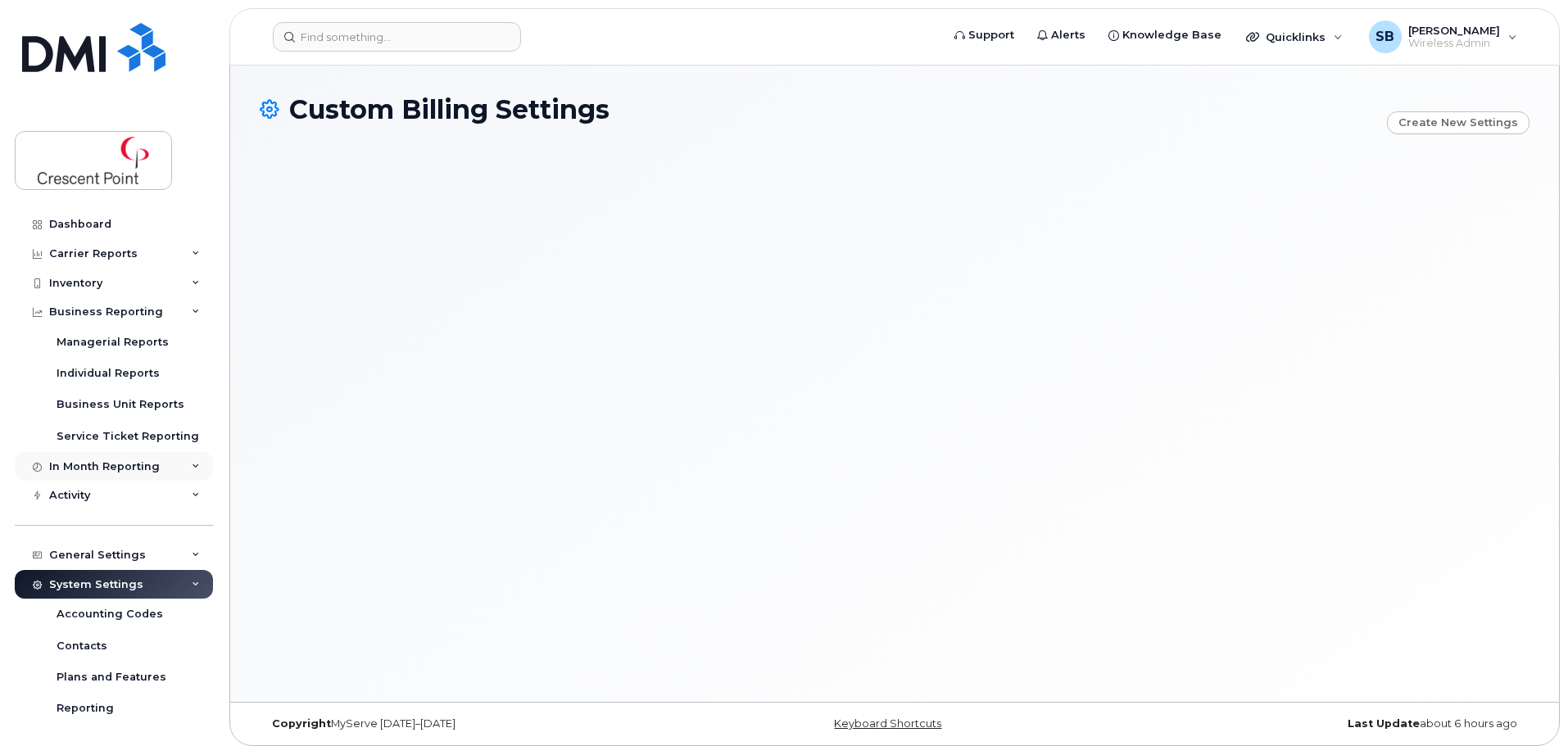
click at [123, 466] on div "In Month Reporting" at bounding box center [104, 467] width 110 height 13
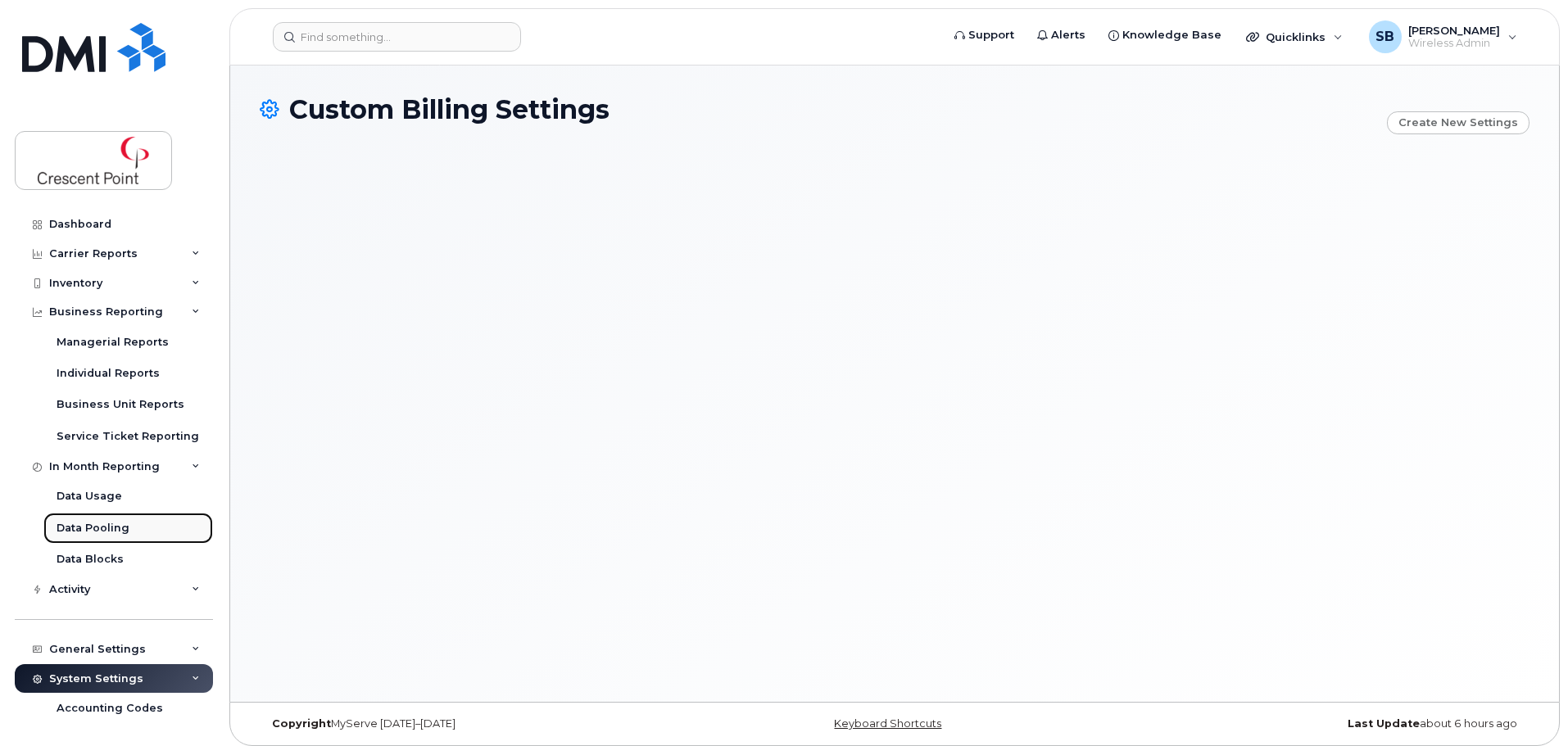
click at [120, 524] on div "Data Pooling" at bounding box center [93, 529] width 73 height 15
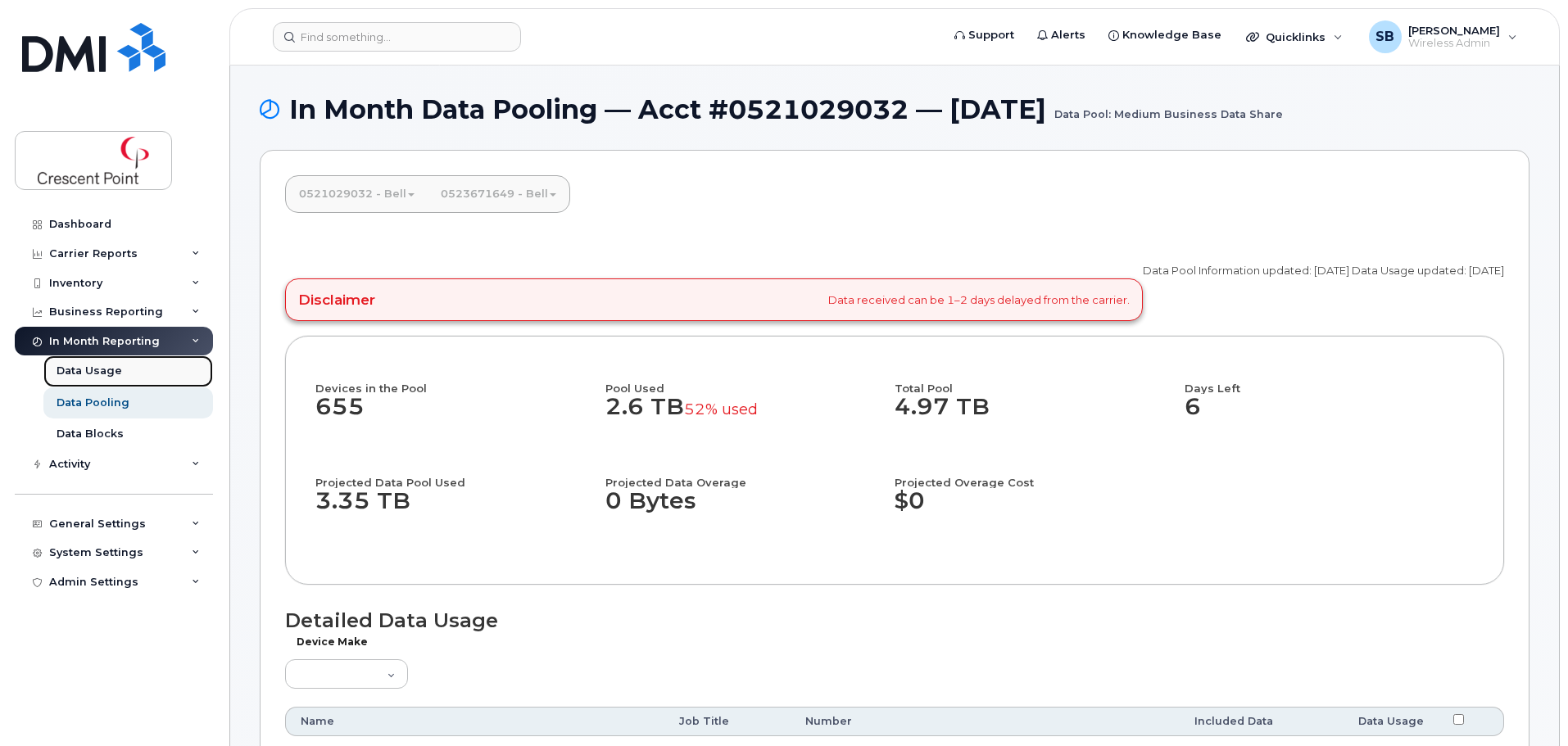
click at [110, 369] on div "Data Usage" at bounding box center [89, 371] width 66 height 15
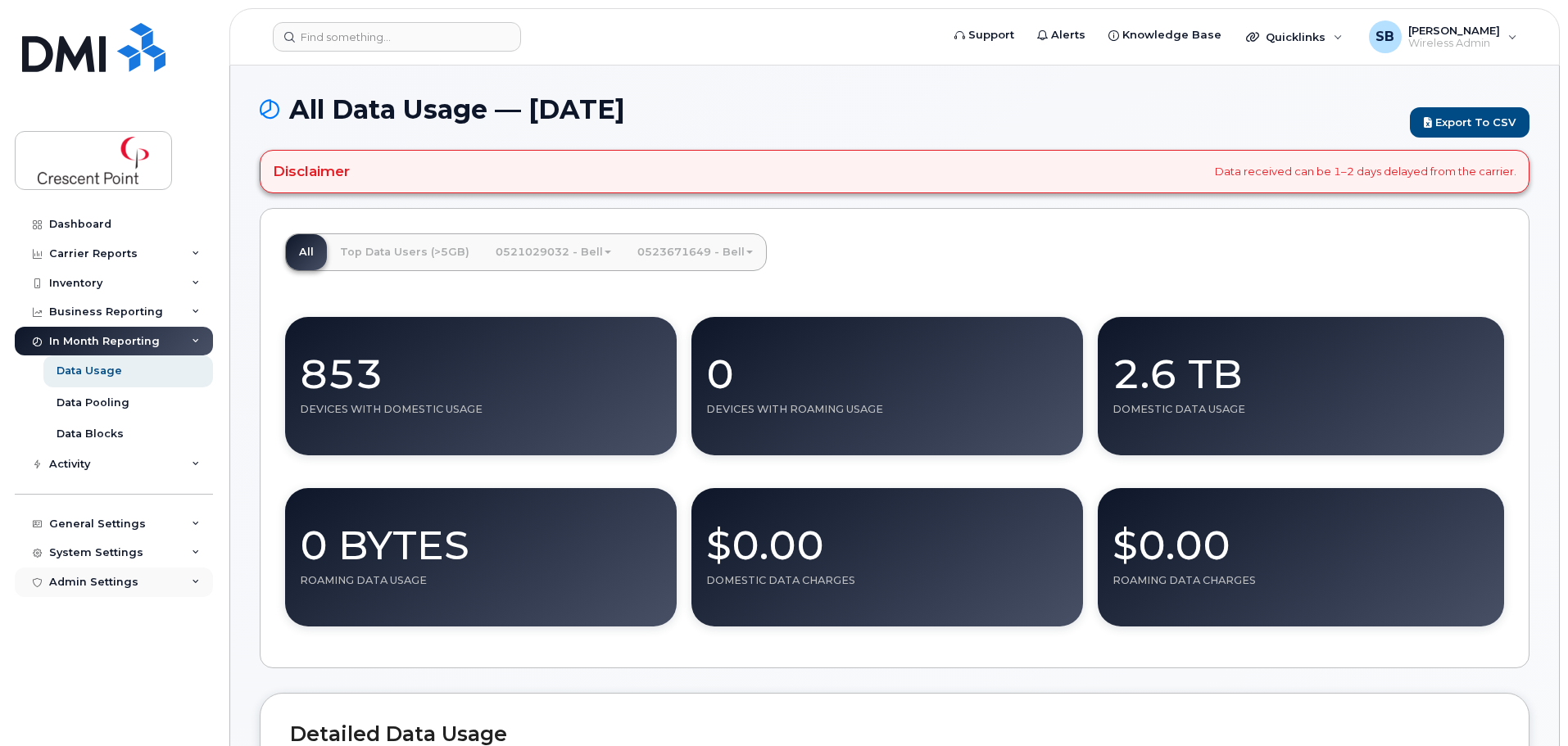
click at [121, 593] on div "Admin Settings" at bounding box center [114, 582] width 198 height 29
click at [98, 558] on div "System Settings" at bounding box center [96, 553] width 94 height 13
click at [86, 614] on div "Contacts" at bounding box center [81, 614] width 51 height 15
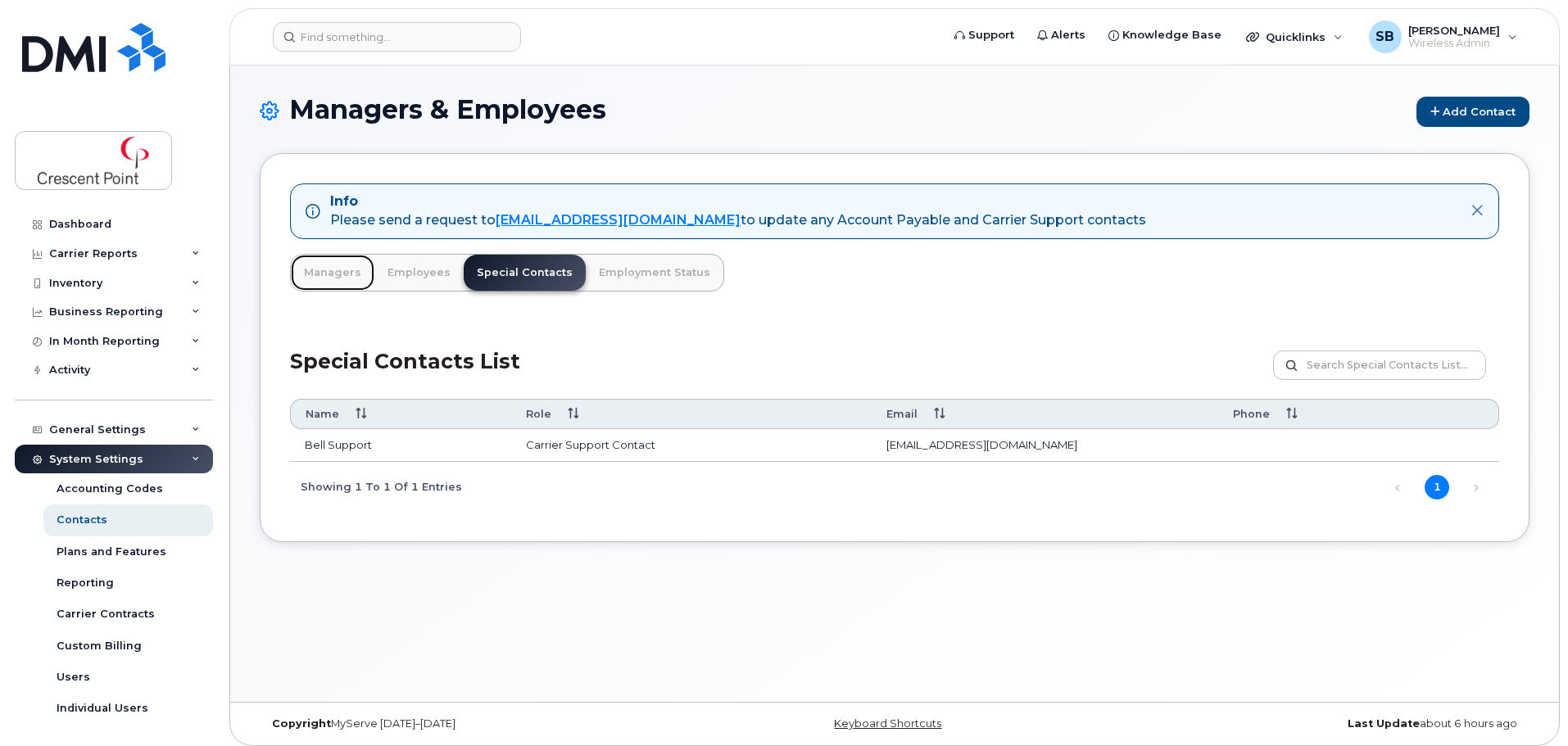
click at [342, 269] on link "Managers" at bounding box center [332, 273] width 84 height 36
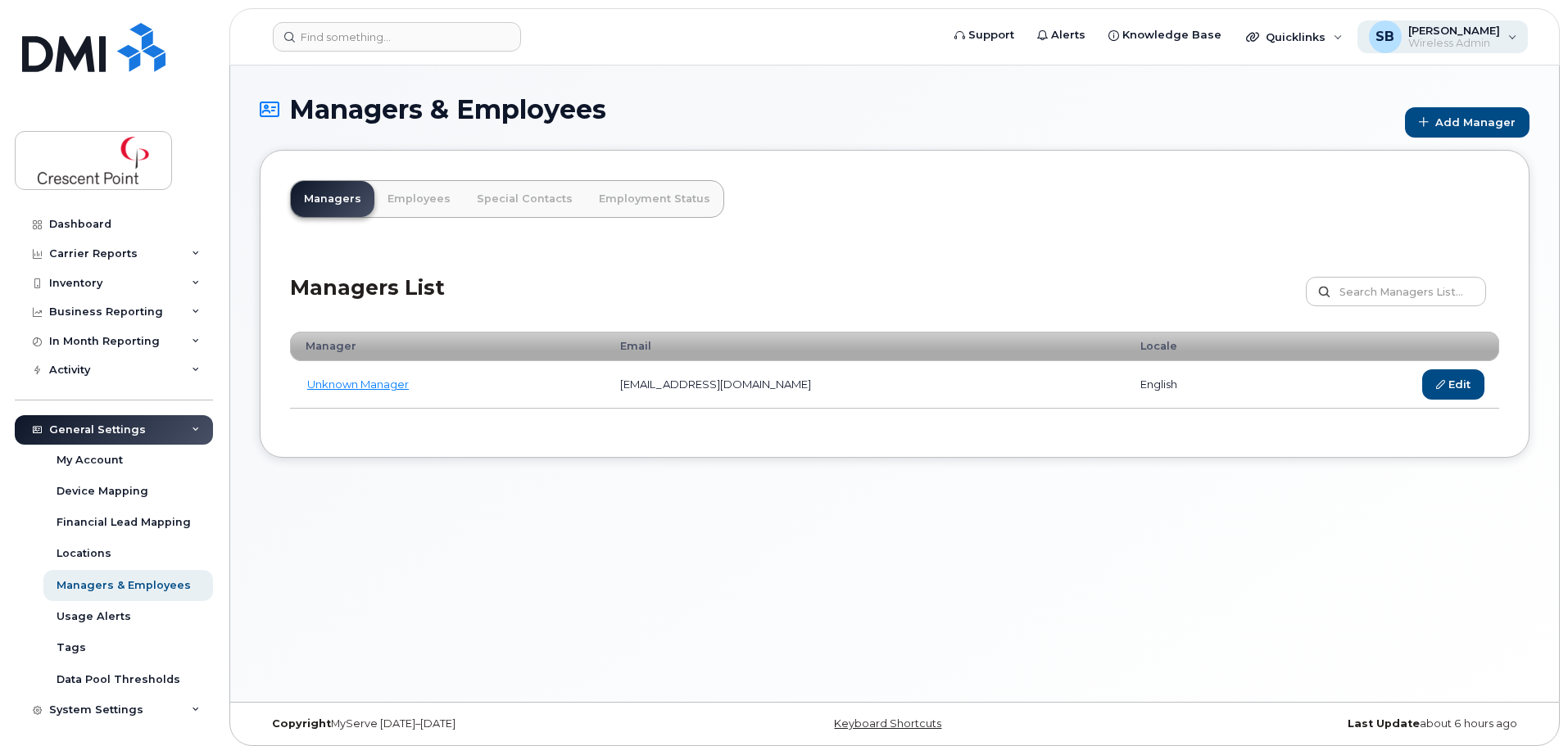
click at [1425, 33] on span "[PERSON_NAME]" at bounding box center [1453, 30] width 92 height 13
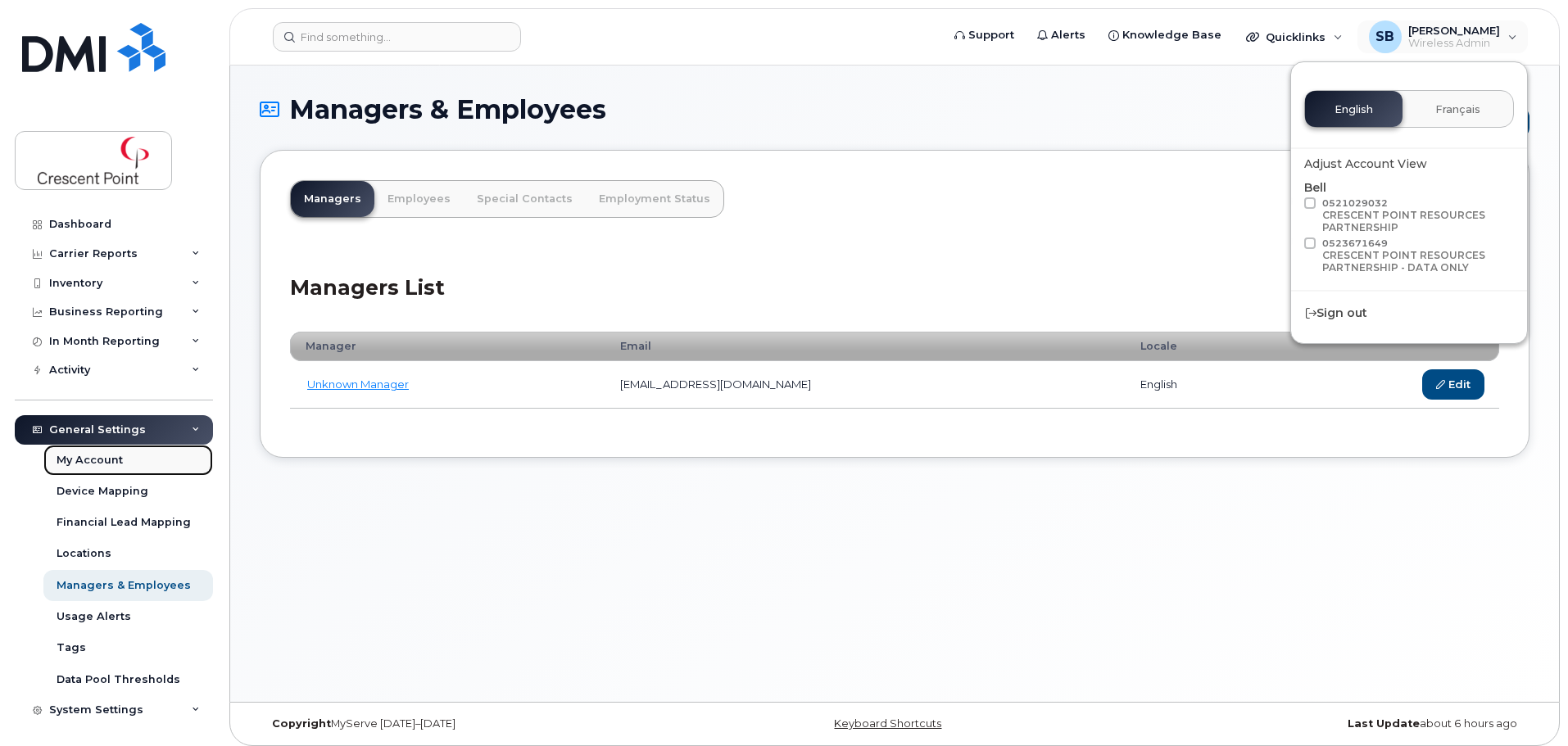
click at [84, 455] on div "My Account" at bounding box center [89, 460] width 66 height 15
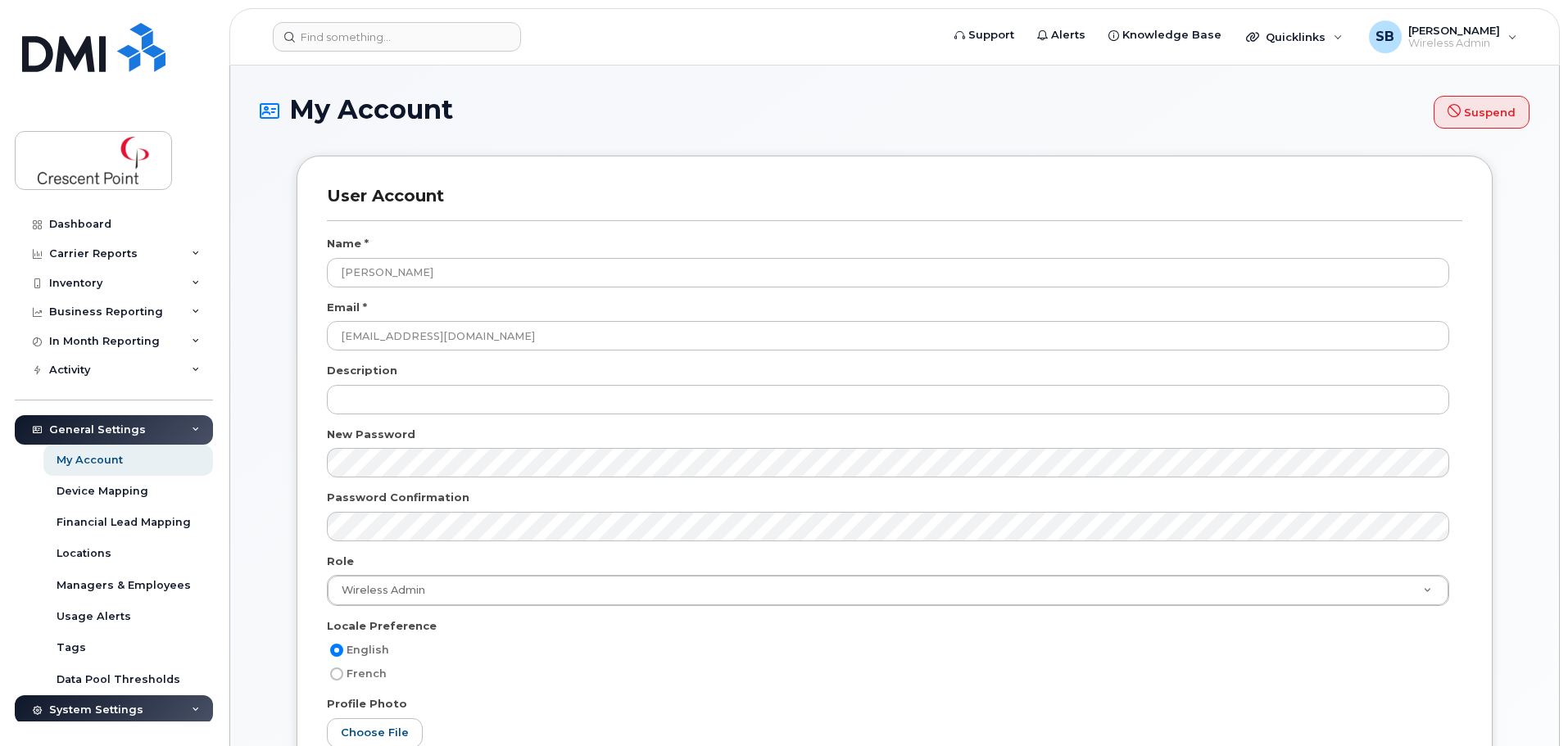
select select
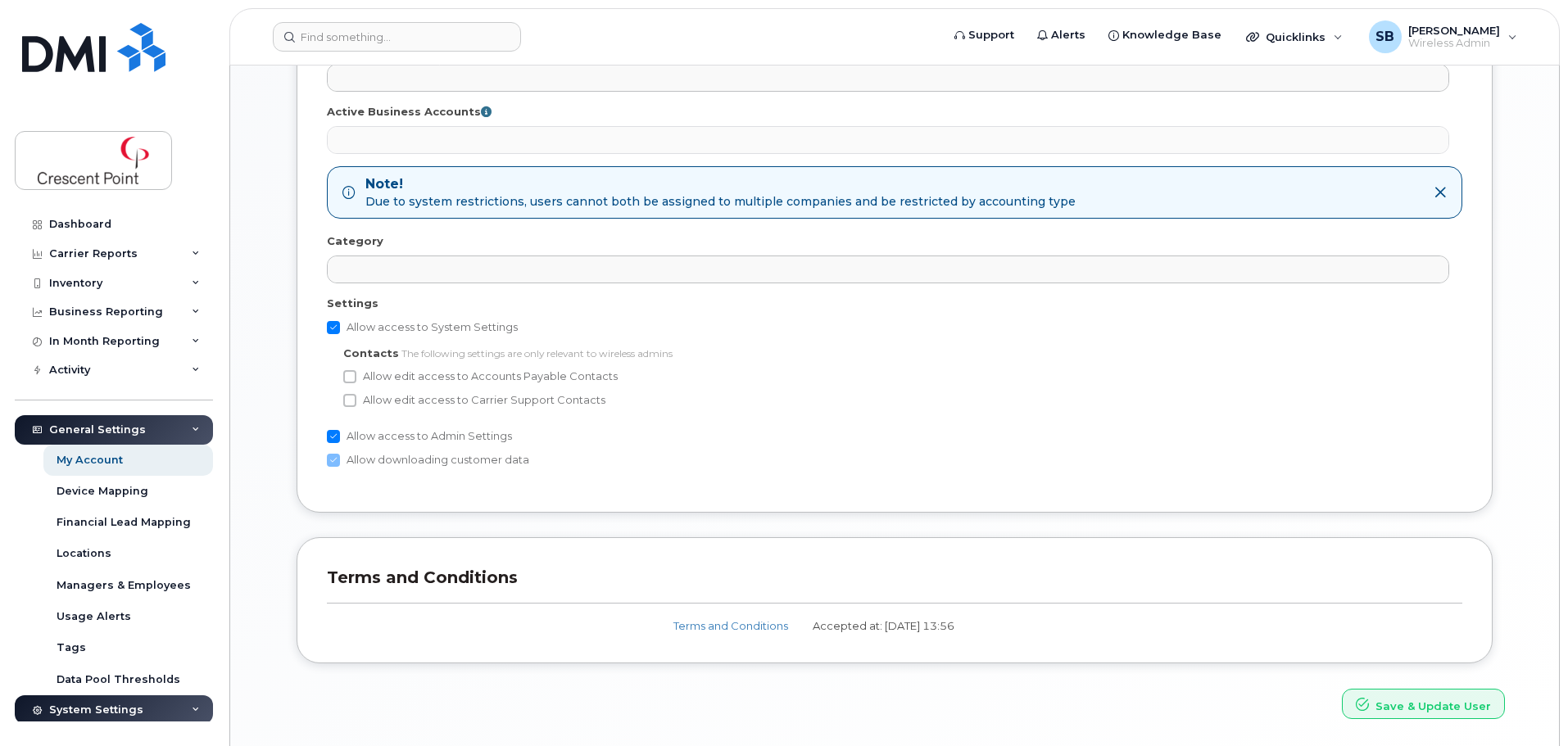
scroll to position [928, 0]
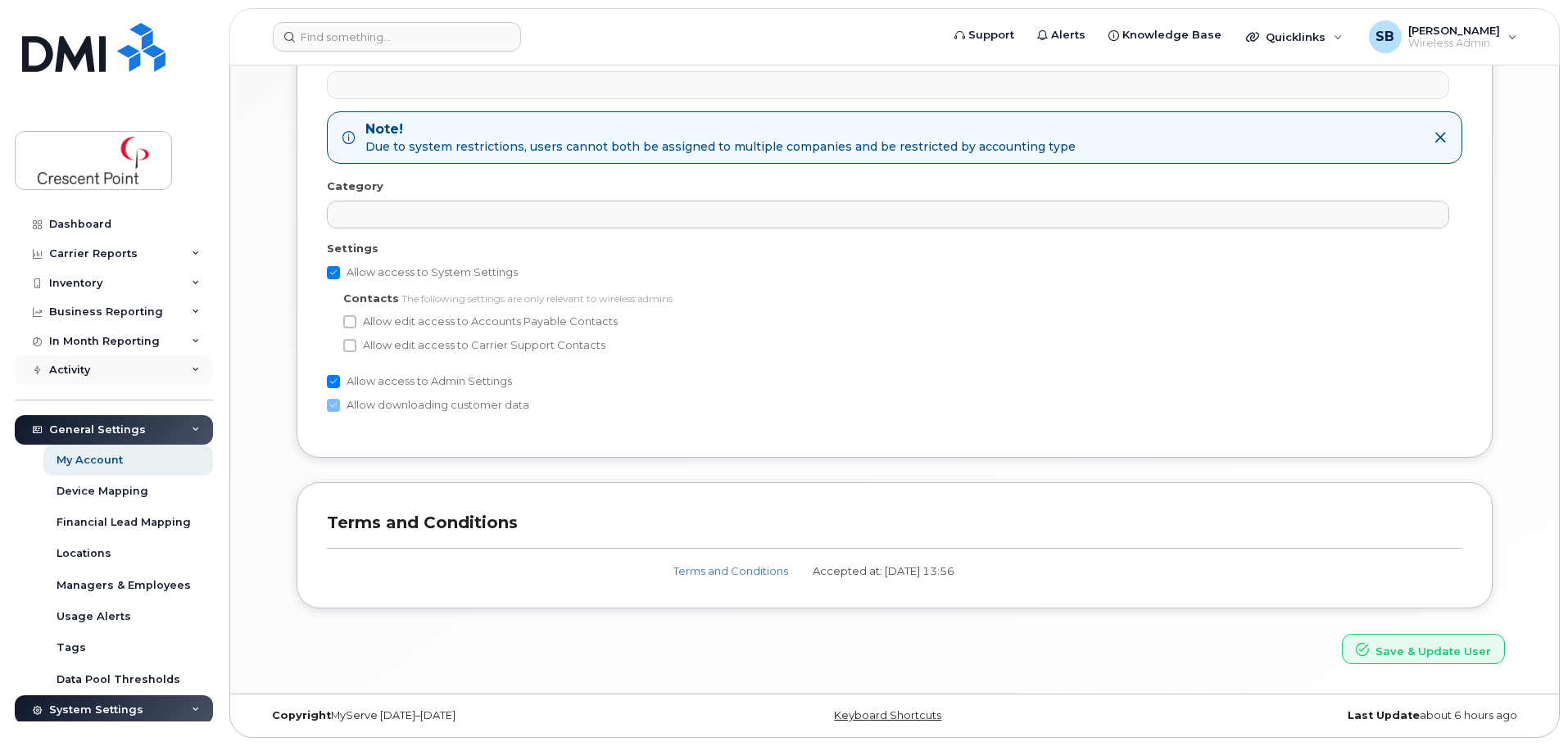
click at [138, 374] on div "Activity" at bounding box center [114, 370] width 198 height 29
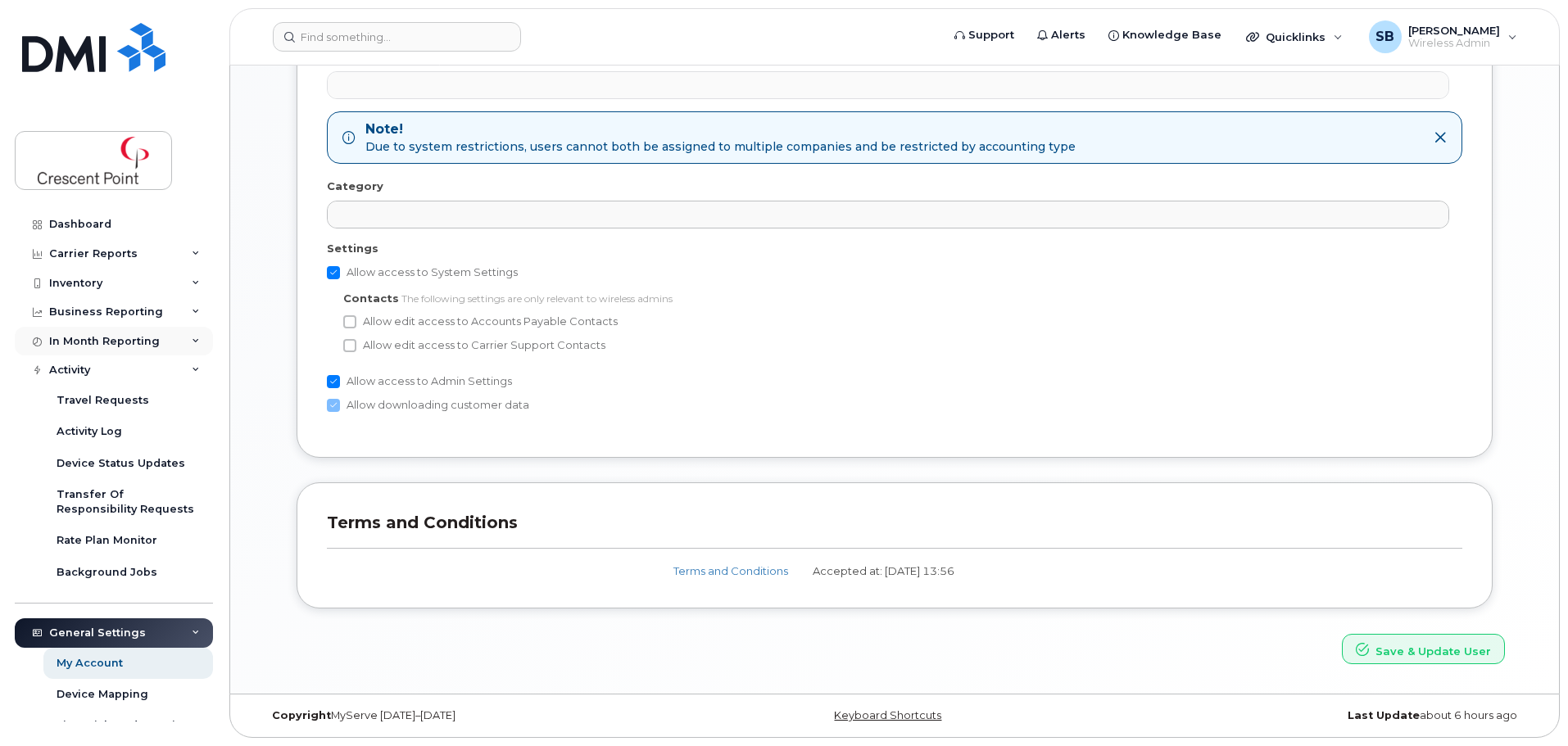
click at [106, 351] on div "In Month Reporting" at bounding box center [114, 341] width 198 height 29
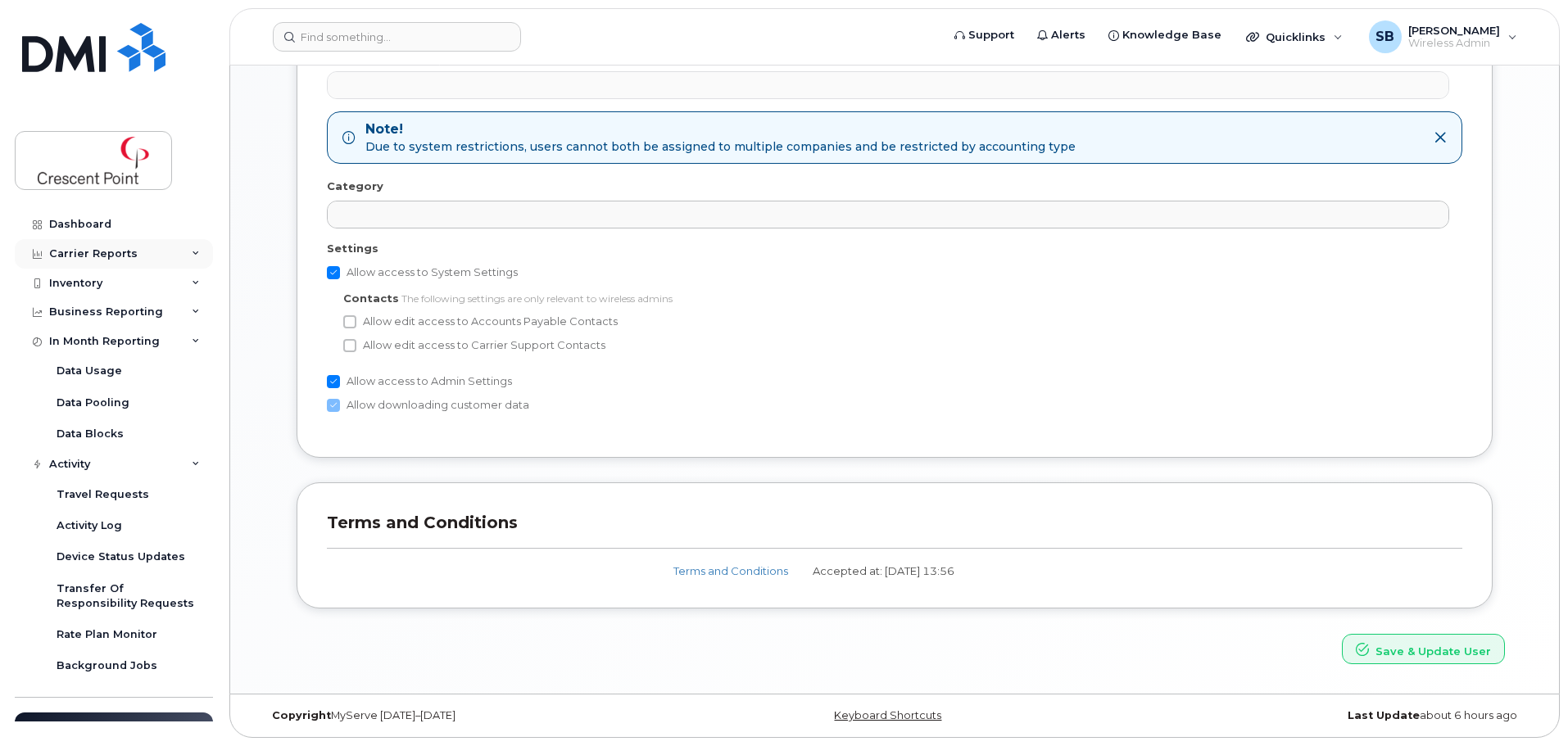
click at [160, 259] on div "Carrier Reports" at bounding box center [114, 253] width 198 height 29
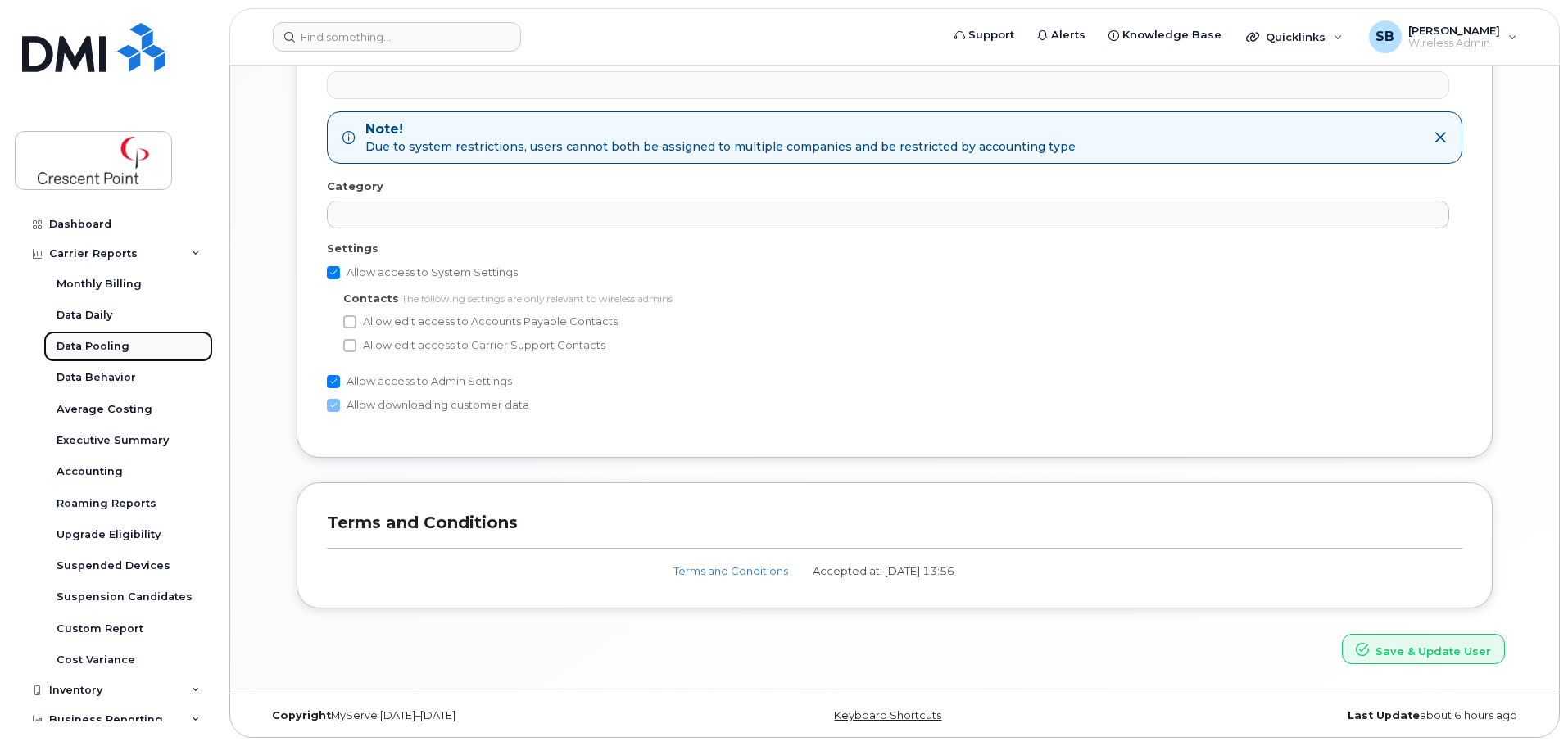
click at [123, 344] on div "Data Pooling" at bounding box center [93, 347] width 73 height 15
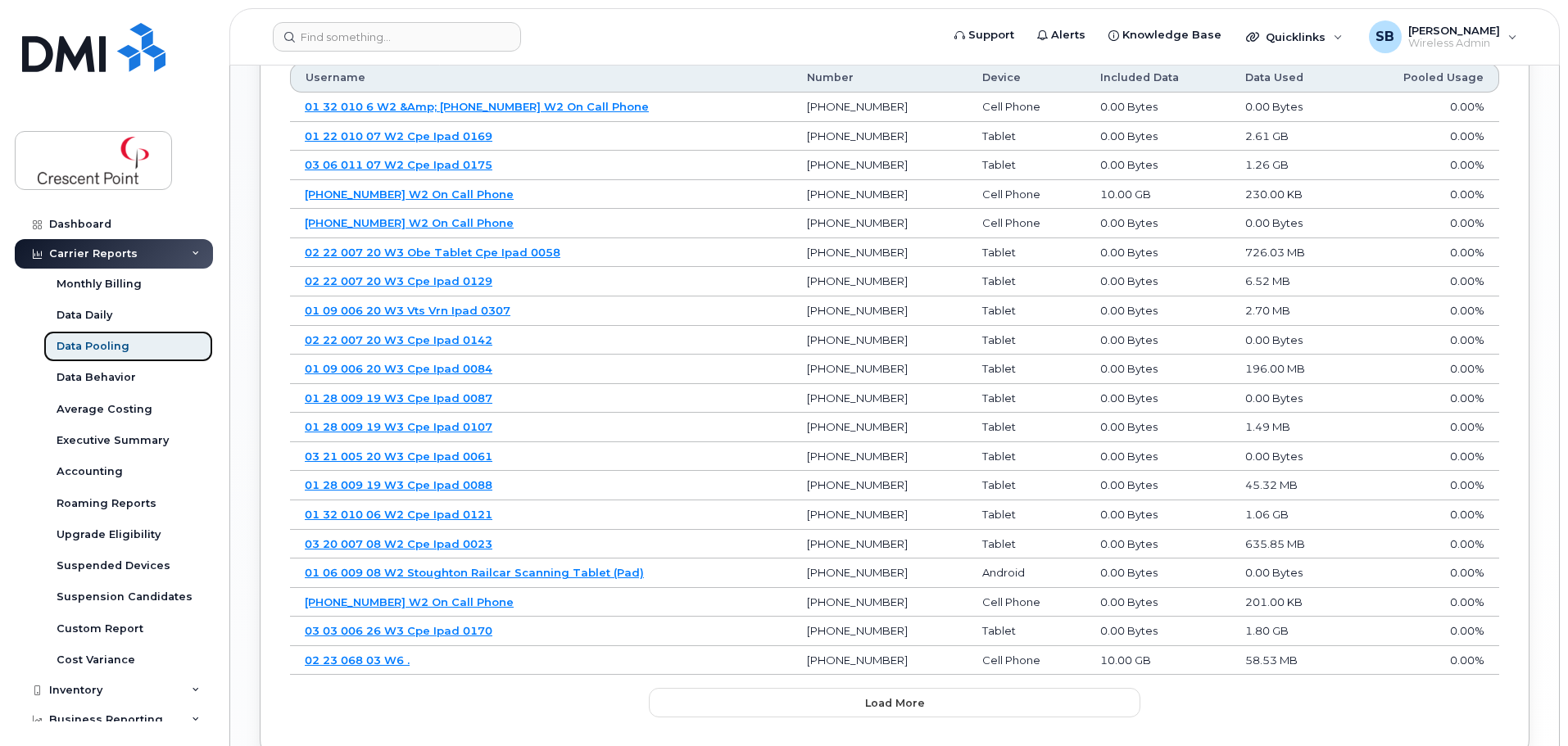
scroll to position [1085, 0]
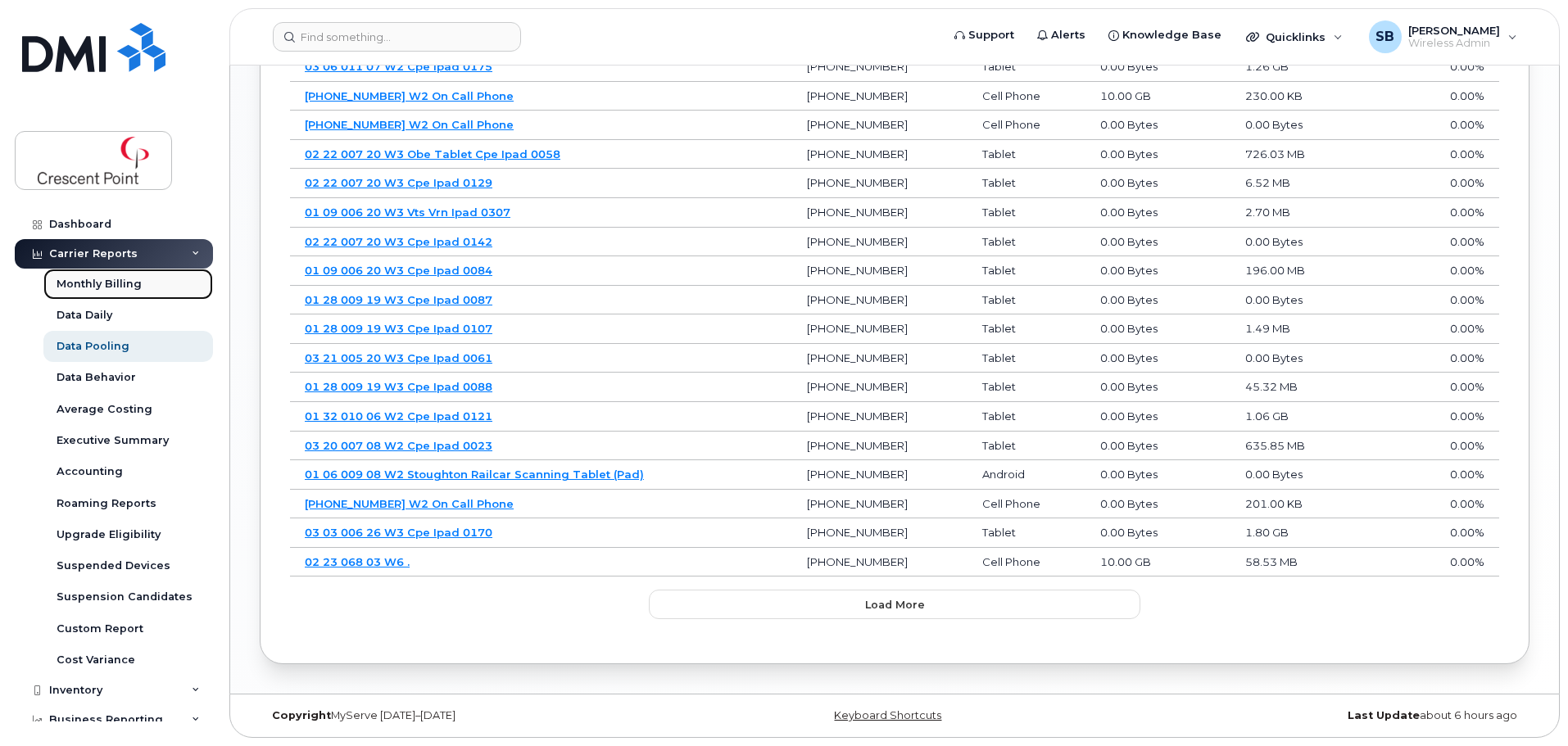
click at [107, 278] on div "Monthly Billing" at bounding box center [99, 284] width 86 height 15
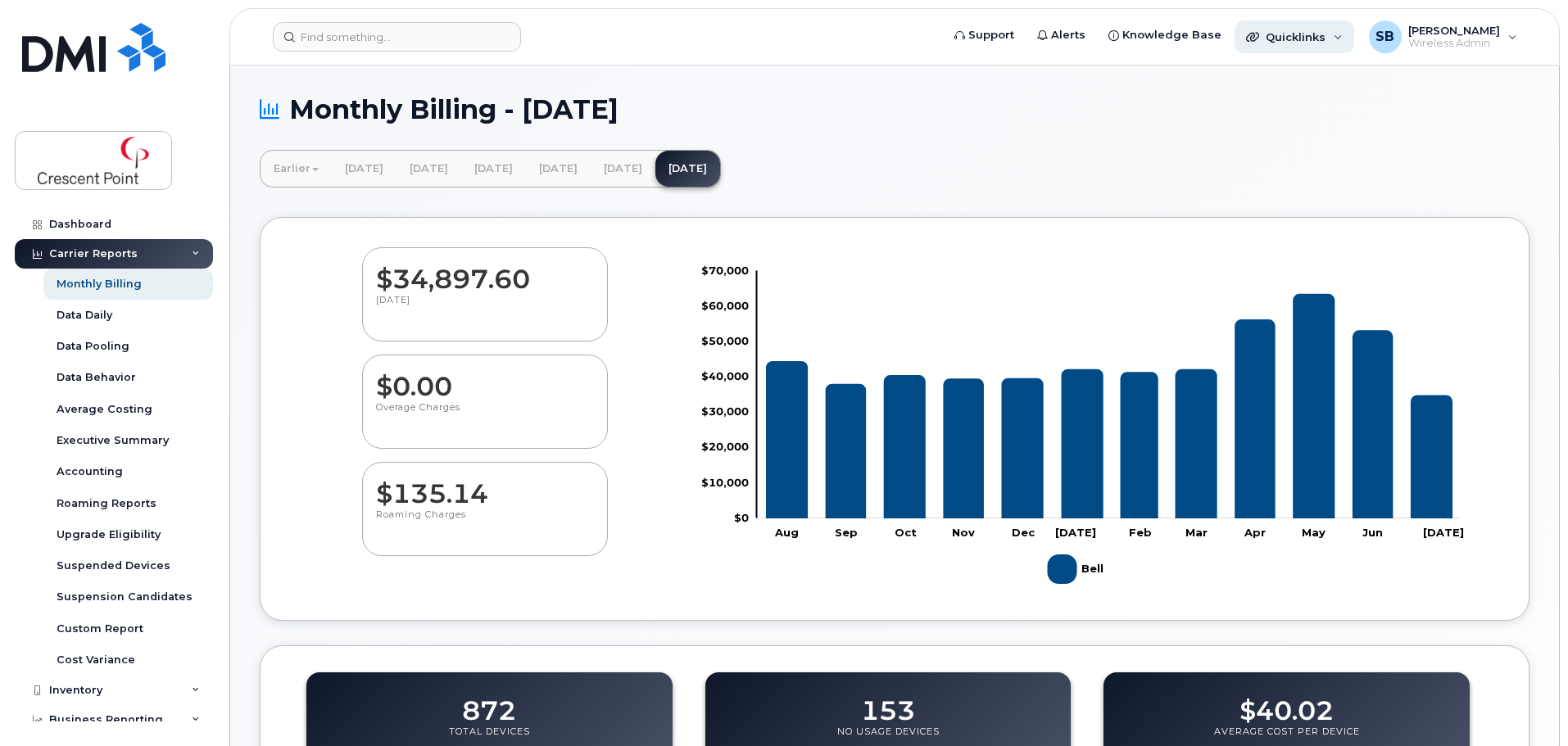
click at [1296, 45] on div "Quicklinks" at bounding box center [1294, 37] width 119 height 33
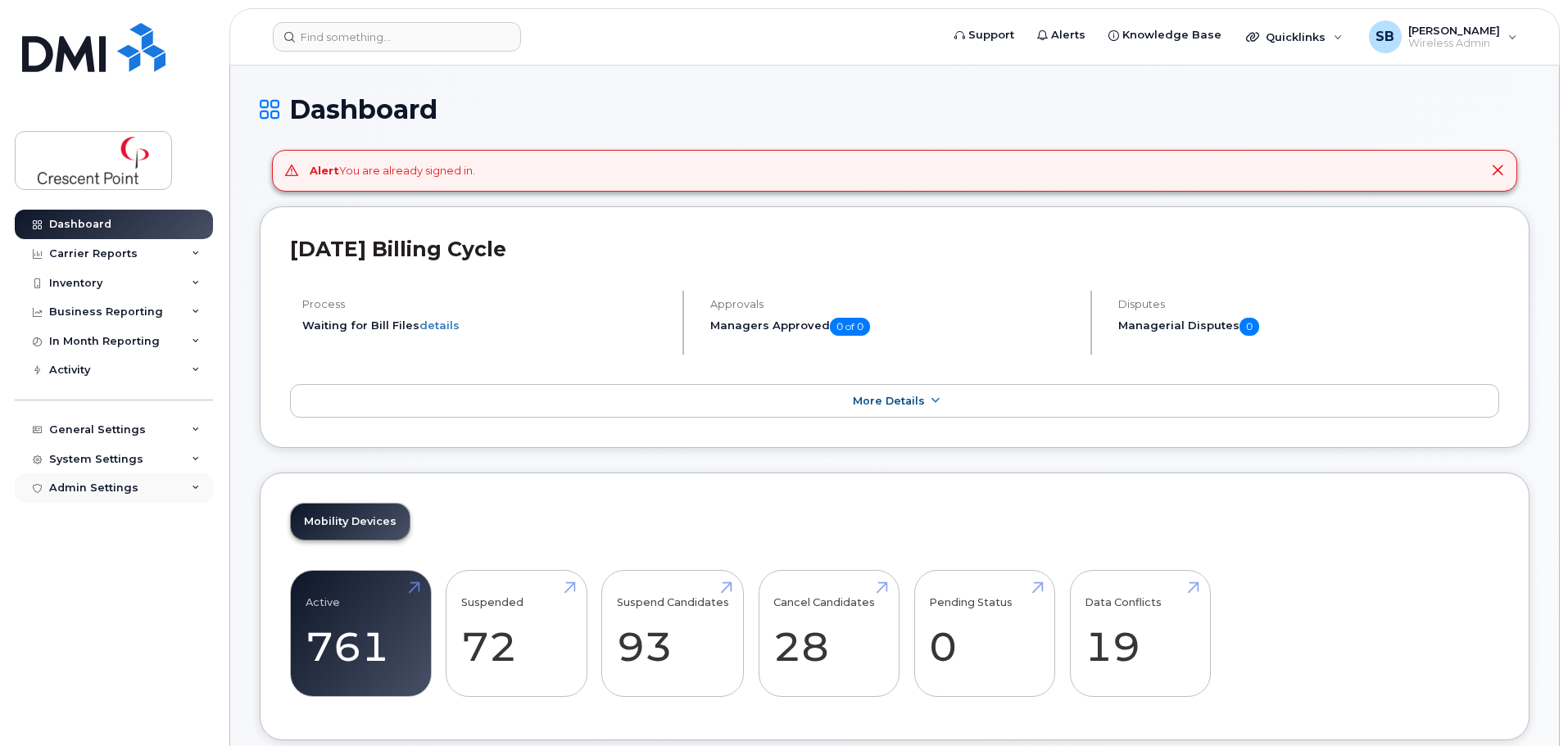
click at [90, 477] on div "Admin Settings" at bounding box center [114, 488] width 198 height 29
